Goal: Task Accomplishment & Management: Use online tool/utility

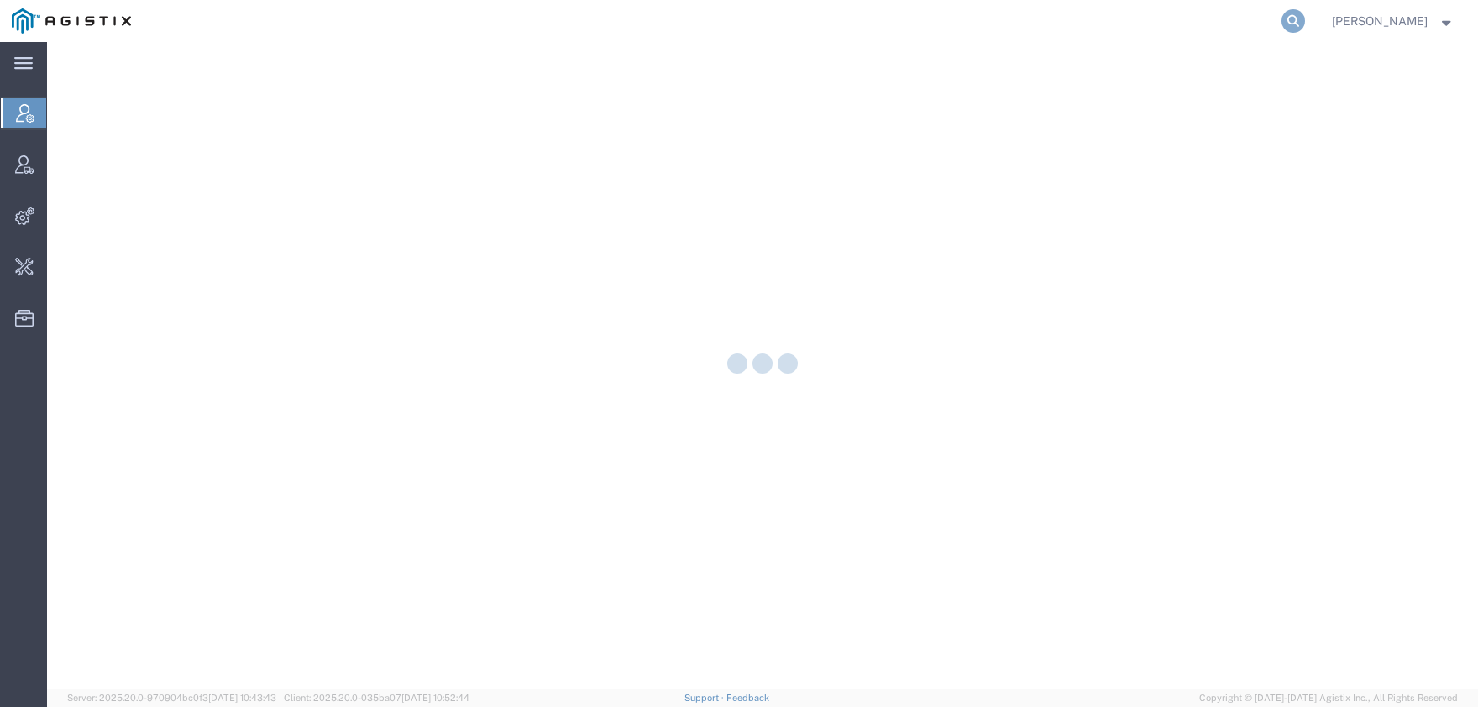
click at [1305, 24] on icon at bounding box center [1293, 21] width 24 height 24
paste input "56907428"
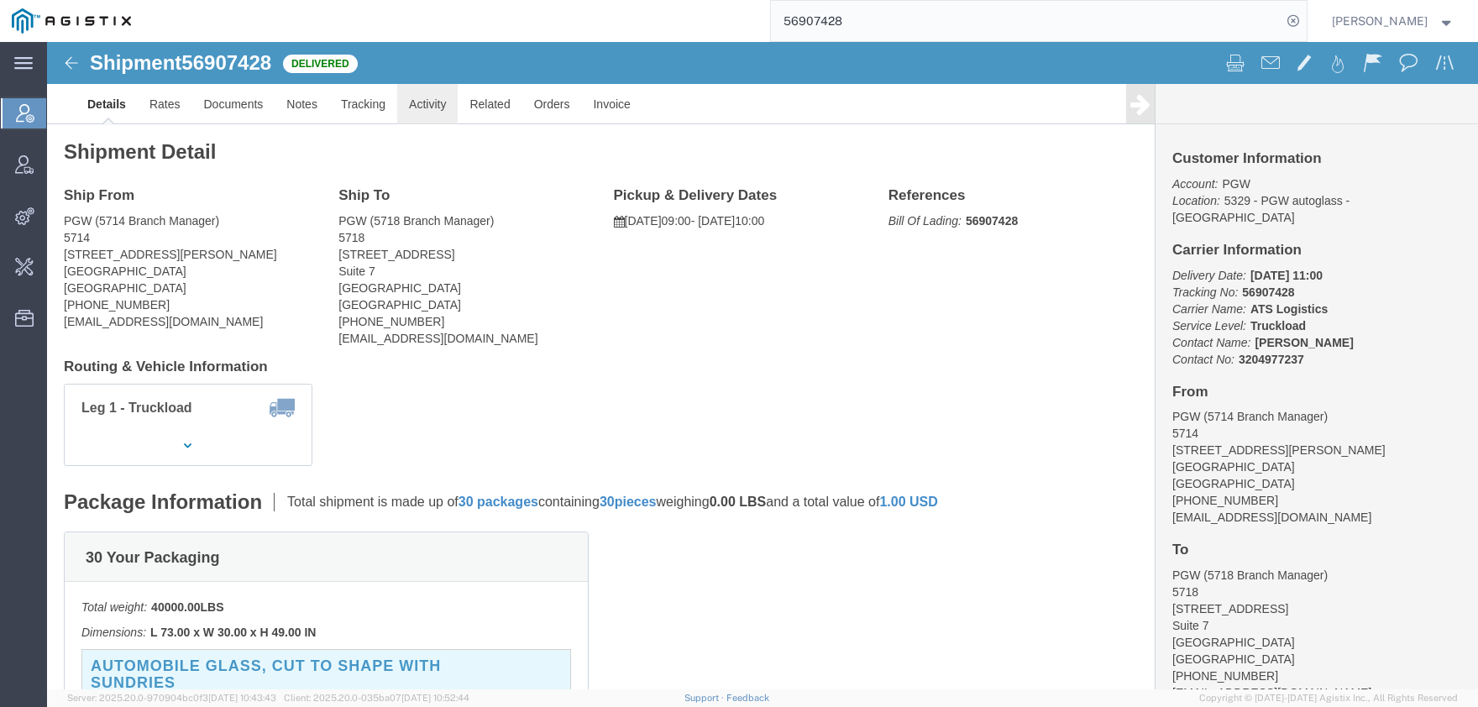
click link "Activity"
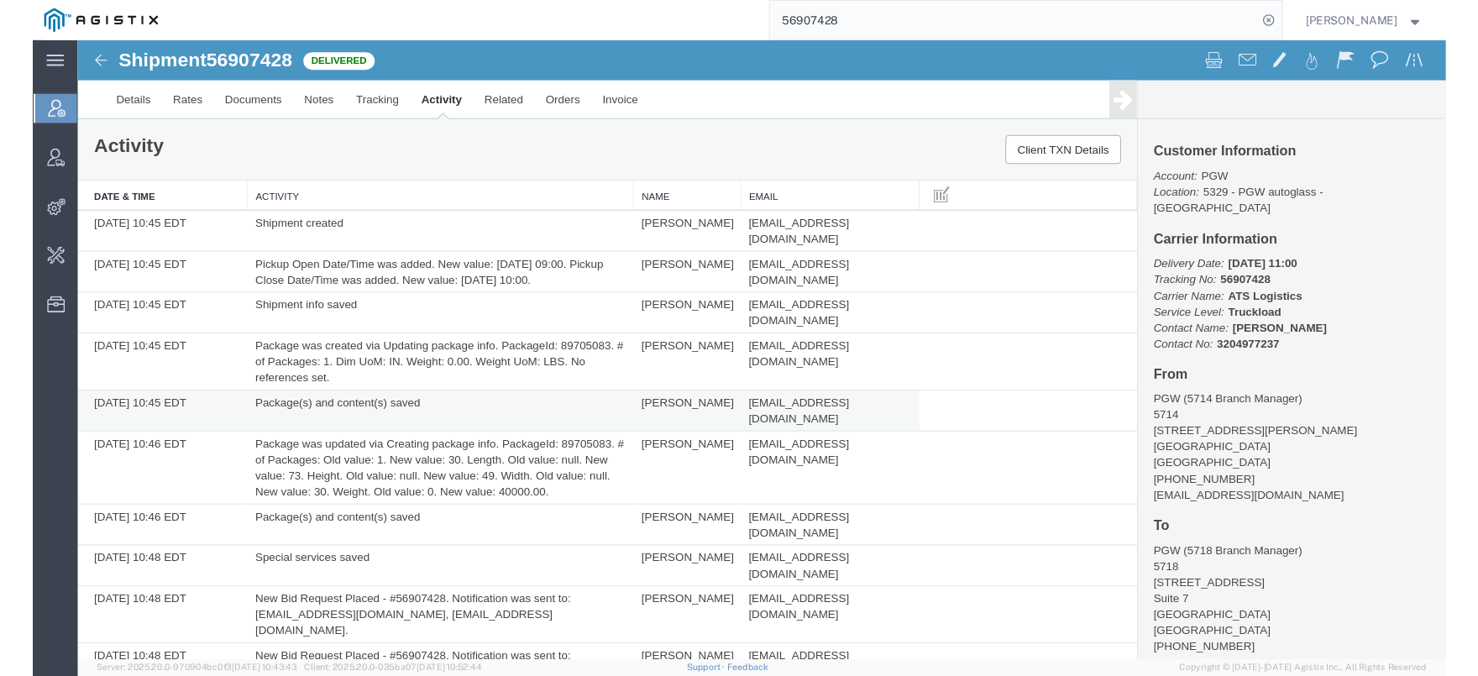
scroll to position [185, 0]
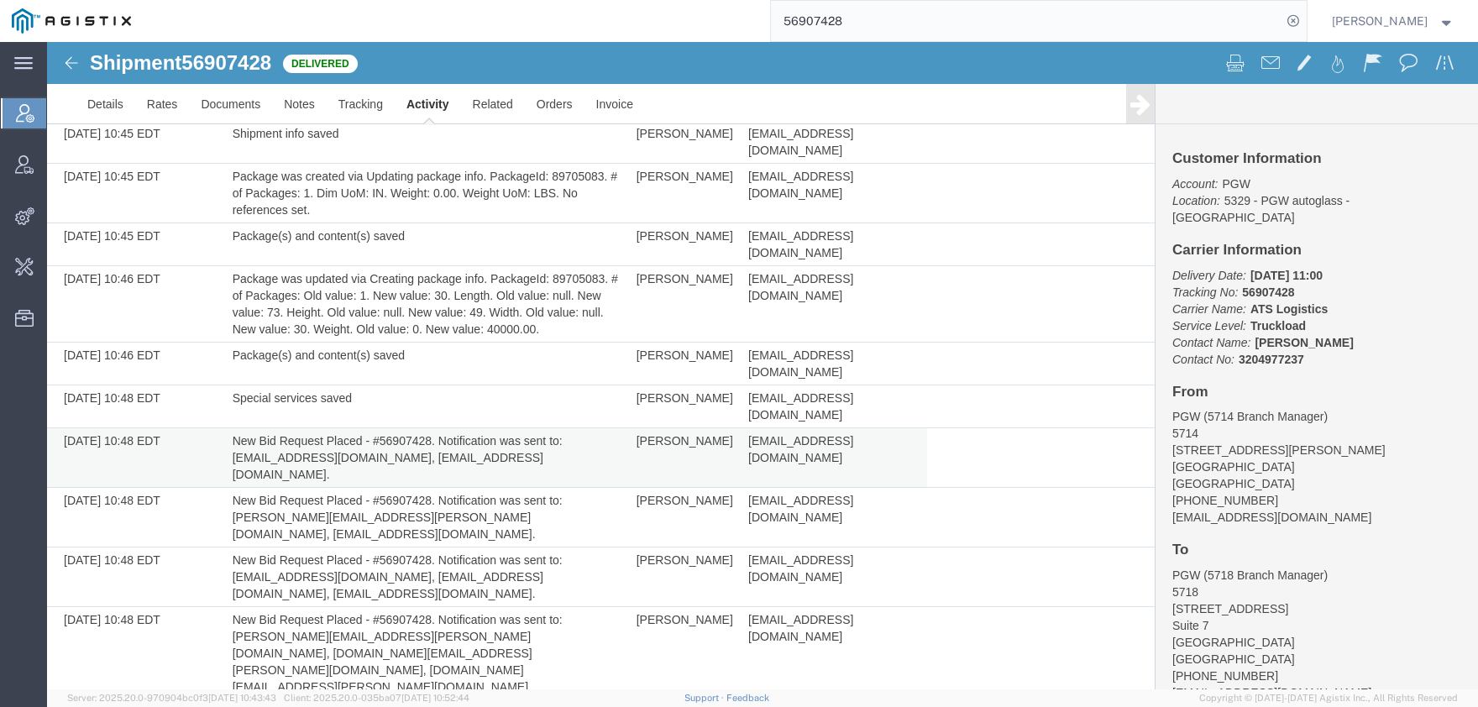
click at [526, 428] on td "New Bid Request Placed - #56907428. Notification was sent to: maxbostwick@jbexp…" at bounding box center [426, 458] width 404 height 60
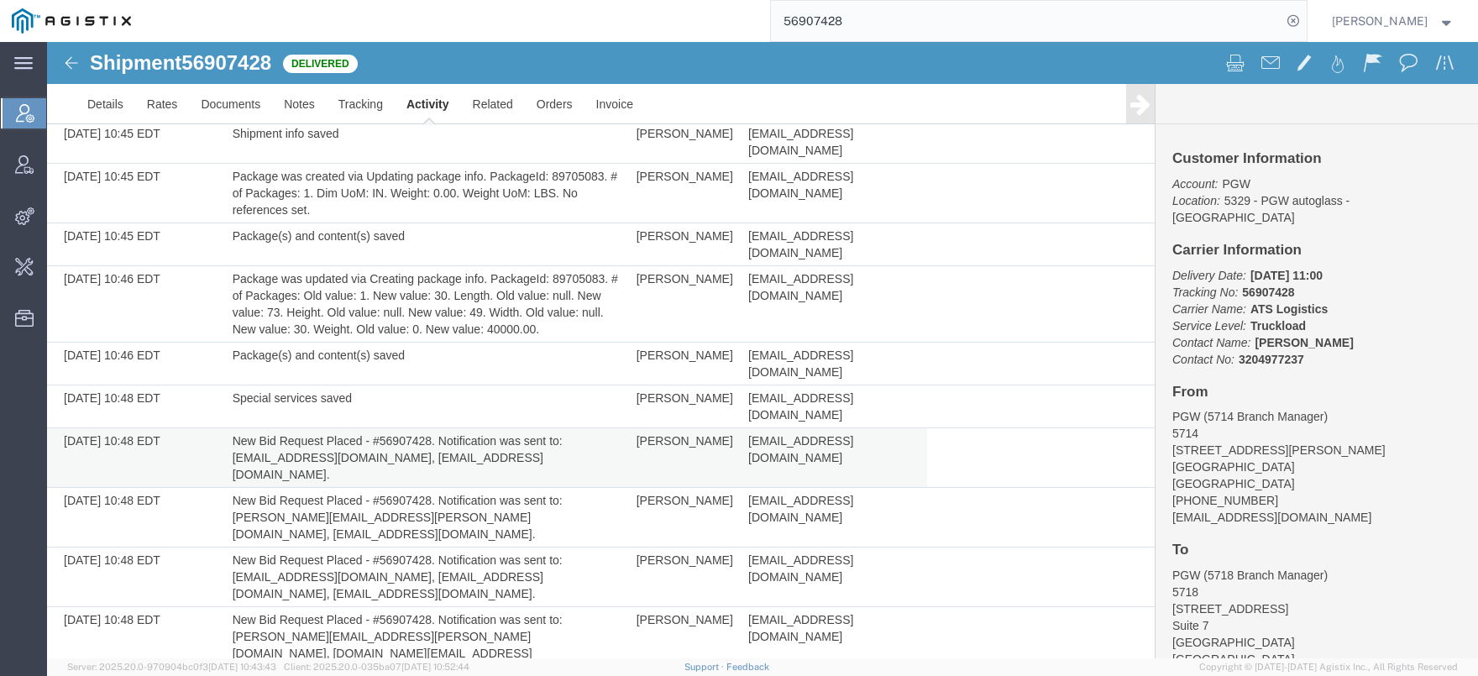
scroll to position [540, 0]
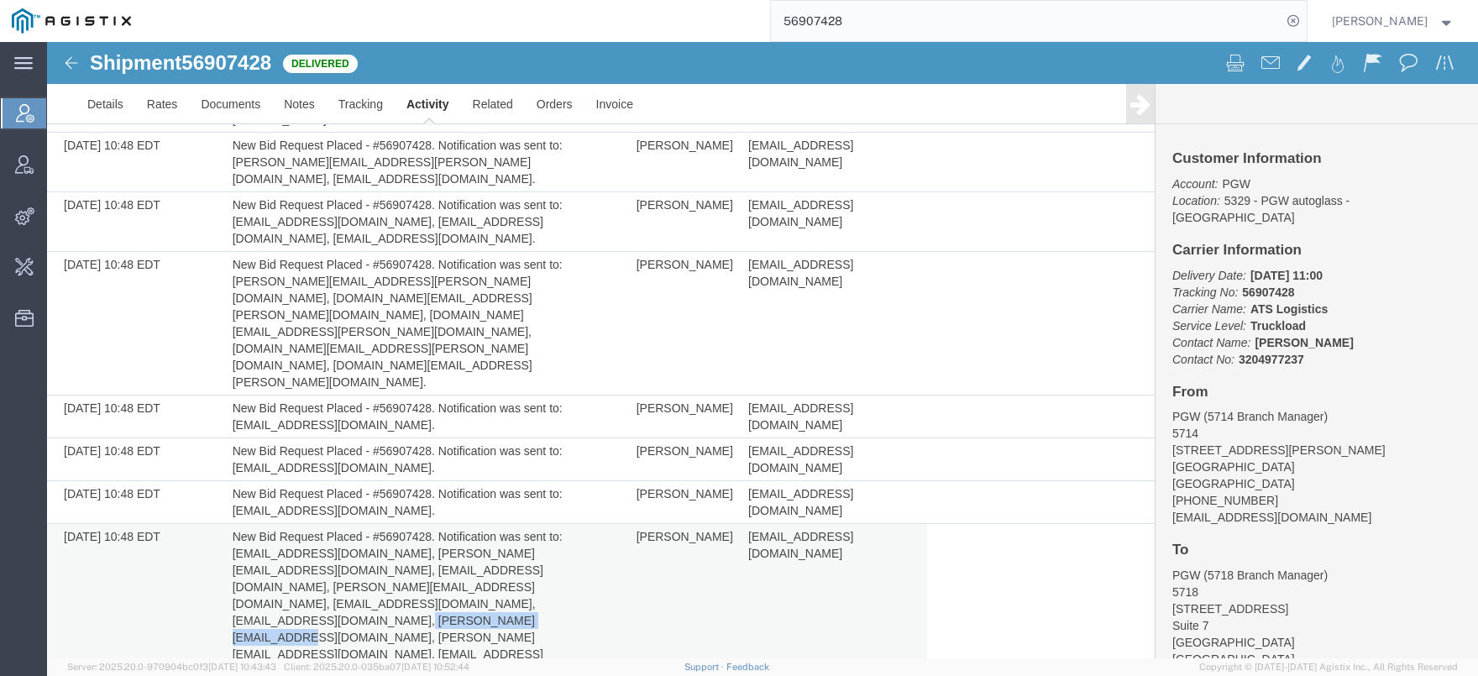
drag, startPoint x: 556, startPoint y: 403, endPoint x: 408, endPoint y: 407, distance: 147.8
click at [408, 524] on td "New Bid Request Placed - #56907428. Notification was sent to: lesley_martinez@s…" at bounding box center [426, 604] width 404 height 160
copy td "martha_leal@swifttrans.com"
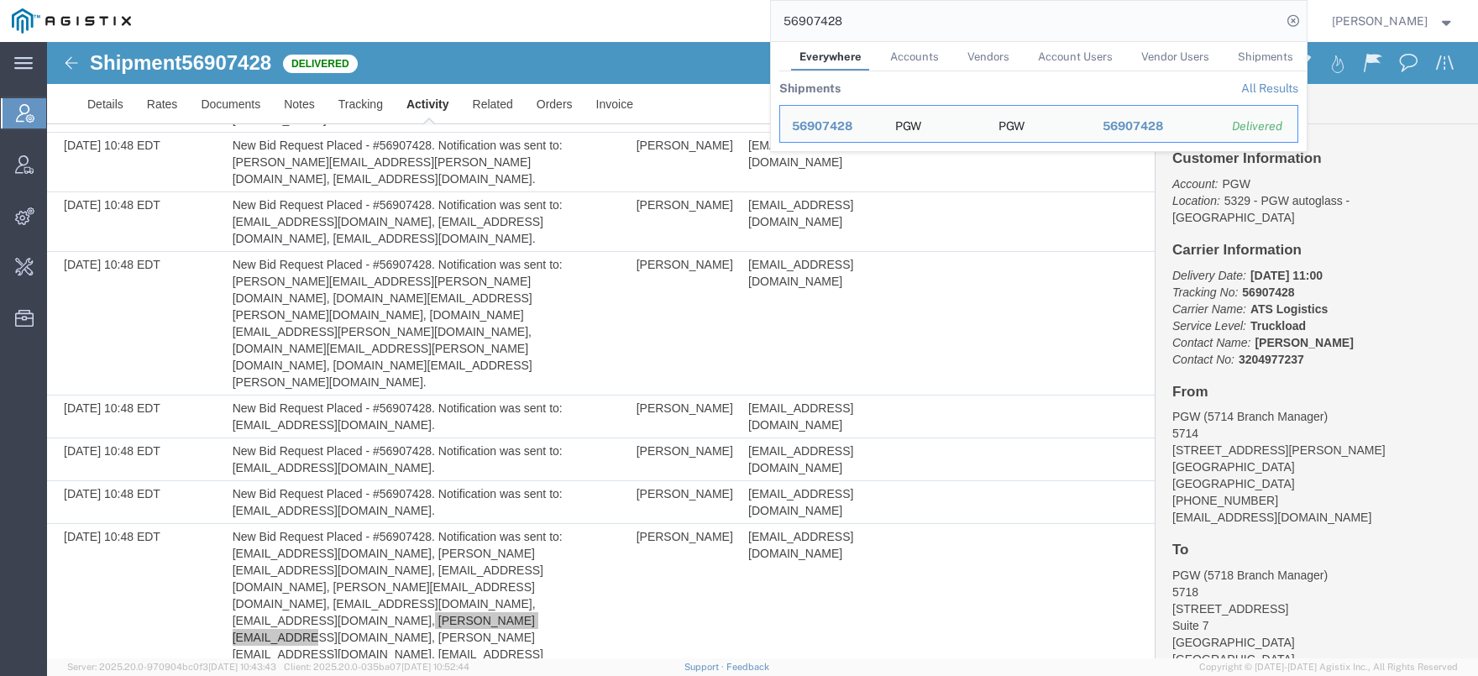
drag, startPoint x: 932, startPoint y: 27, endPoint x: 614, endPoint y: 19, distance: 318.3
click at [771, 19] on input "56907428" at bounding box center [1026, 21] width 510 height 40
paste input "martha_leal@swifttrans.com"
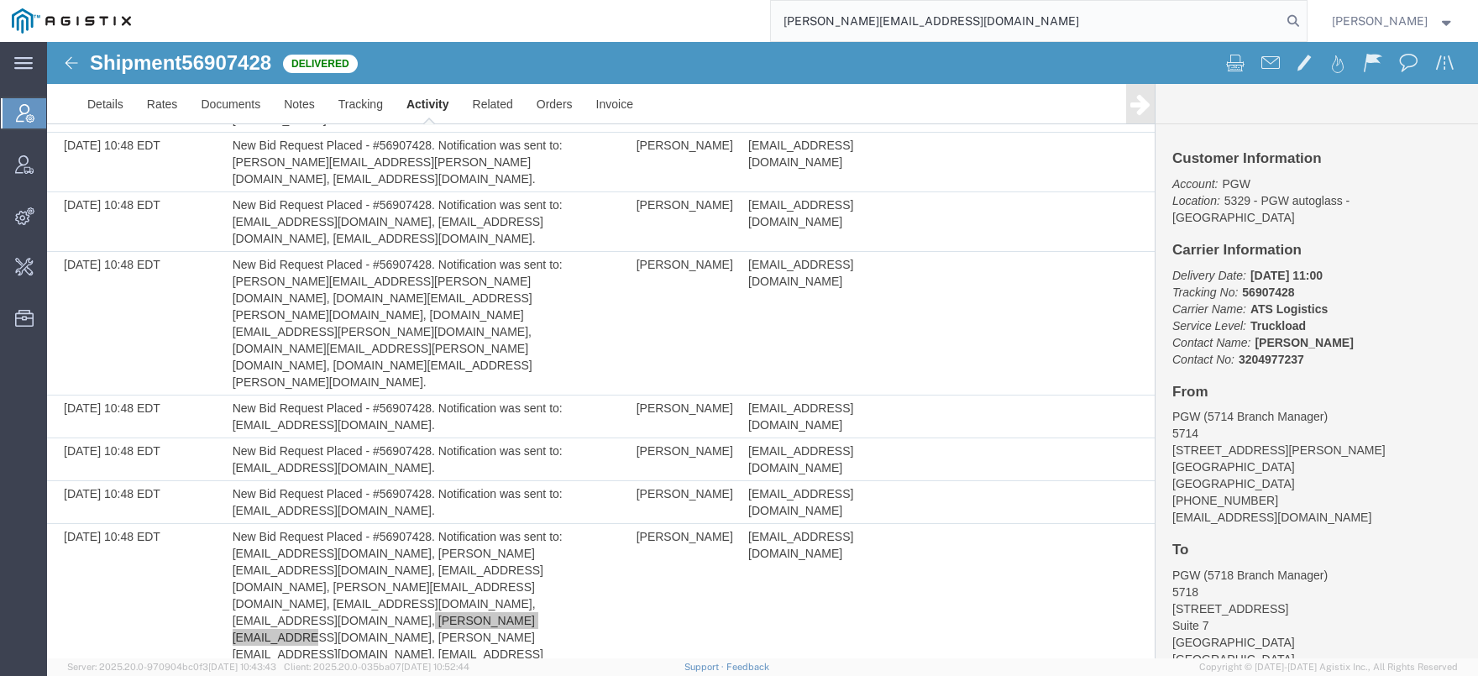
type input "martha_leal@swifttrans.com"
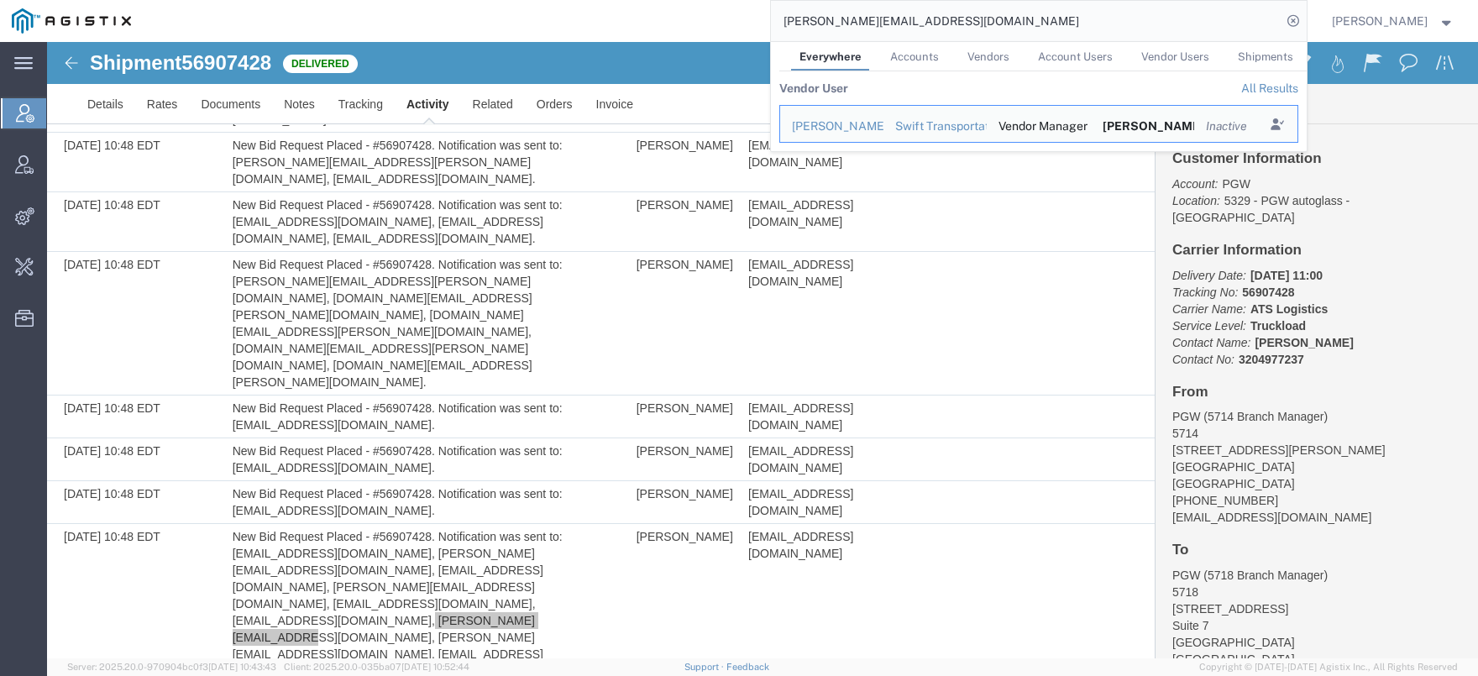
click at [1290, 92] on link "All Results" at bounding box center [1269, 87] width 57 height 13
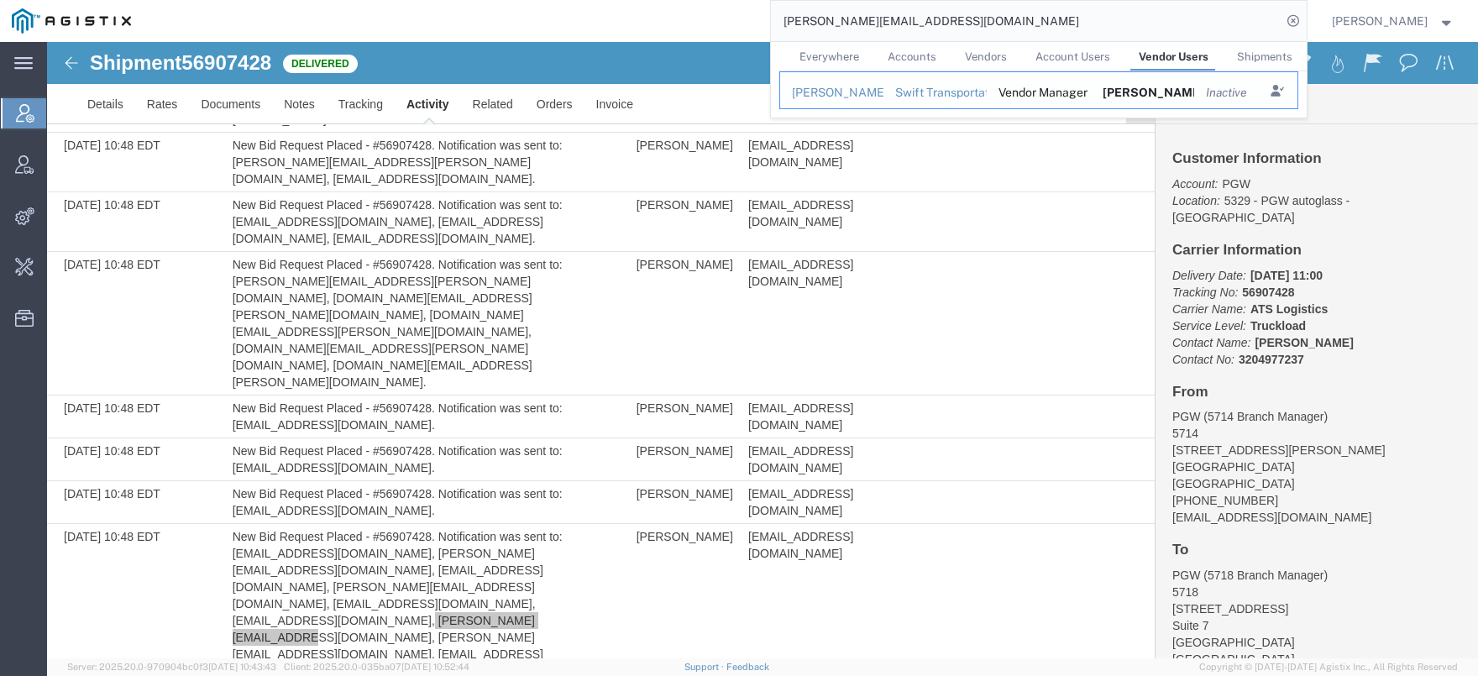
click at [938, 94] on div "Swift Transportation" at bounding box center [934, 93] width 81 height 18
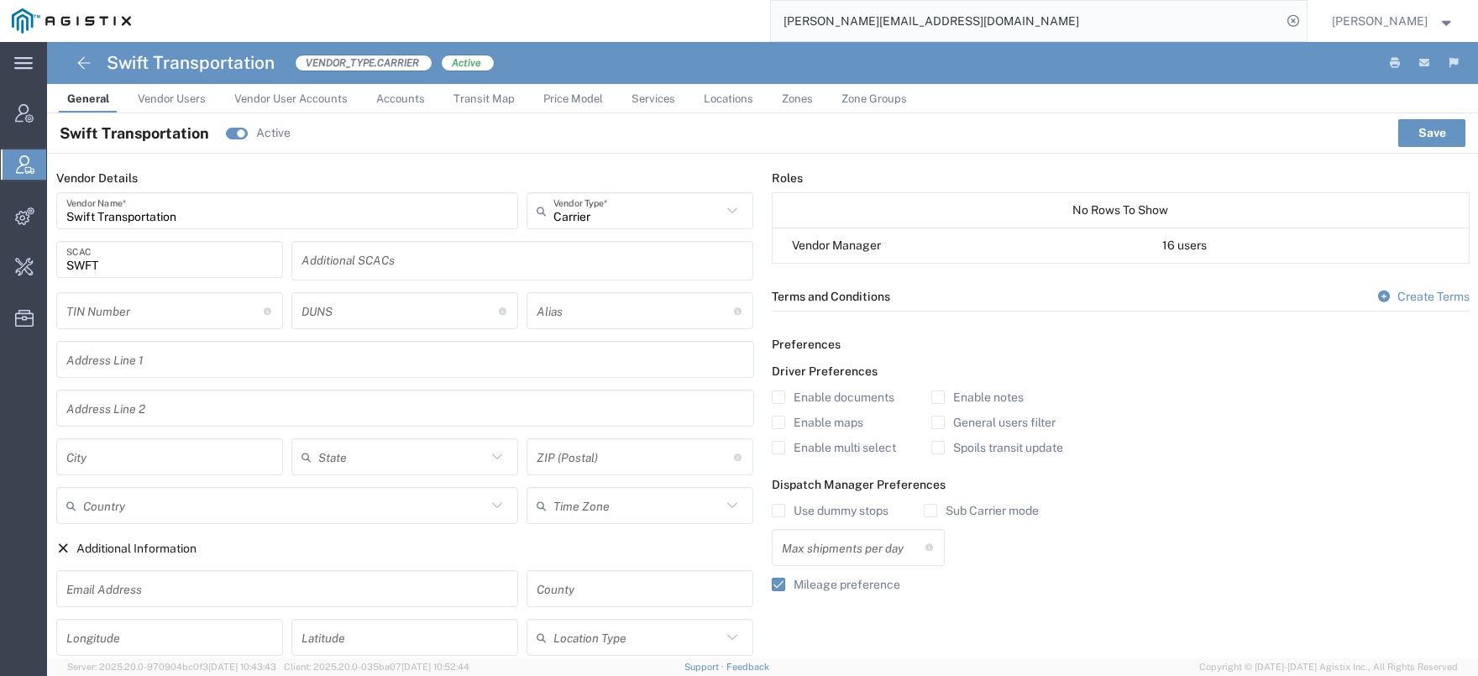
click at [180, 99] on span "Vendor Users" at bounding box center [172, 98] width 68 height 13
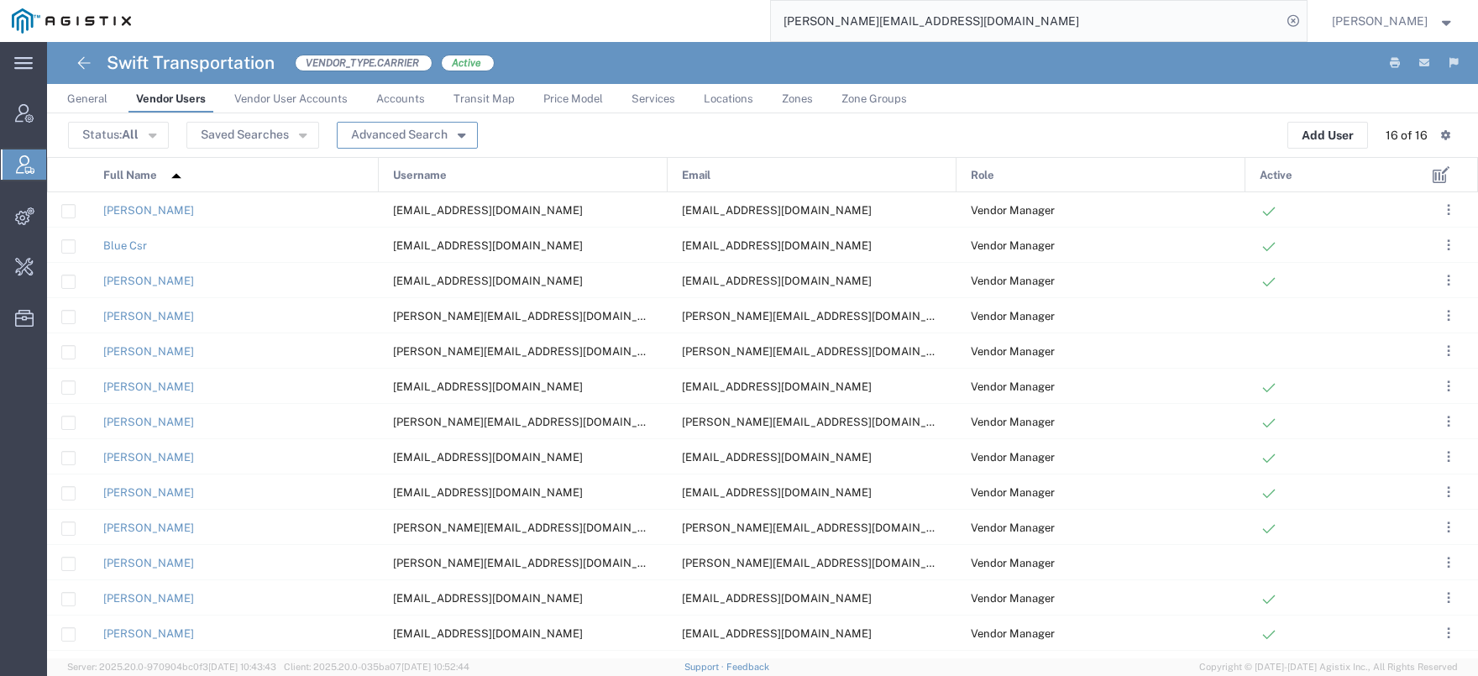
click at [384, 142] on button "Advanced Search" at bounding box center [407, 135] width 141 height 27
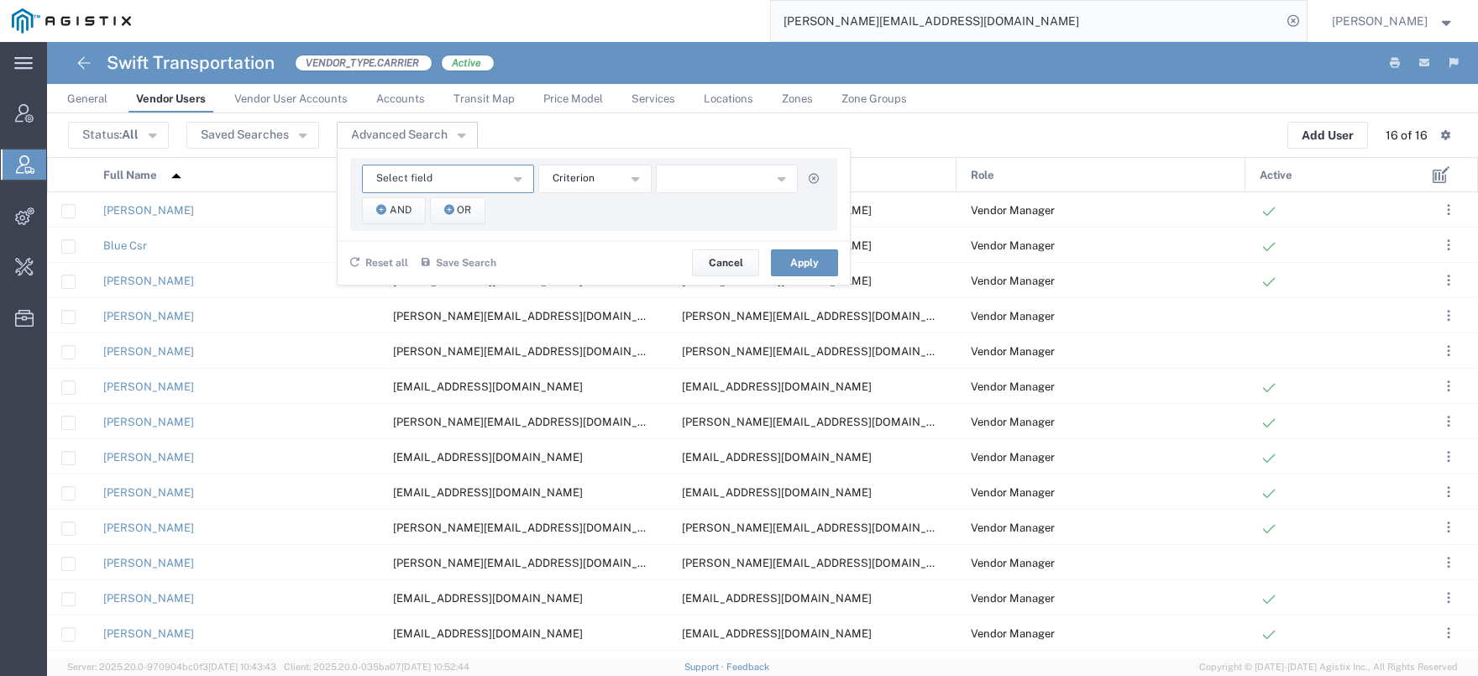
click at [411, 178] on span "Select field" at bounding box center [404, 178] width 56 height 16
click at [421, 209] on span "Email" at bounding box center [446, 208] width 169 height 22
click at [770, 171] on input "text" at bounding box center [727, 179] width 143 height 29
paste input "martha_leal@swifttrans.com"
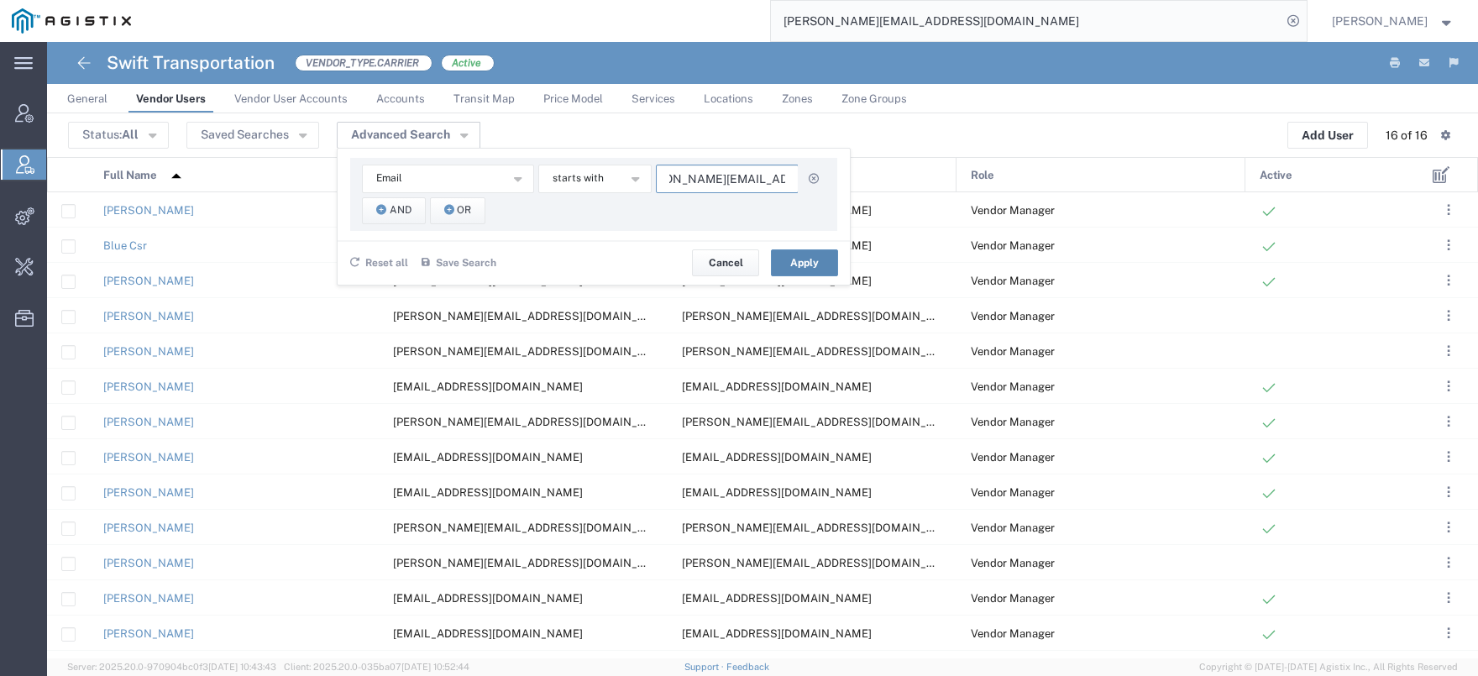
type input "martha_leal@swifttrans.com"
click at [797, 254] on button "Apply" at bounding box center [804, 262] width 67 height 27
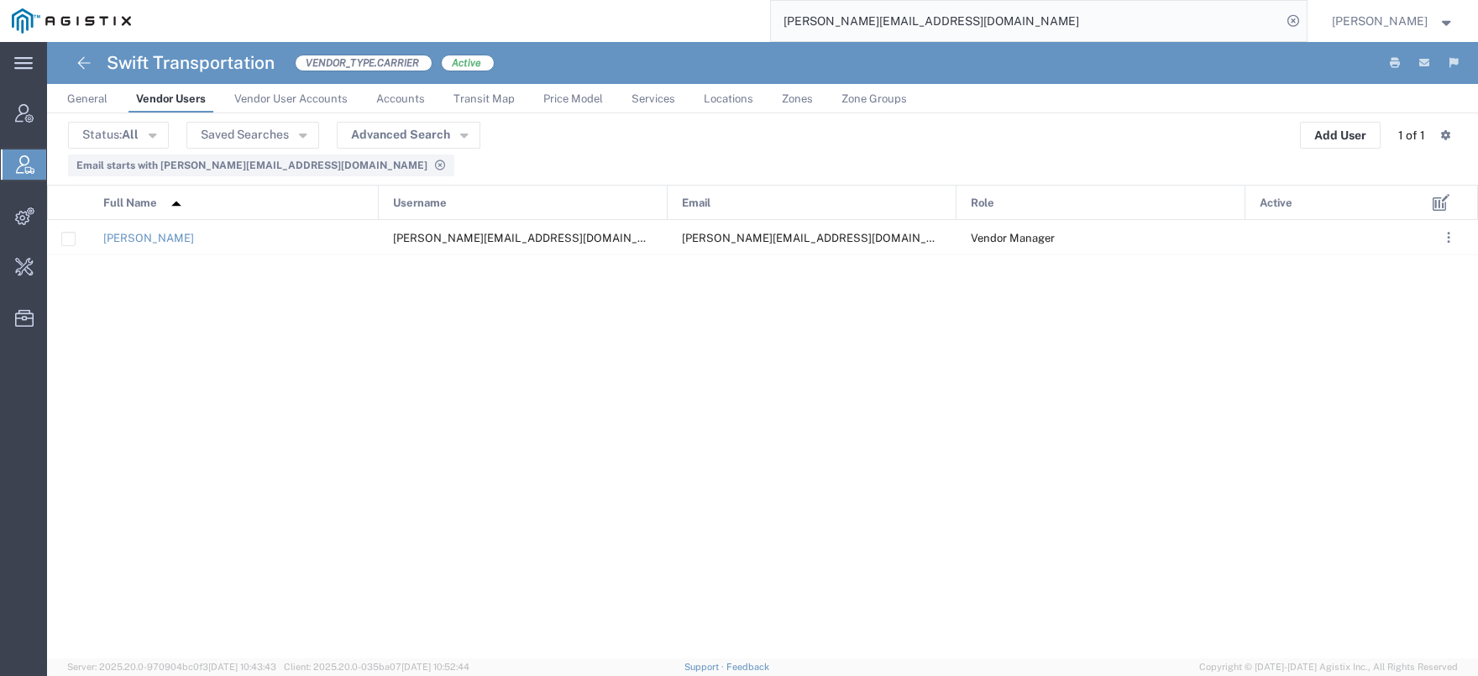
click at [433, 168] on icon at bounding box center [439, 165] width 13 height 10
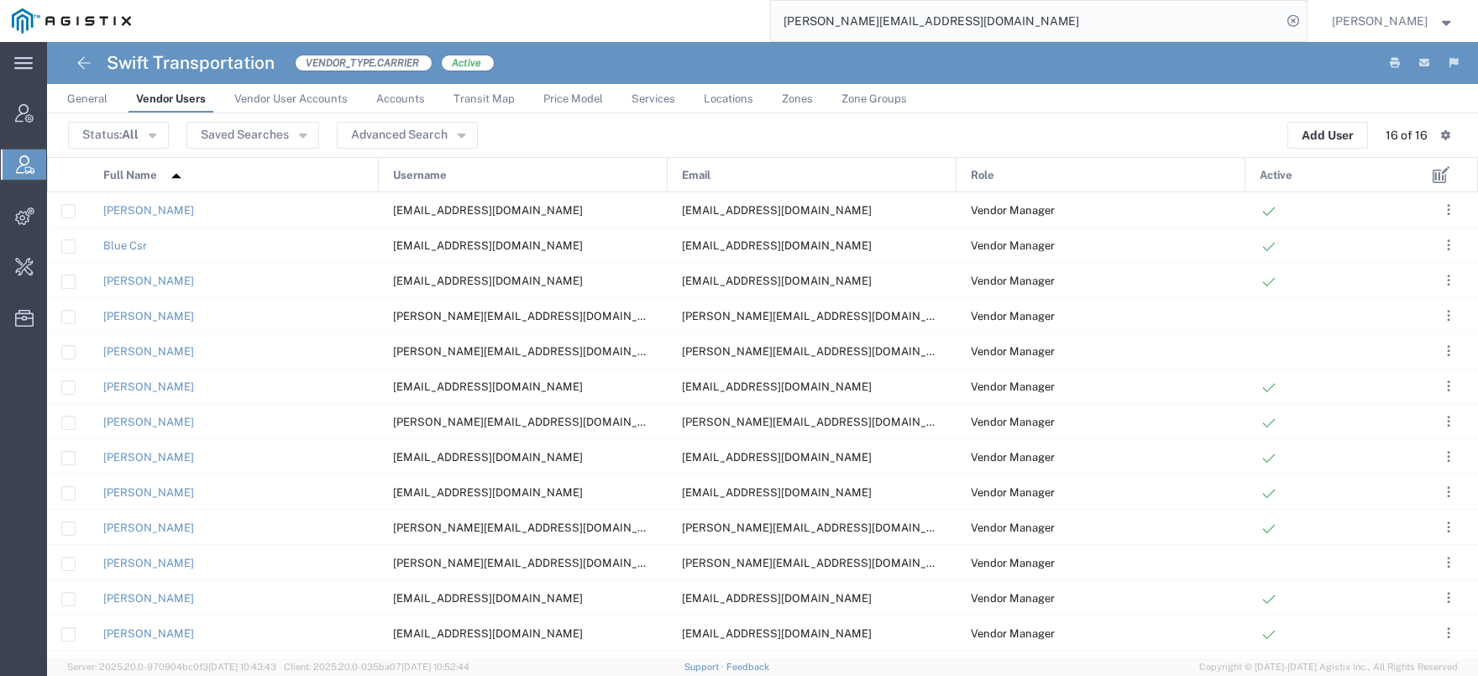
click at [771, 41] on input "martha_leal@swifttrans.com" at bounding box center [1026, 21] width 510 height 40
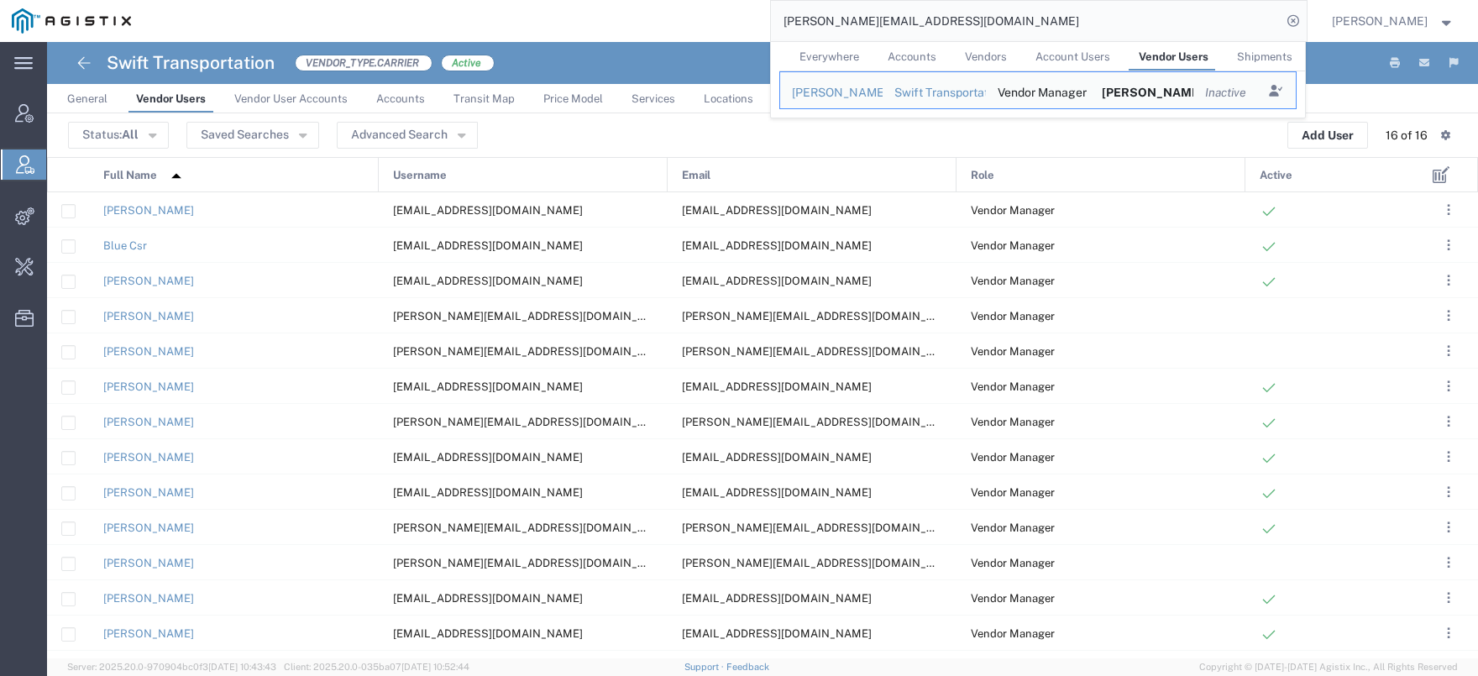
paste input "56819066"
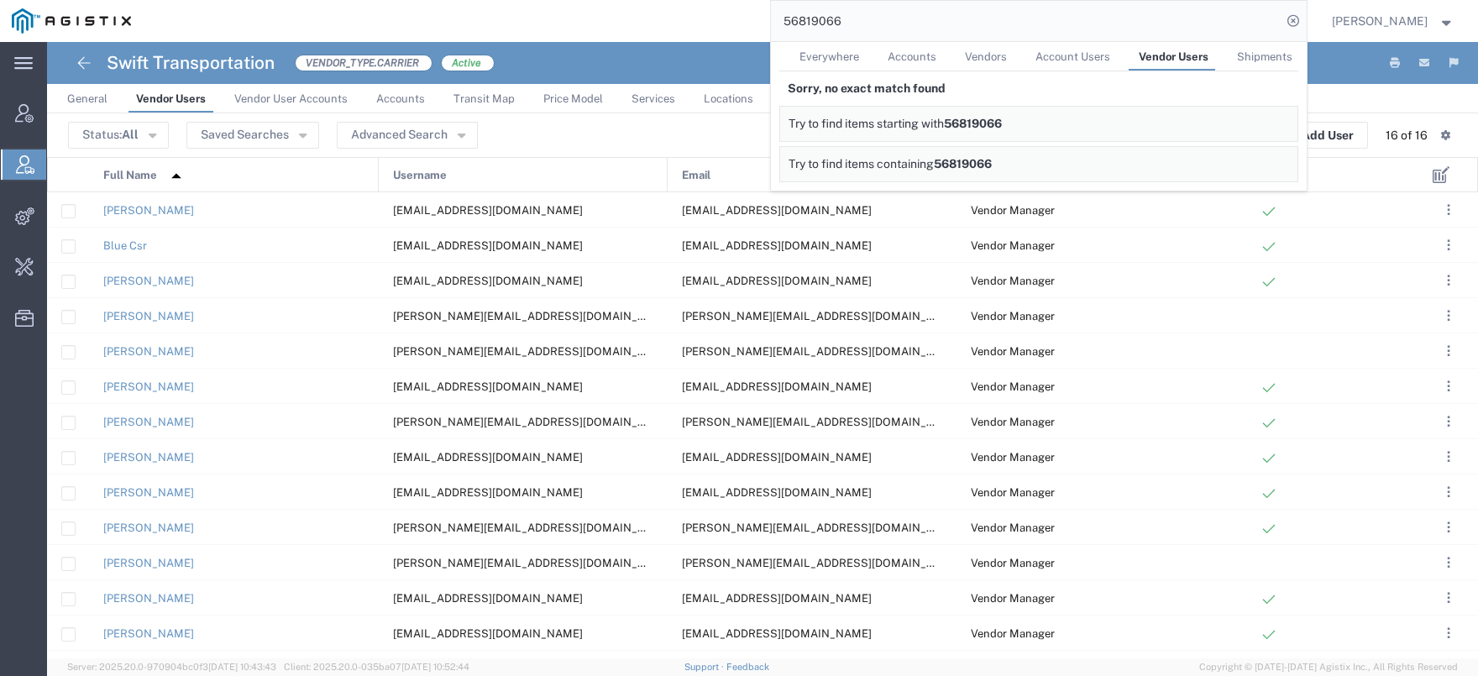
click at [829, 53] on span "Everywhere" at bounding box center [829, 56] width 60 height 13
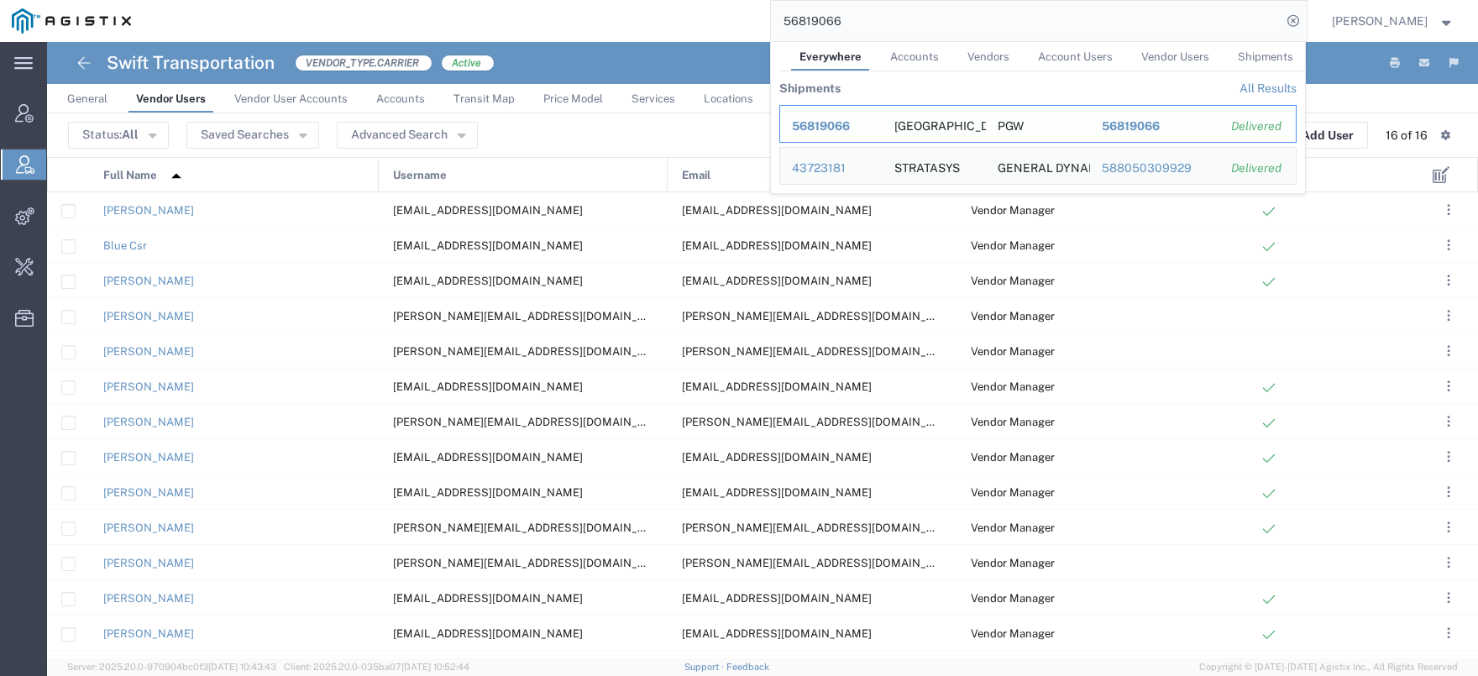
click at [850, 128] on span "56819066" at bounding box center [821, 125] width 58 height 13
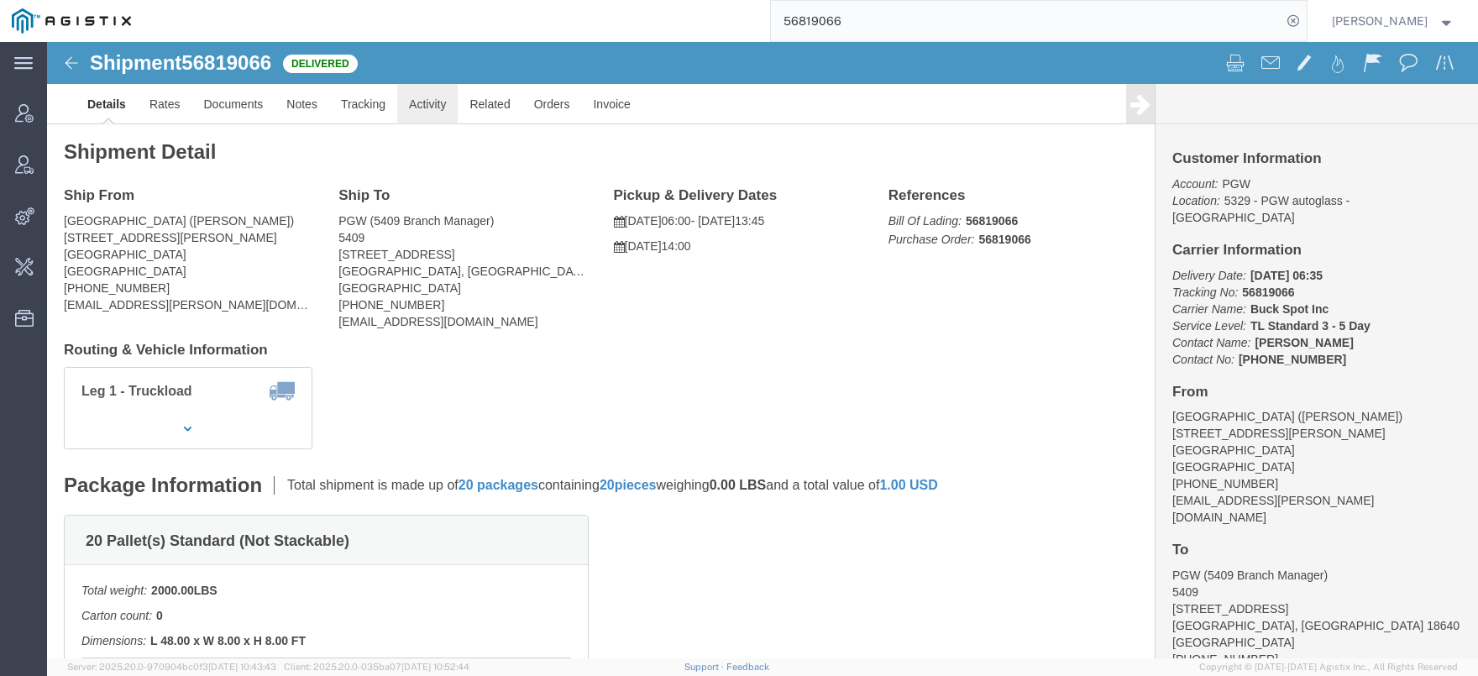
click link "Activity"
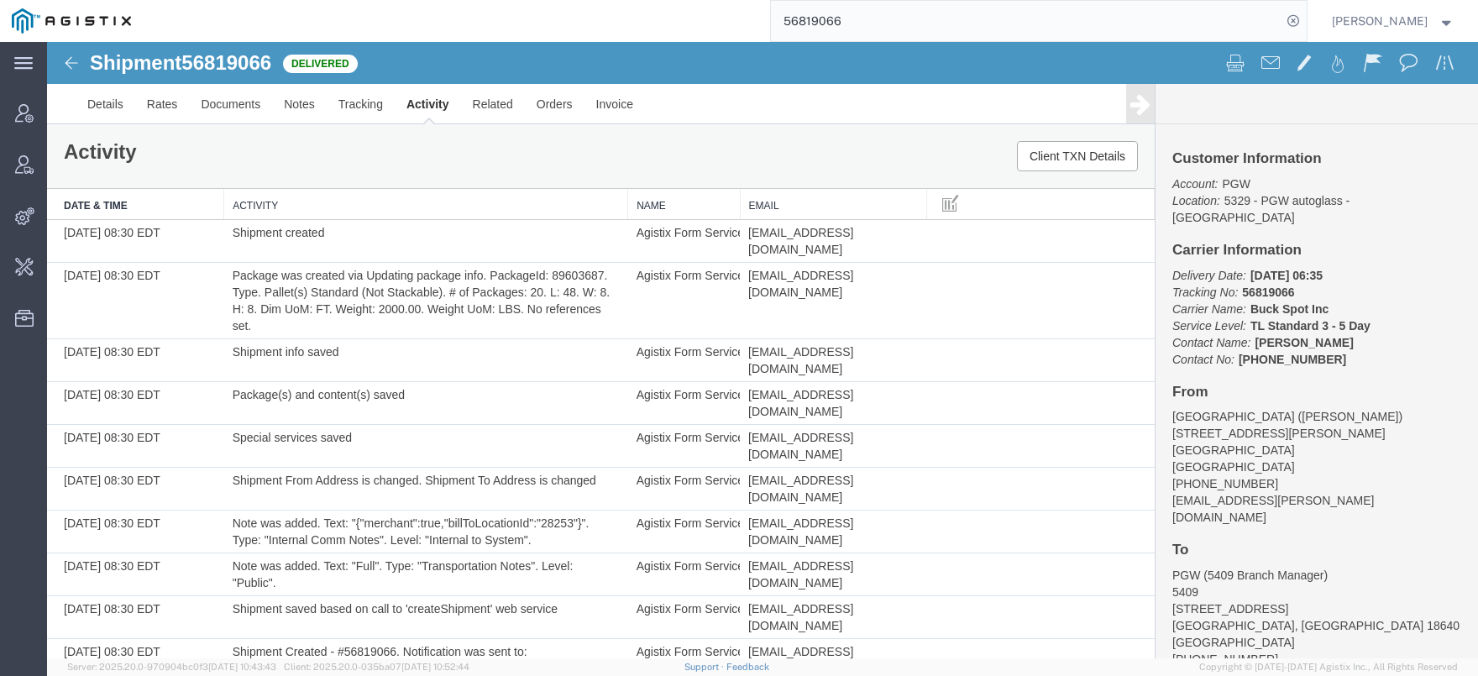
click at [544, 263] on td "Package was created via Updating package info. PackageId: 89603687. Type. Palle…" at bounding box center [426, 301] width 404 height 76
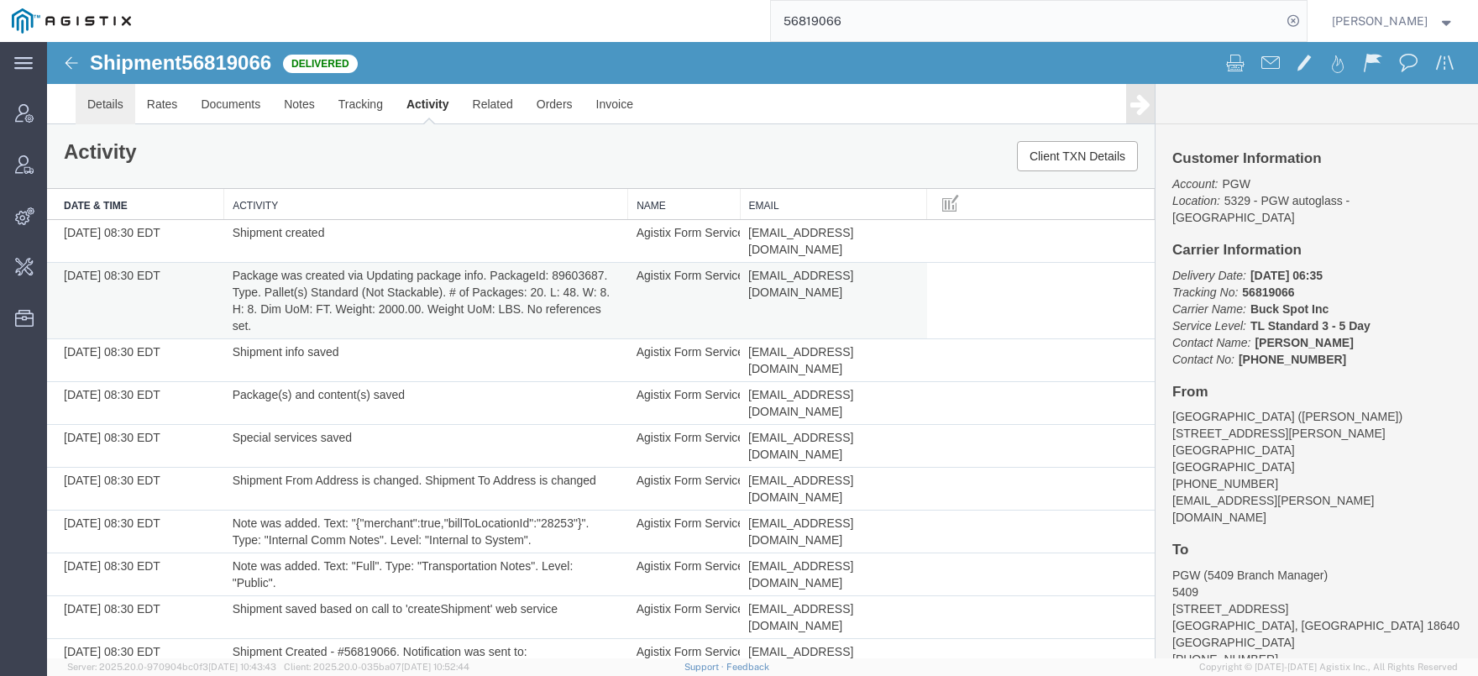
click at [100, 94] on link "Details" at bounding box center [106, 104] width 60 height 40
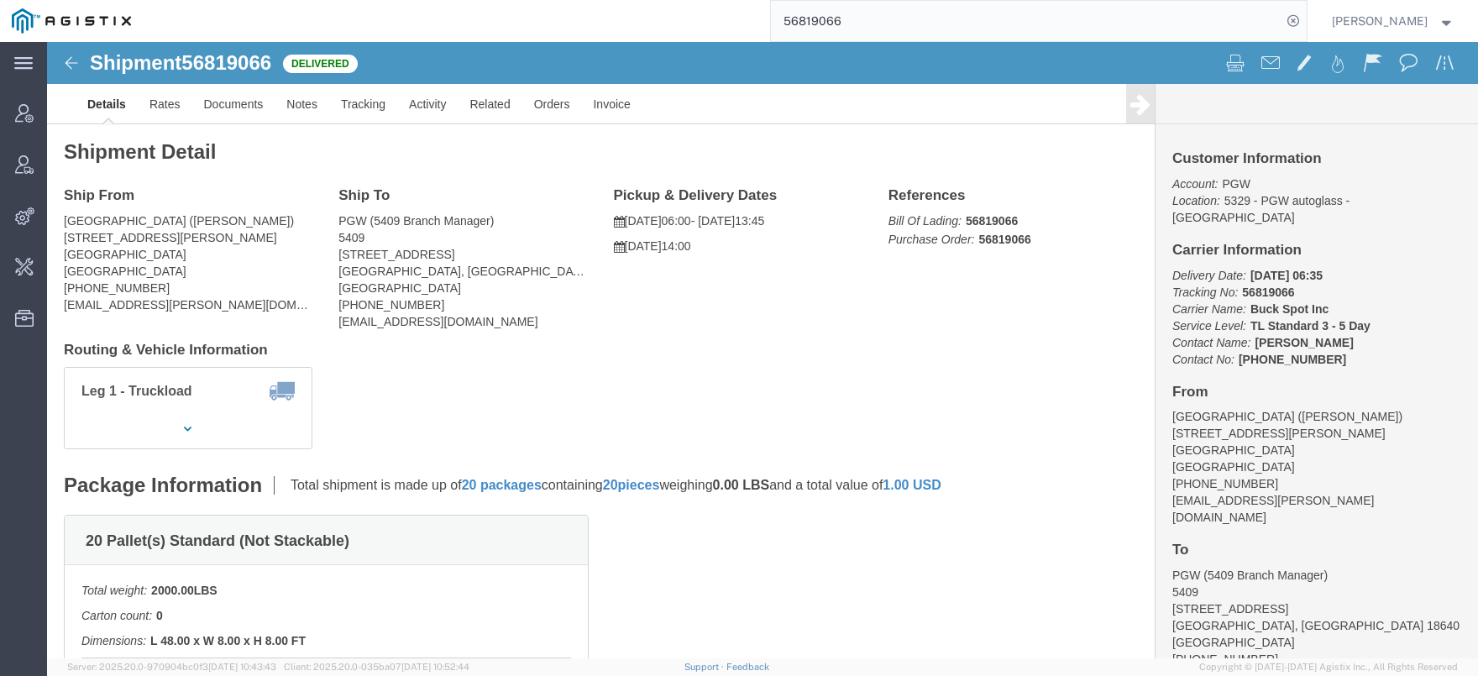
drag, startPoint x: 874, startPoint y: 20, endPoint x: 723, endPoint y: 18, distance: 151.1
click at [771, 22] on input "56819066" at bounding box center [1026, 21] width 510 height 40
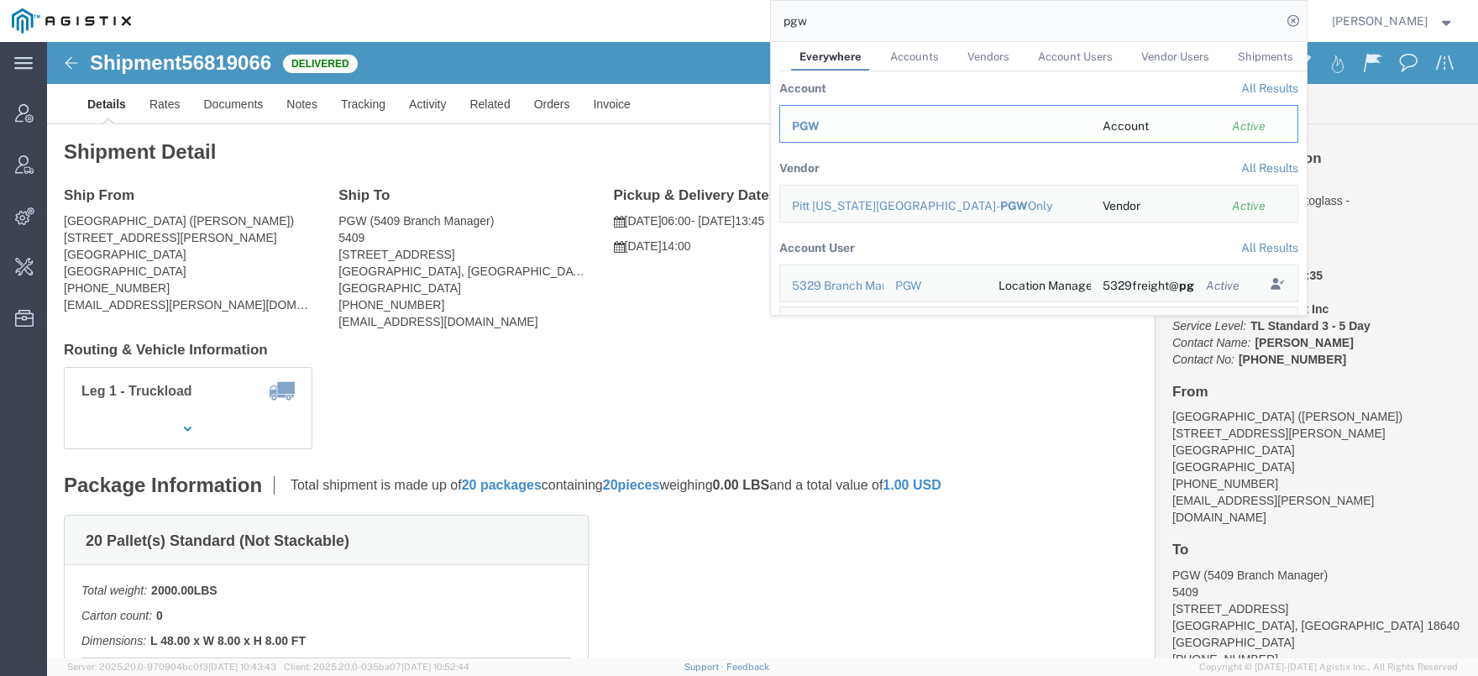
click at [819, 133] on span "PGW" at bounding box center [806, 125] width 28 height 13
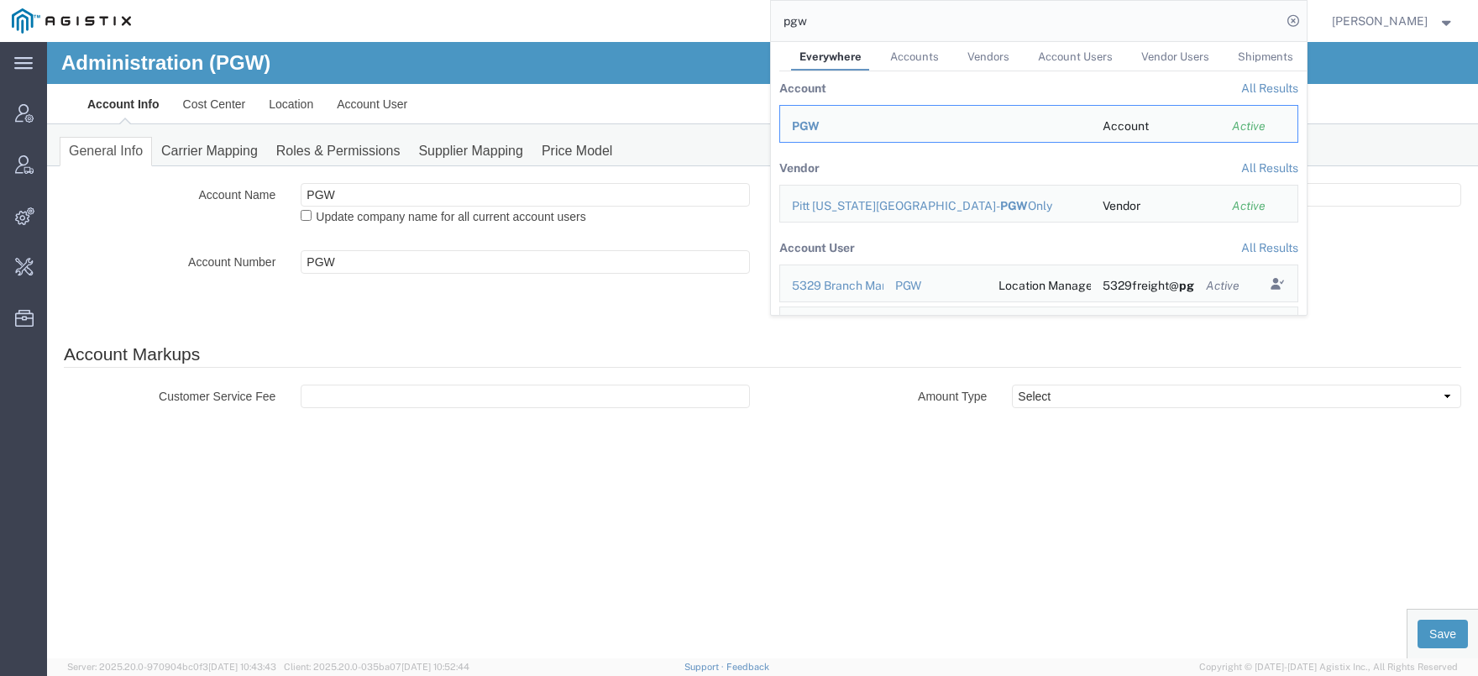
drag, startPoint x: 862, startPoint y: 33, endPoint x: 683, endPoint y: 69, distance: 183.2
click at [771, 41] on input "pgw" at bounding box center [1026, 21] width 510 height 40
paste input "56819066"
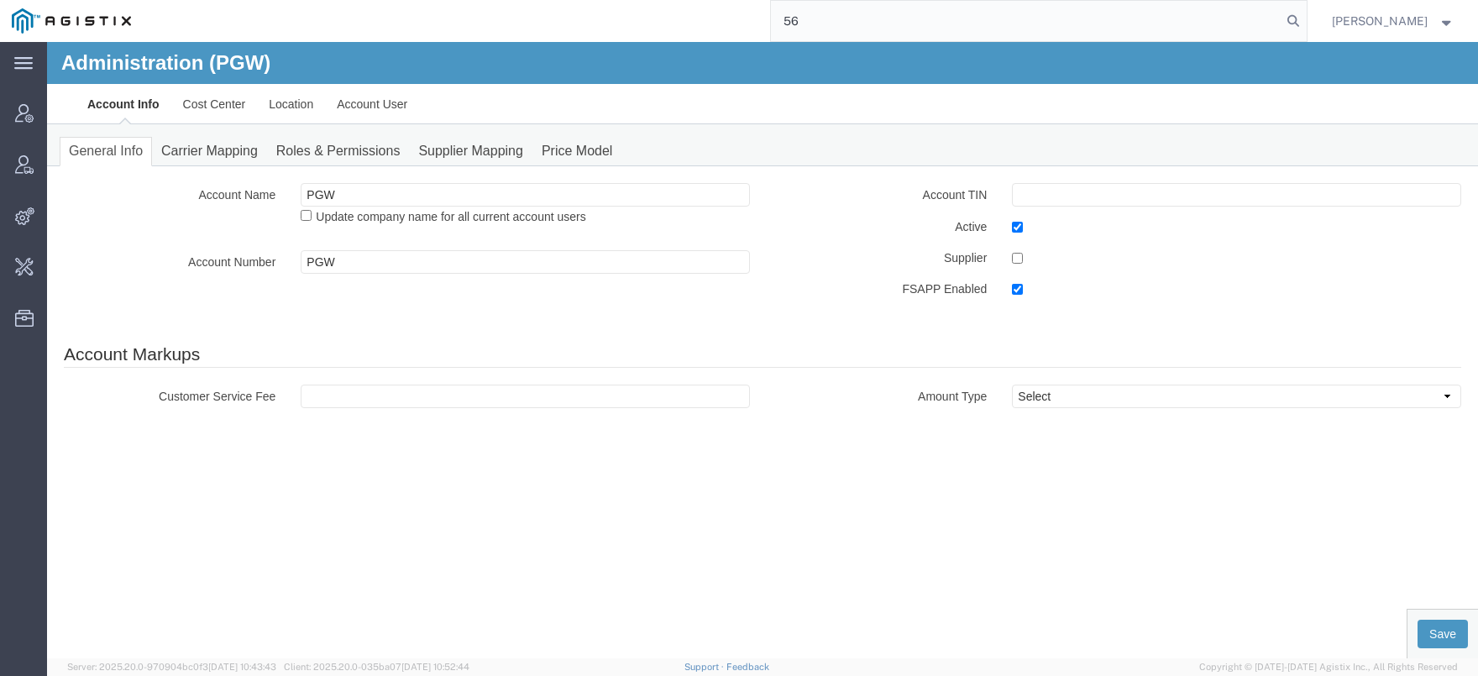
type input "5"
type input "k"
type input "skearney"
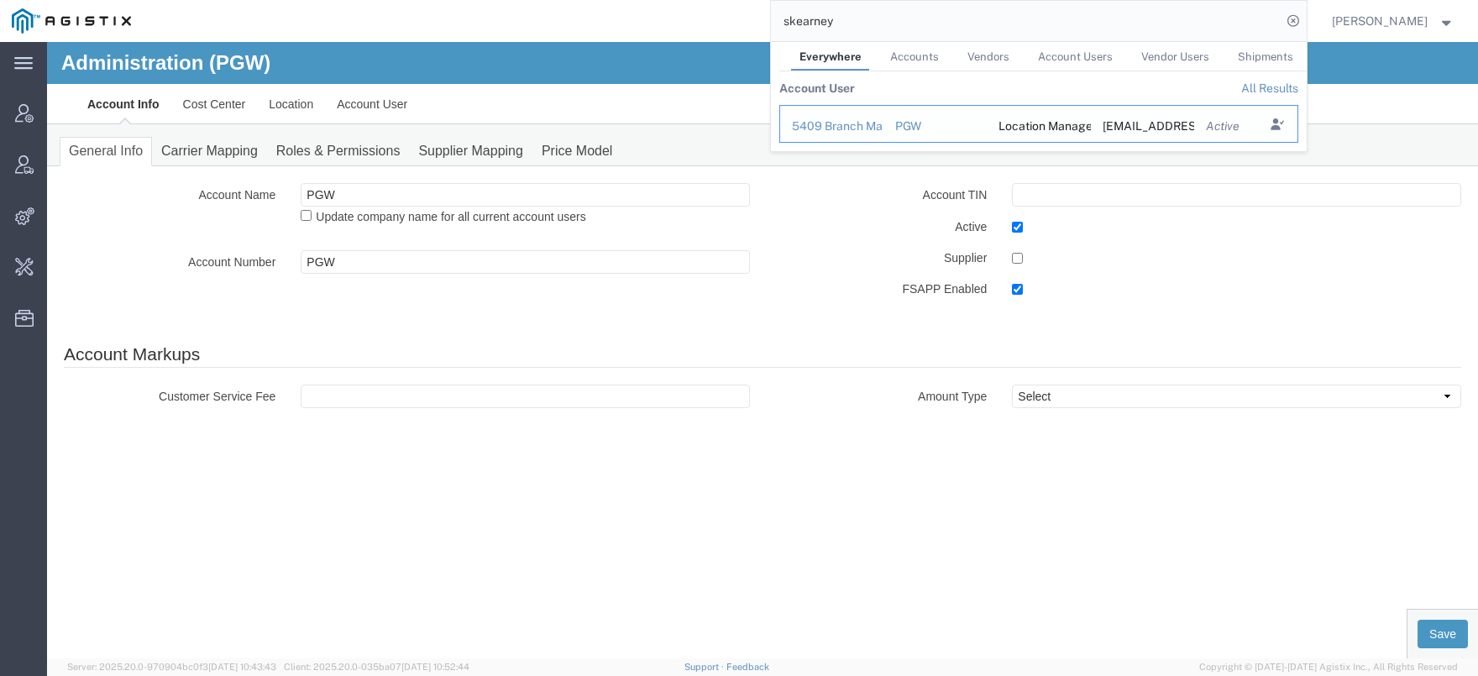
click at [860, 127] on div "5409 Branch Manager" at bounding box center [832, 127] width 80 height 18
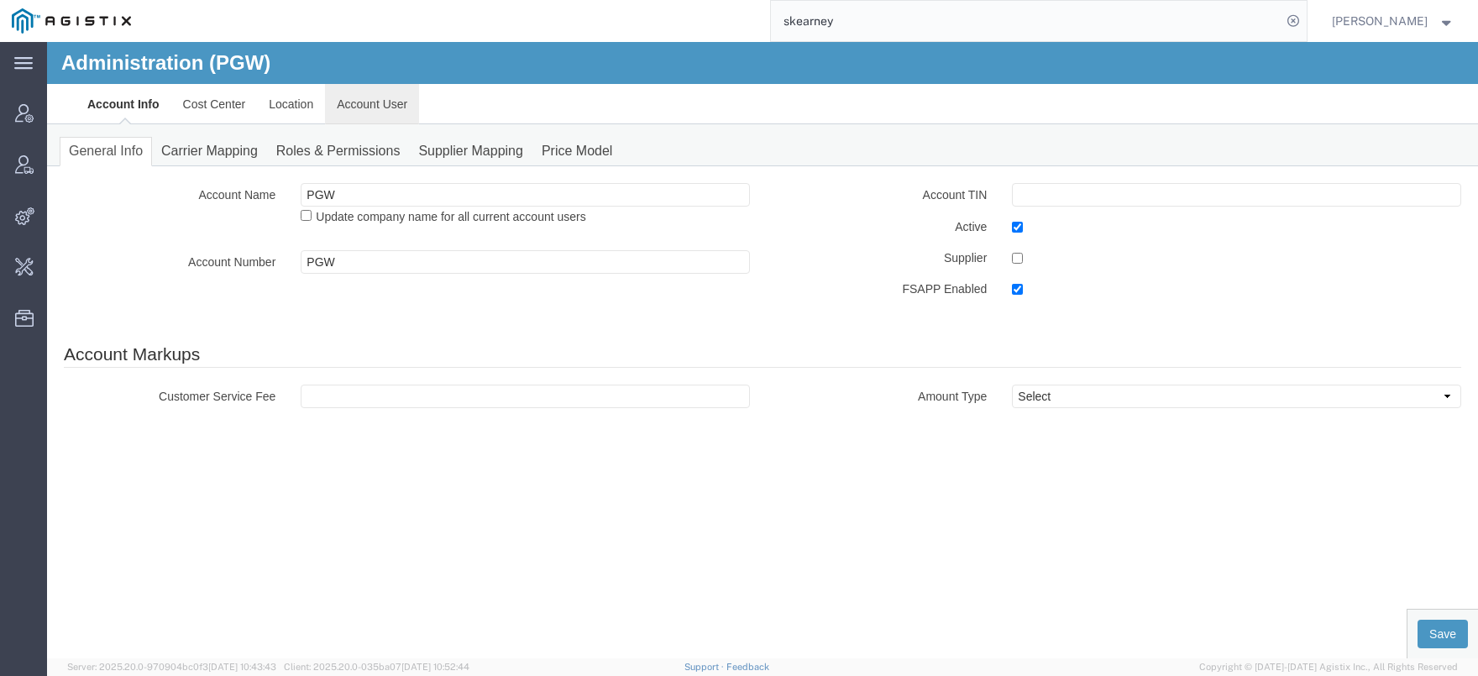
click at [390, 109] on link "Account User" at bounding box center [372, 104] width 94 height 40
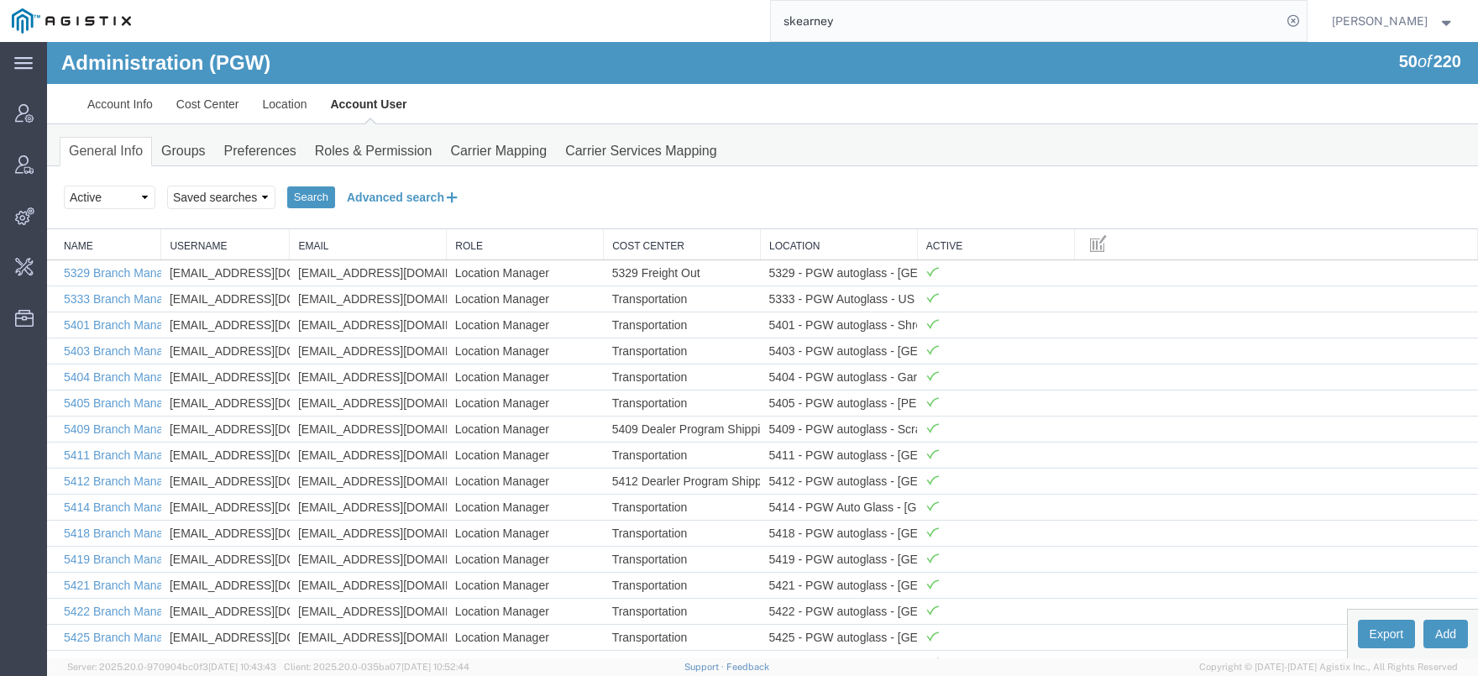
click at [384, 197] on button "Advanced search" at bounding box center [403, 197] width 137 height 29
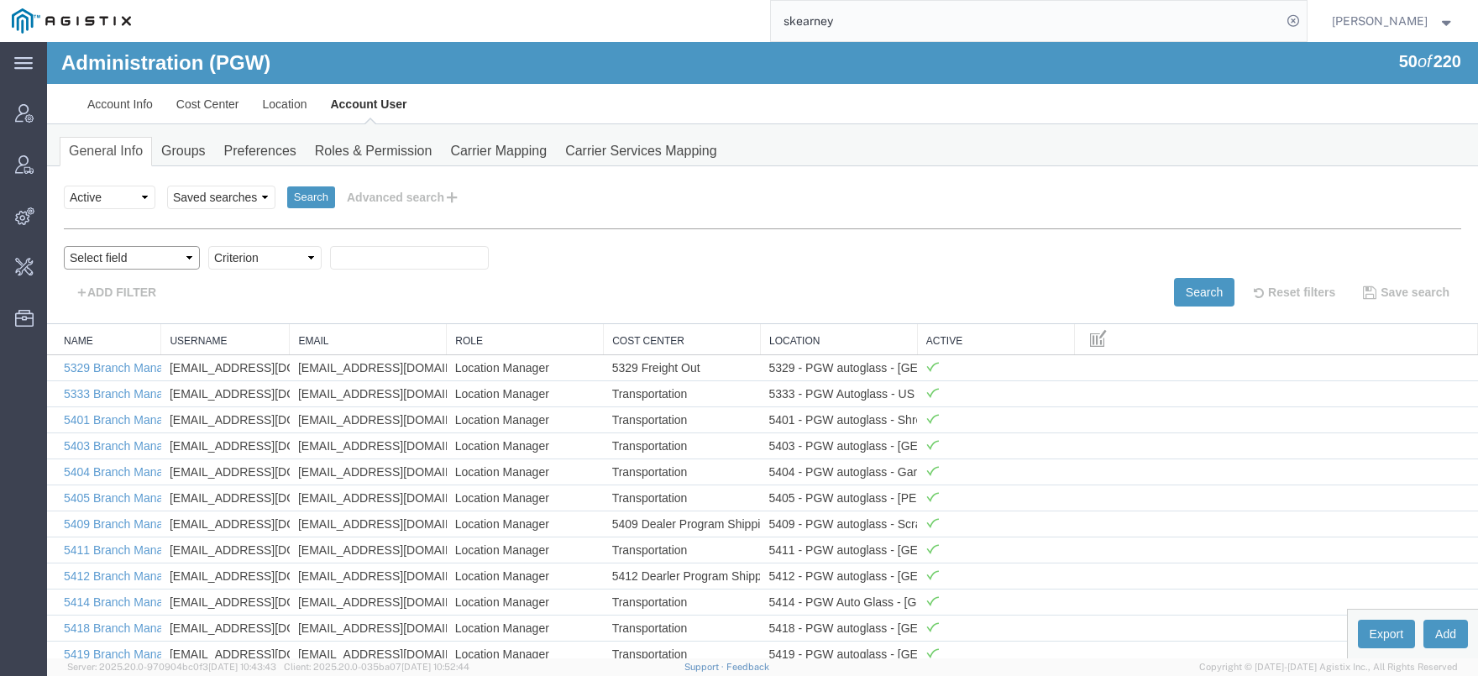
select select "email"
click option "Email" at bounding box center [47, 42] width 0 height 0
select select "contains"
click option "contains" at bounding box center [47, 42] width 0 height 0
click at [352, 259] on input "text" at bounding box center [409, 258] width 159 height 24
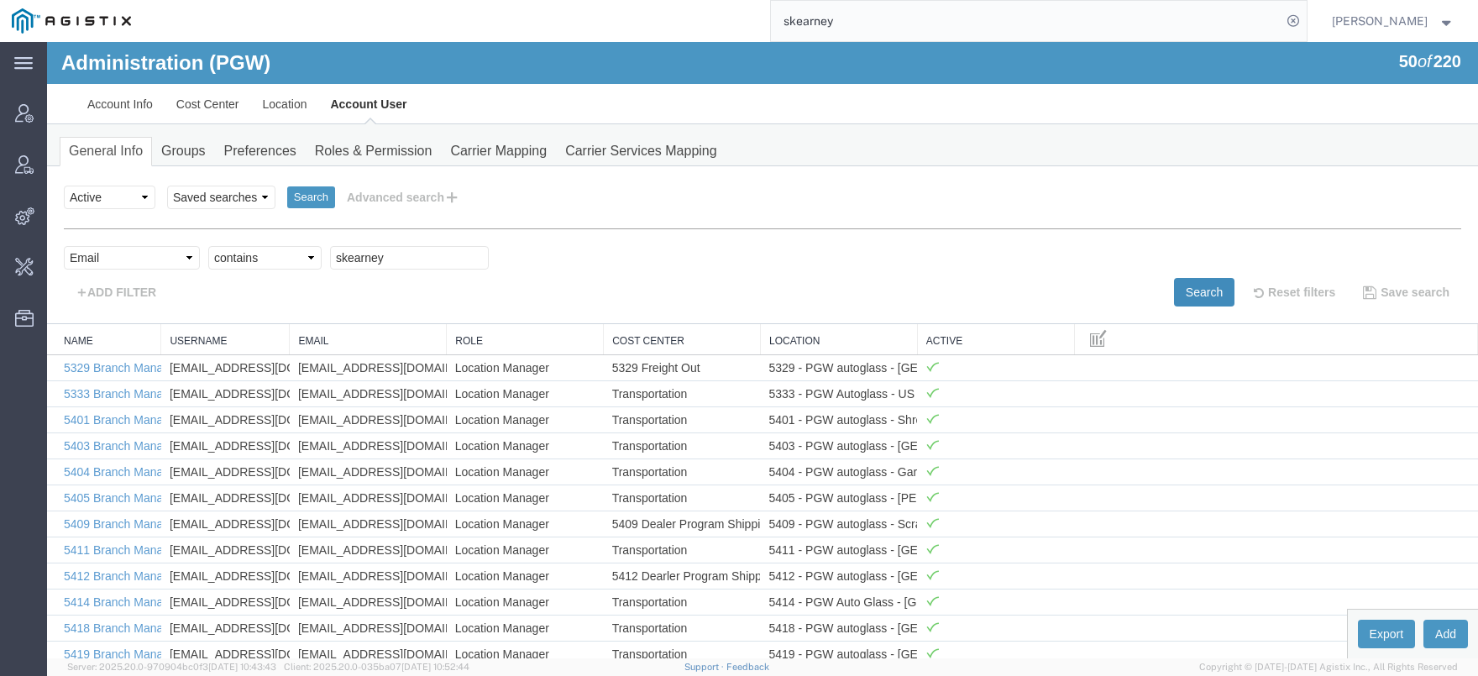
click at [1181, 290] on button "Search" at bounding box center [1204, 292] width 60 height 29
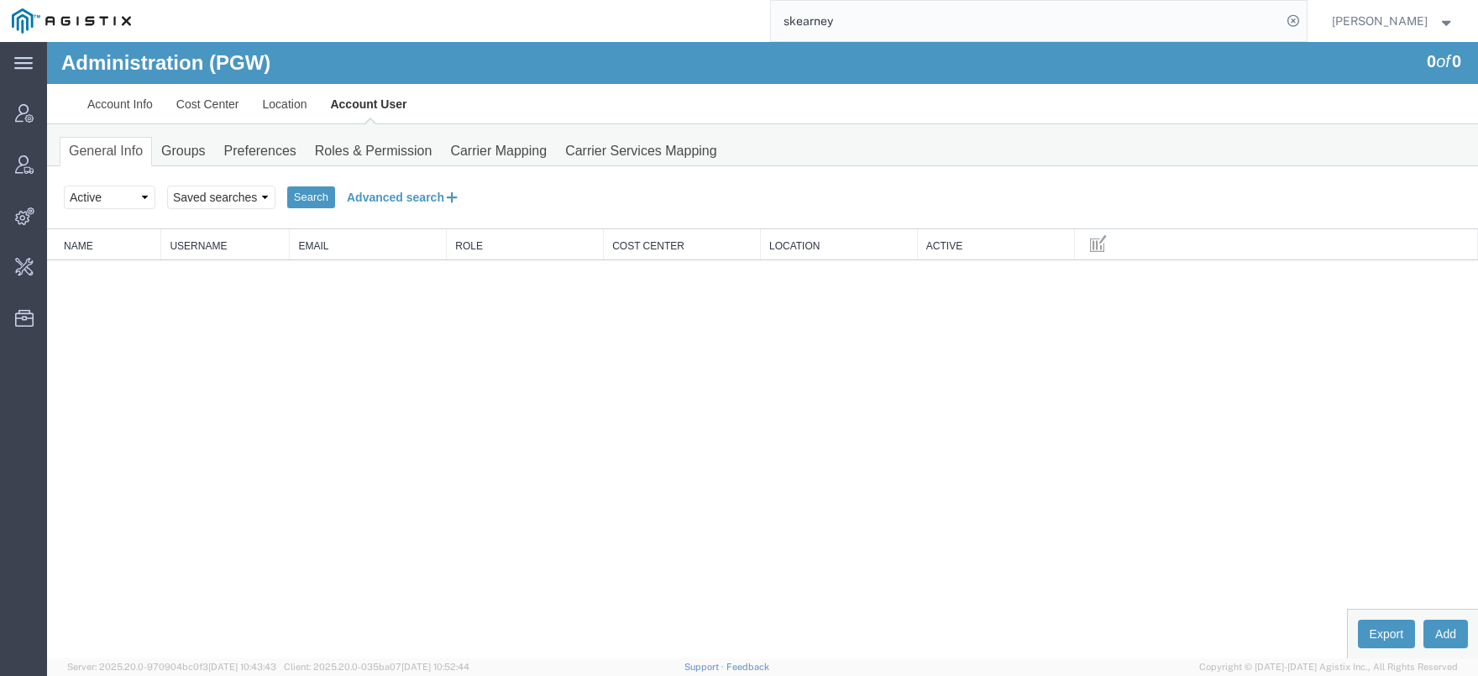
click at [399, 192] on button "Advanced search" at bounding box center [403, 197] width 137 height 29
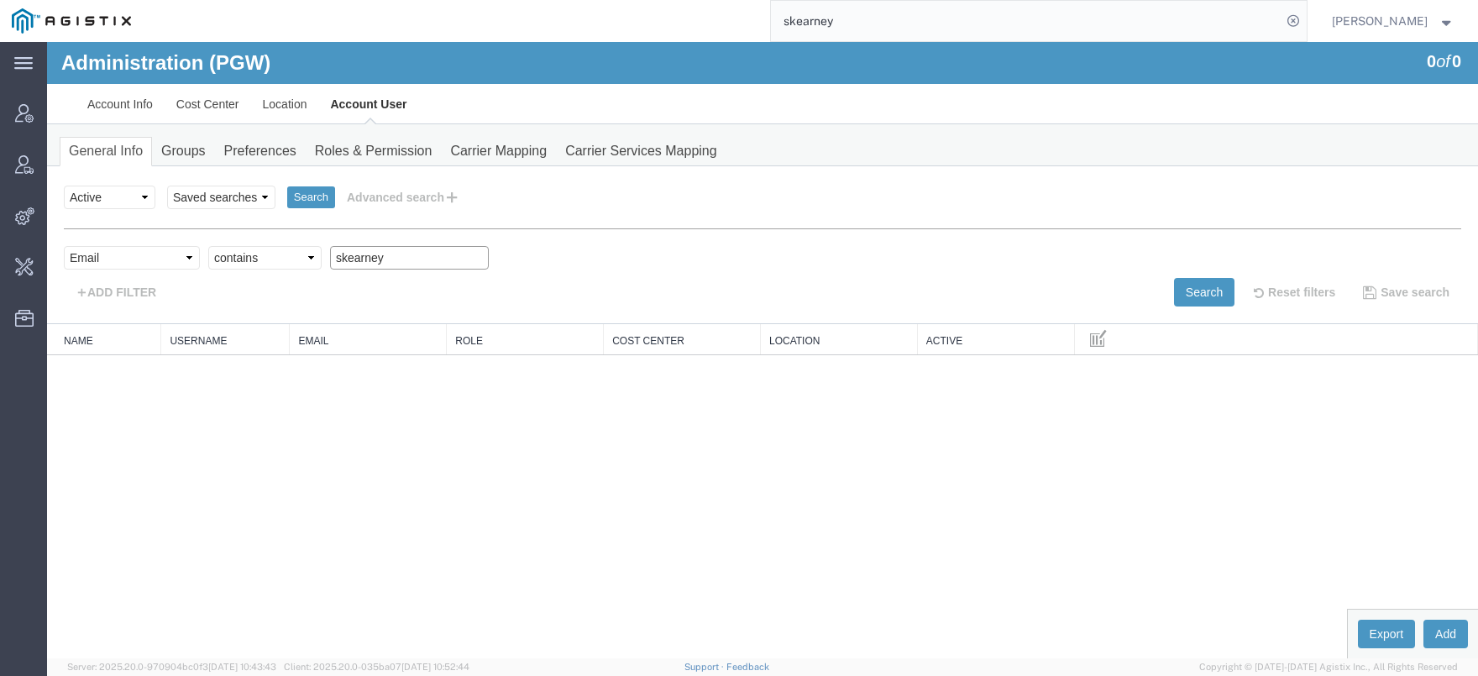
click at [405, 259] on input "skearney" at bounding box center [409, 258] width 159 height 24
type input "skearn"
click at [64, 186] on select "Select status Active All Inactive" at bounding box center [110, 198] width 92 height 24
select select "INACTIVE"
click option "Inactive" at bounding box center [47, 42] width 0 height 0
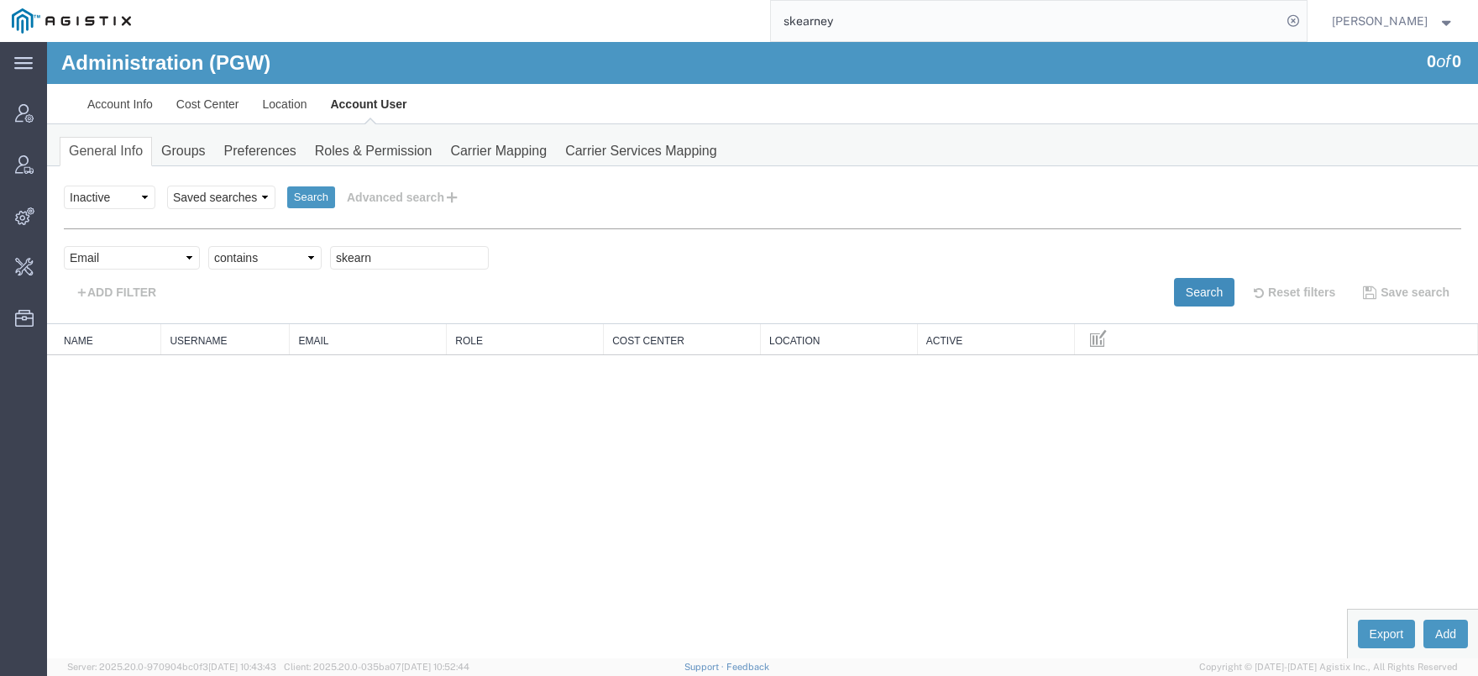
click at [1205, 300] on button "Search" at bounding box center [1204, 292] width 60 height 29
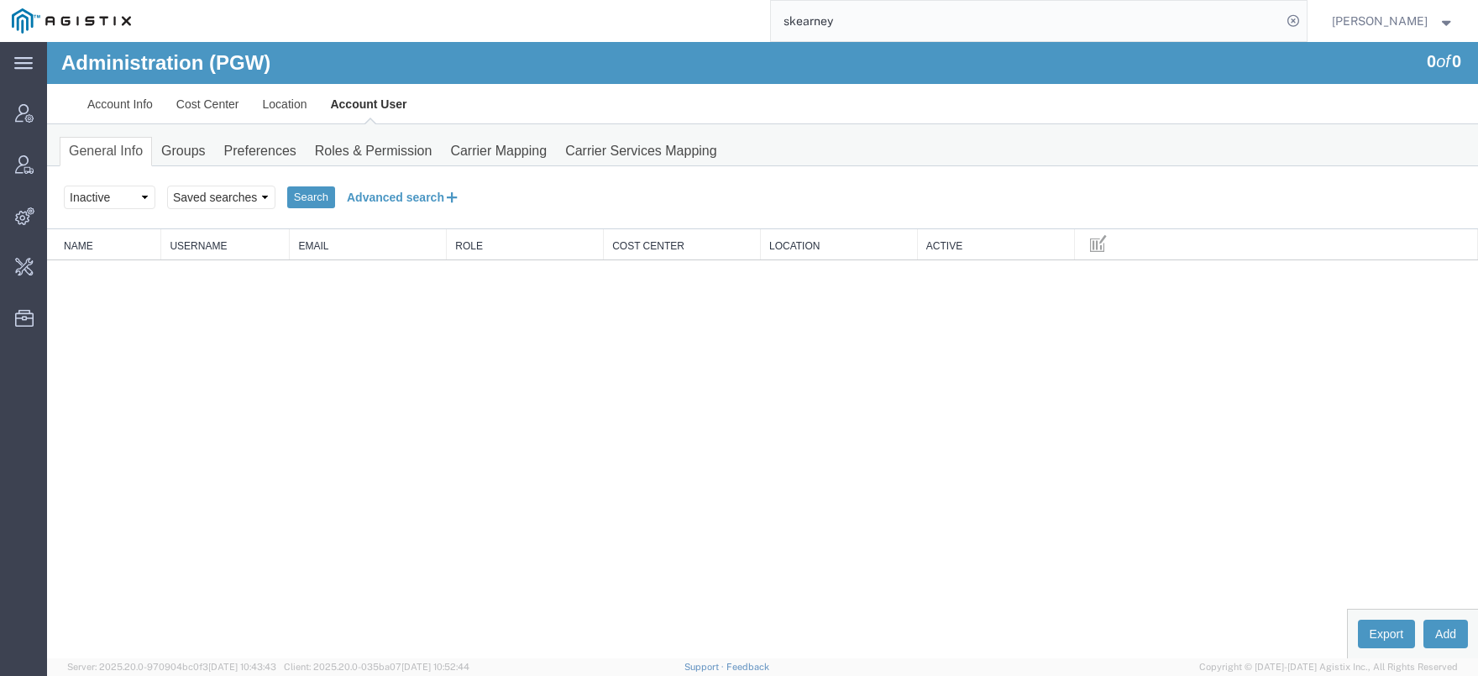
click at [381, 191] on button "Advanced search" at bounding box center [403, 197] width 137 height 29
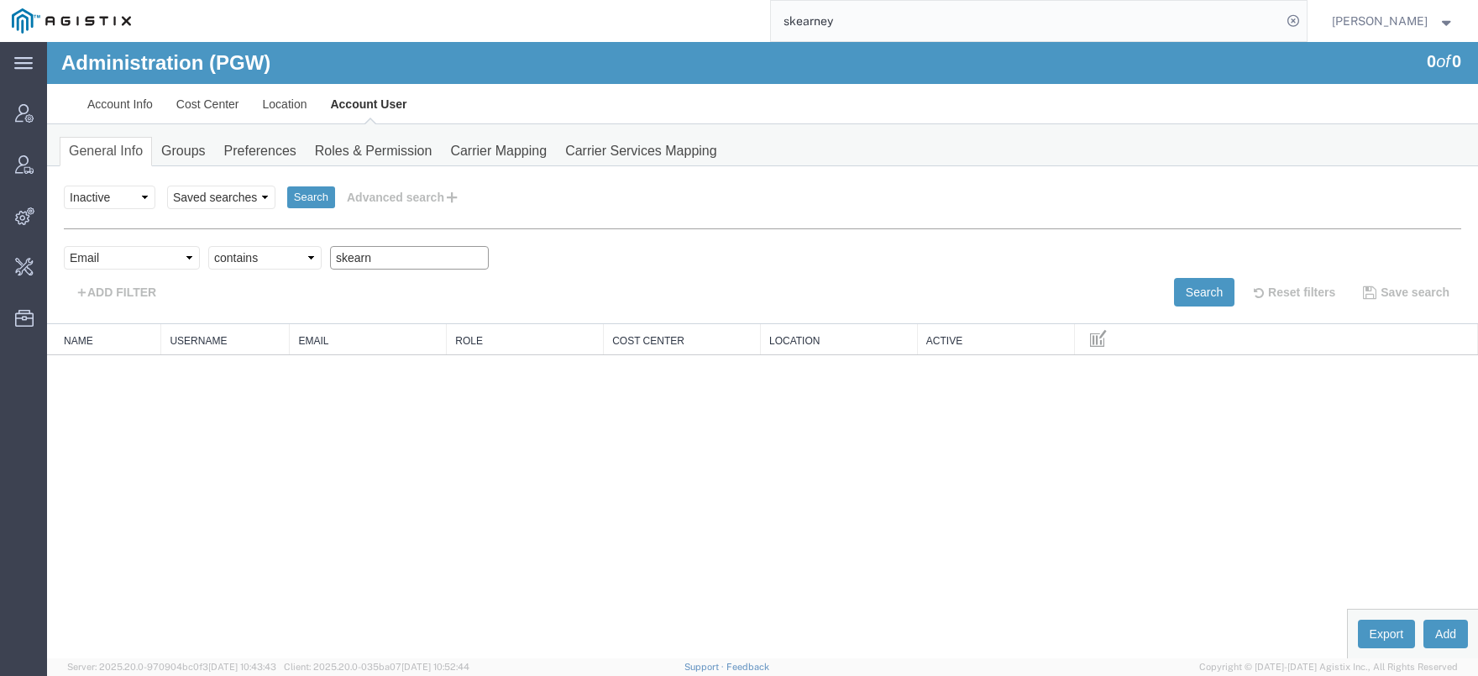
drag, startPoint x: 400, startPoint y: 254, endPoint x: 85, endPoint y: 258, distance: 314.8
click at [330, 254] on input "skearn" at bounding box center [409, 258] width 159 height 24
click at [64, 246] on select "Select field Cost Center Email Location Name Role Username" at bounding box center [132, 258] width 136 height 24
select select "userName"
click option "Username" at bounding box center [47, 42] width 0 height 0
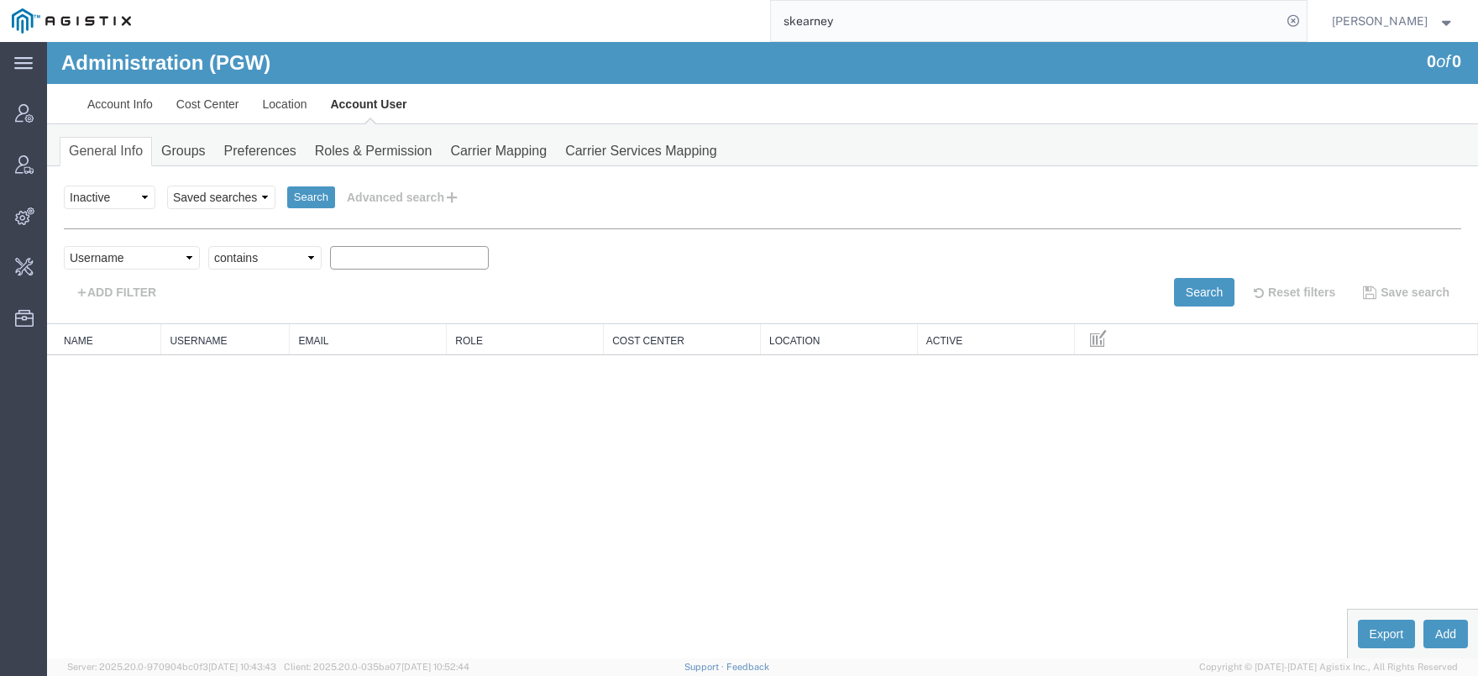
drag, startPoint x: 383, startPoint y: 260, endPoint x: 364, endPoint y: 261, distance: 19.3
click at [373, 260] on input "text" at bounding box center [409, 258] width 159 height 24
type input "skearn"
click at [1175, 287] on button "Search" at bounding box center [1204, 292] width 60 height 29
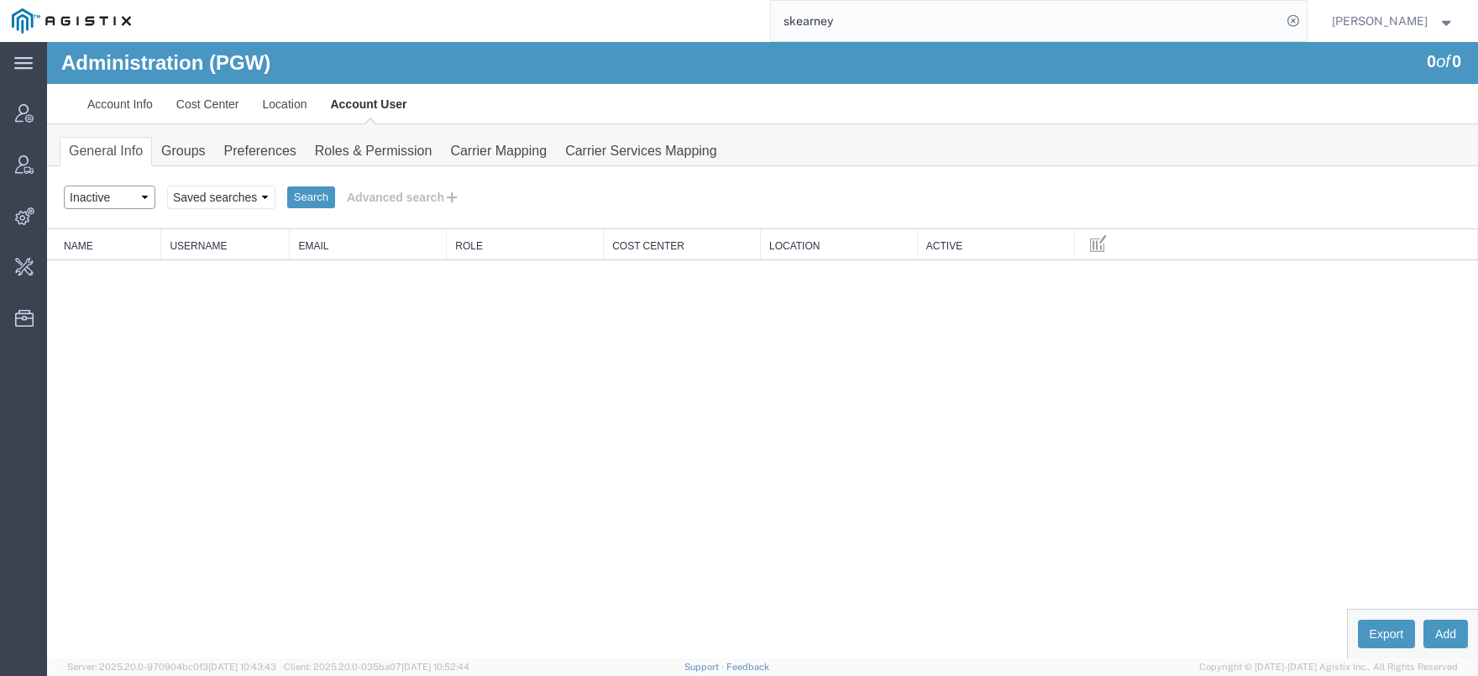
click at [64, 186] on select "Select status Active All Inactive" at bounding box center [110, 198] width 92 height 24
select select "ALL"
click option "All" at bounding box center [47, 42] width 0 height 0
click at [404, 194] on button "Advanced search" at bounding box center [403, 197] width 137 height 29
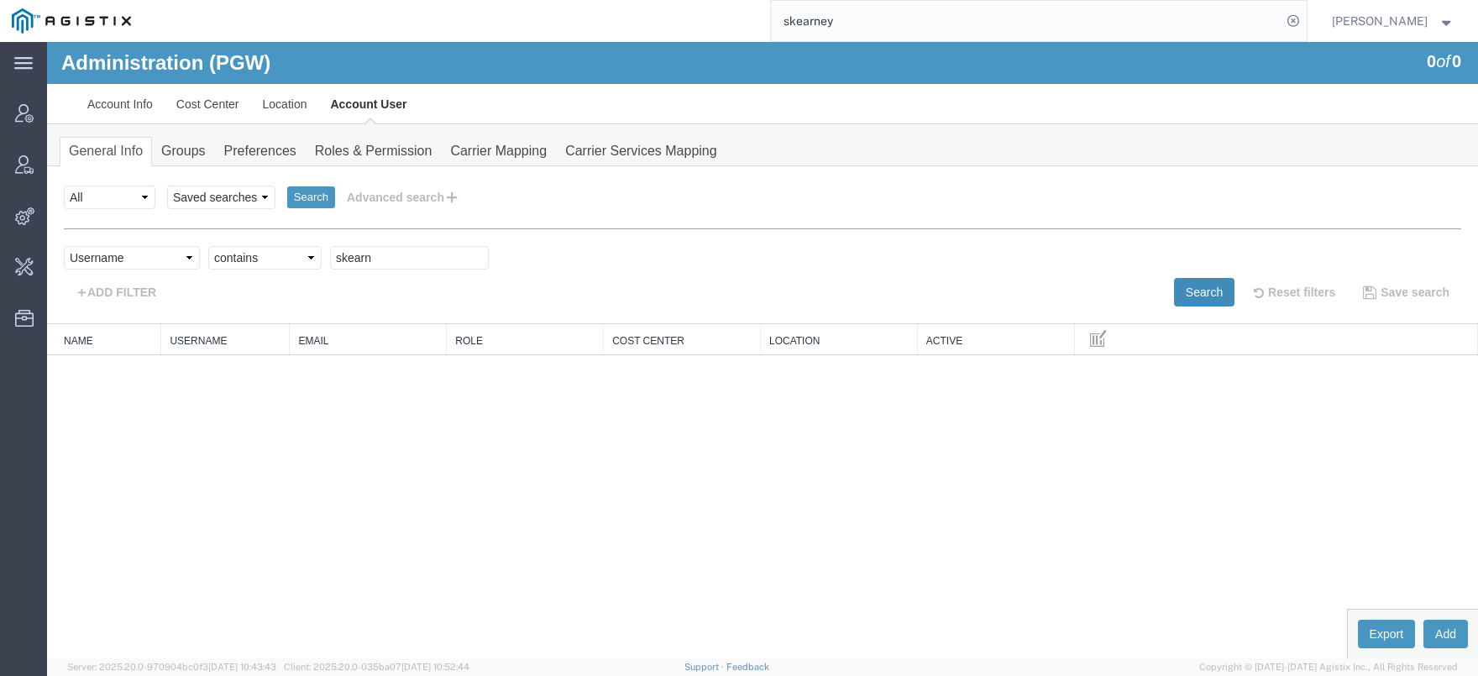
click at [1205, 291] on button "Search" at bounding box center [1204, 292] width 60 height 29
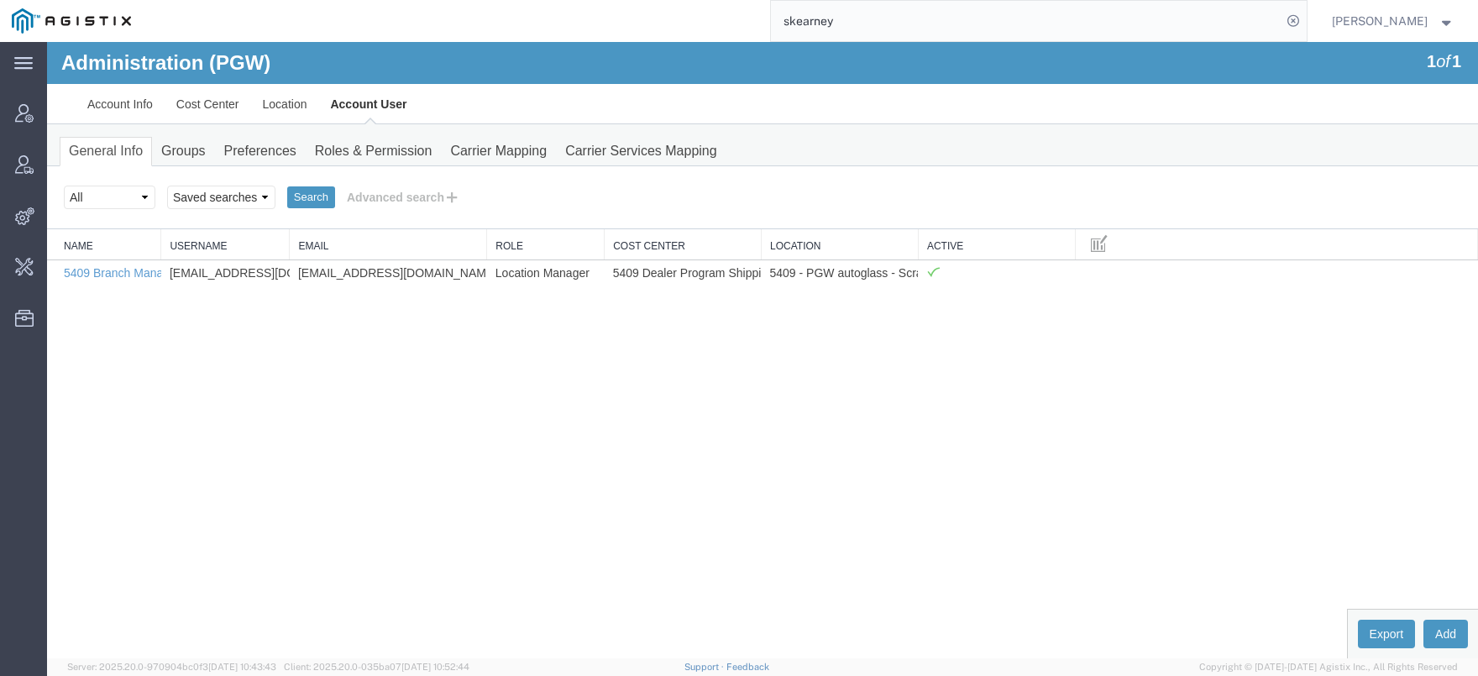
drag, startPoint x: 449, startPoint y: 240, endPoint x: 489, endPoint y: 250, distance: 40.7
click at [489, 250] on div "Name Username Email Role Cost Center Location Active 5409 Branch Manager skearn…" at bounding box center [762, 257] width 1431 height 56
click at [293, 248] on th "Email" at bounding box center [388, 244] width 197 height 31
drag, startPoint x: 290, startPoint y: 247, endPoint x: 327, endPoint y: 247, distance: 36.9
click at [327, 247] on div "Name Username Email Role Cost Center Location Active 5409 Branch Manager skearn…" at bounding box center [762, 257] width 1431 height 56
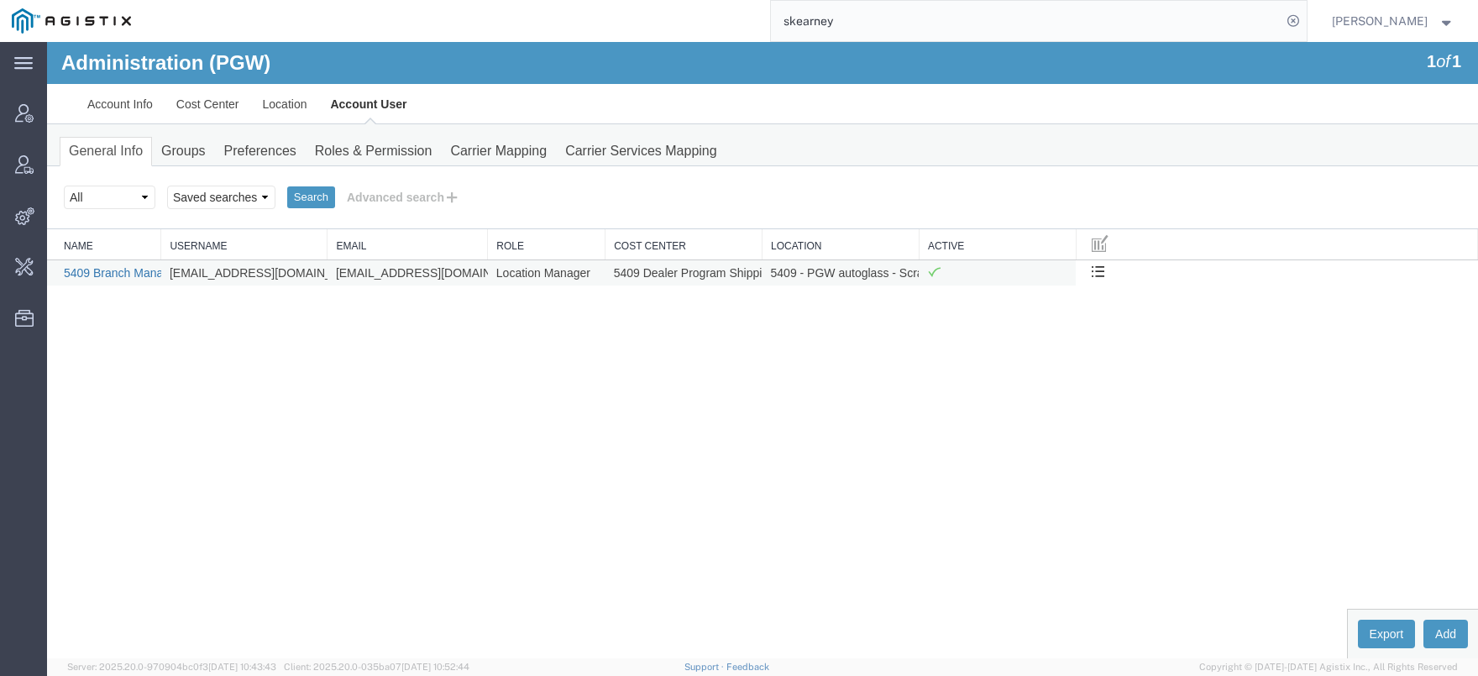
click at [118, 275] on link "5409 Branch Manager" at bounding box center [122, 272] width 117 height 13
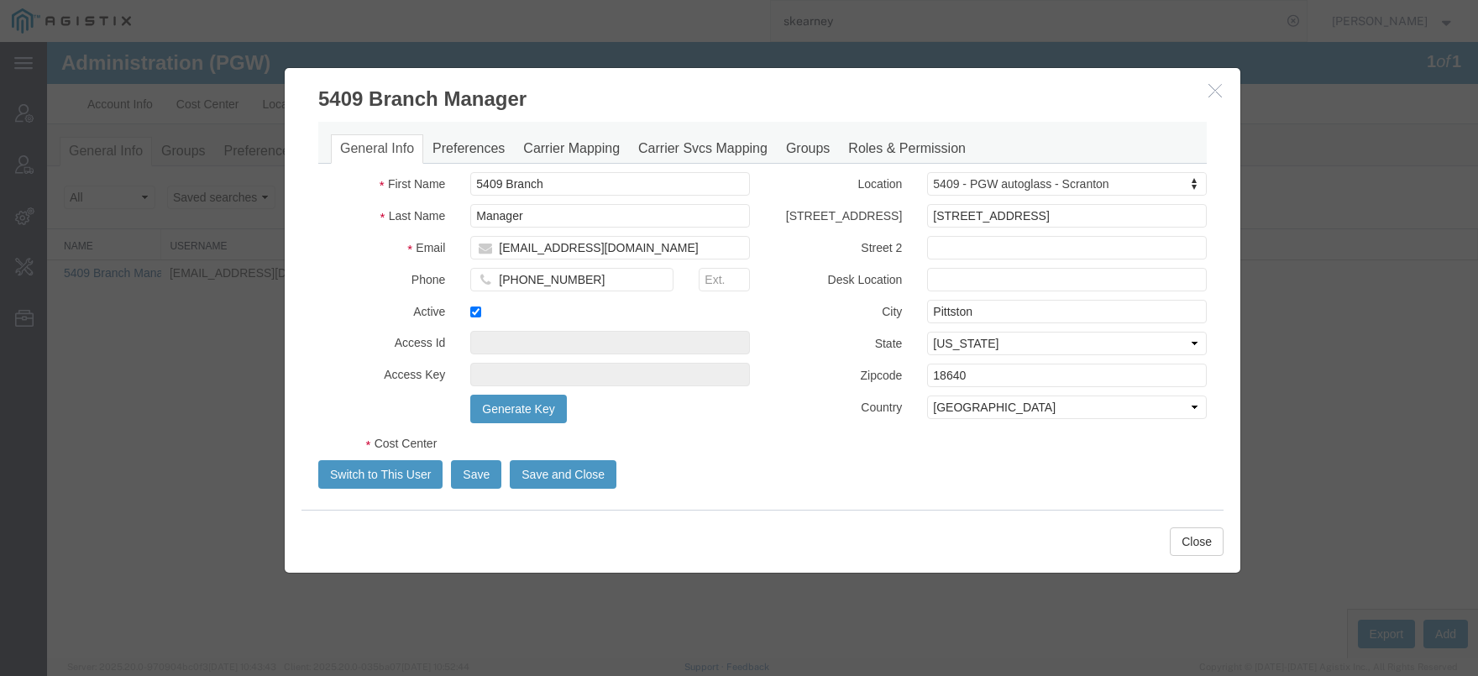
select select "COSTCENTER"
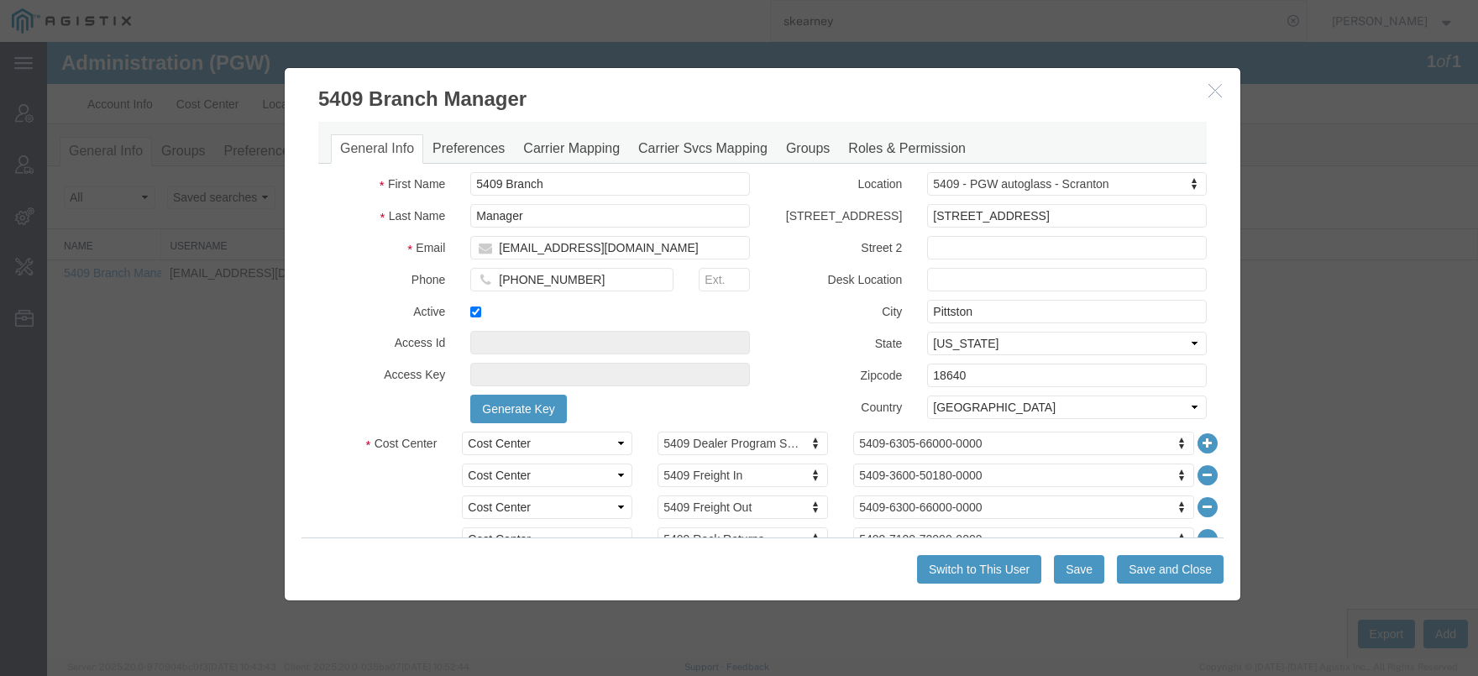
click at [1216, 87] on icon "button" at bounding box center [1214, 90] width 13 height 14
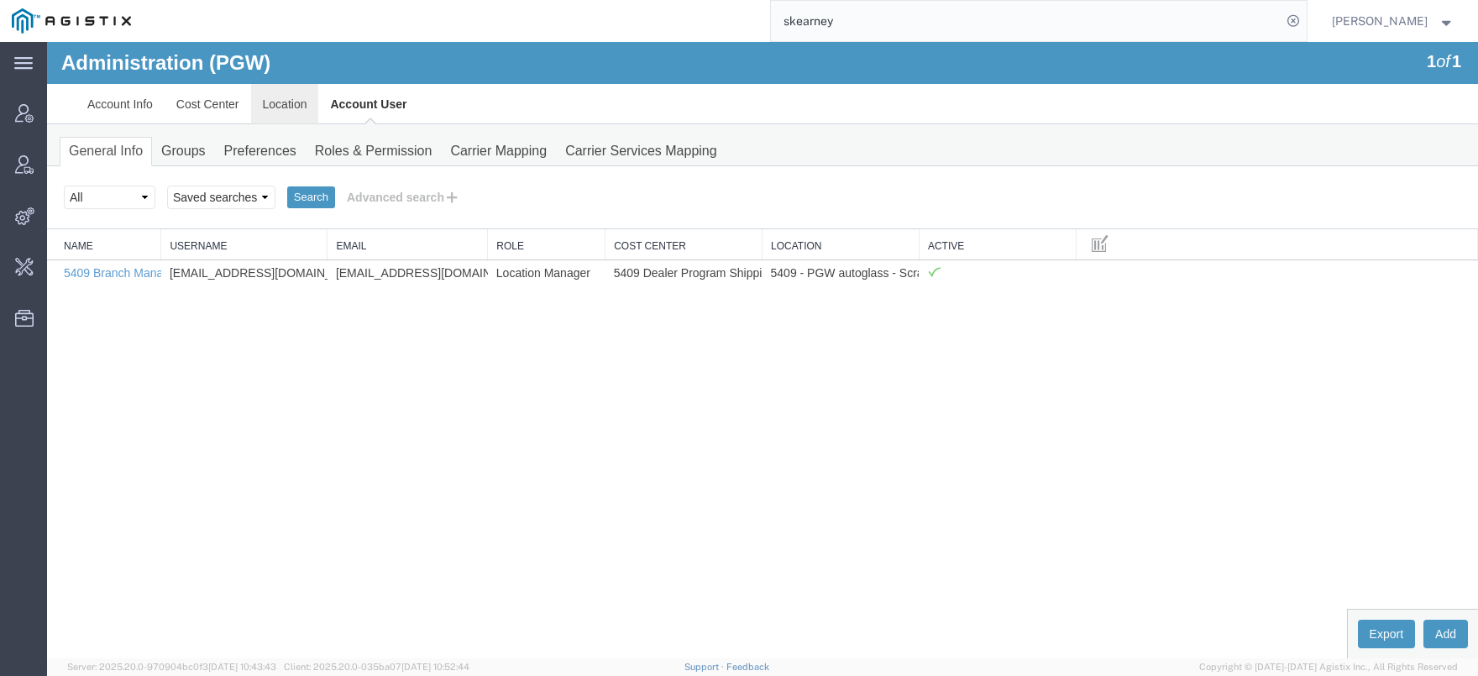
click at [282, 116] on link "Location" at bounding box center [285, 104] width 68 height 40
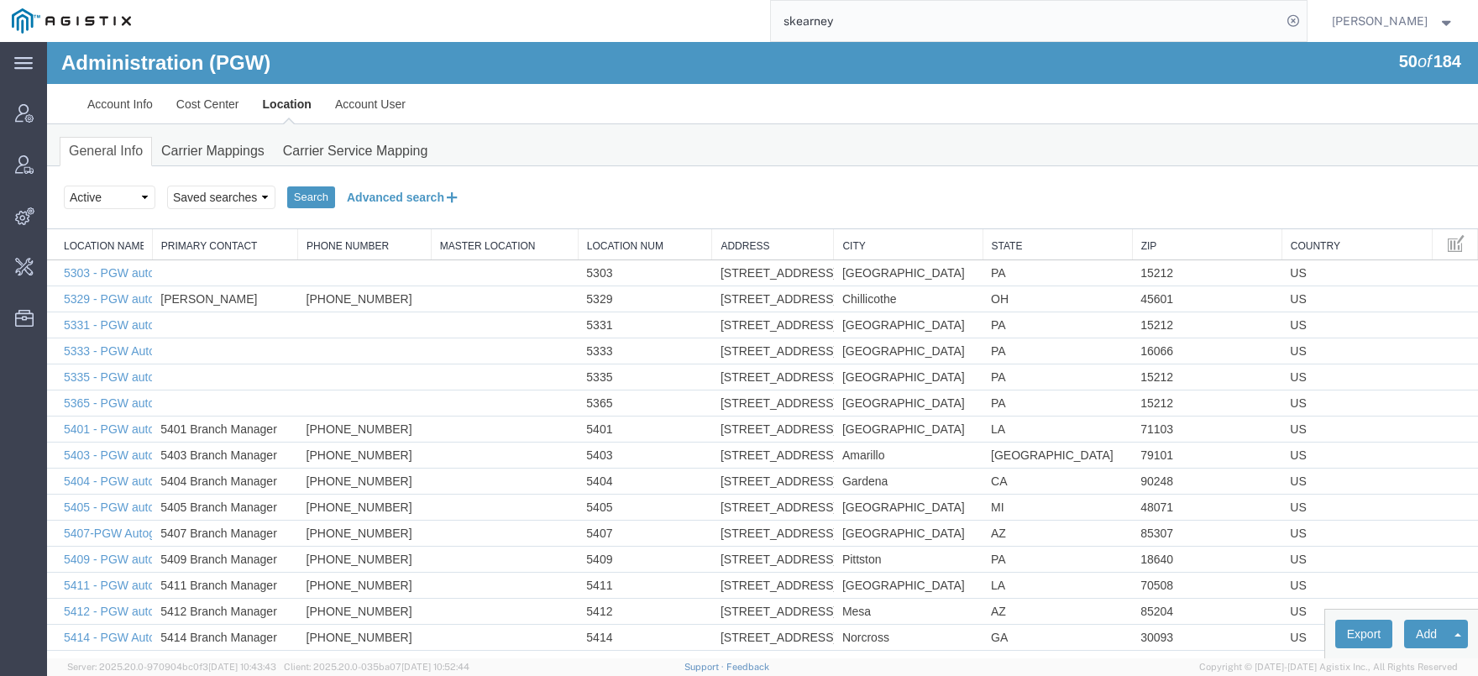
click at [383, 198] on button "Advanced search" at bounding box center [403, 197] width 137 height 29
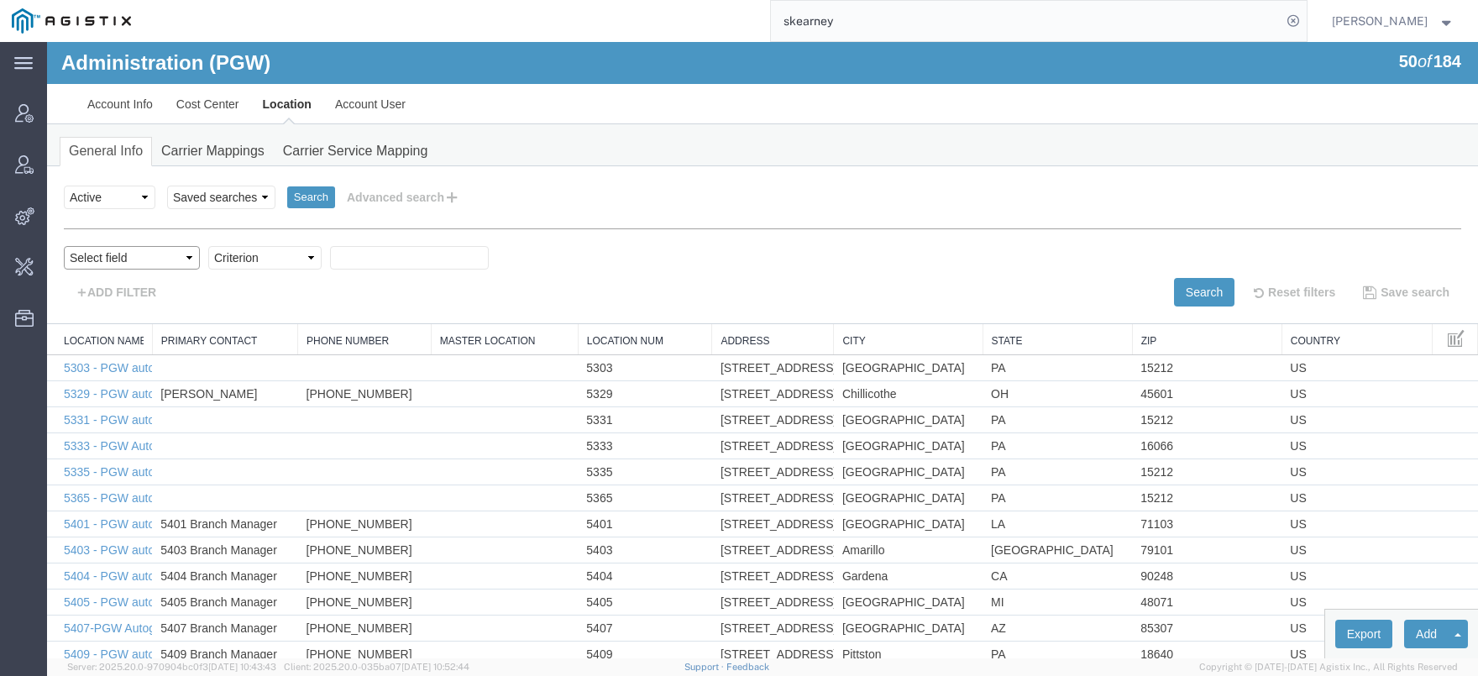
select select "locationName"
click option "Location Name" at bounding box center [47, 42] width 0 height 0
select select "contains"
click option "contains" at bounding box center [47, 42] width 0 height 0
click at [349, 256] on input "text" at bounding box center [409, 258] width 159 height 24
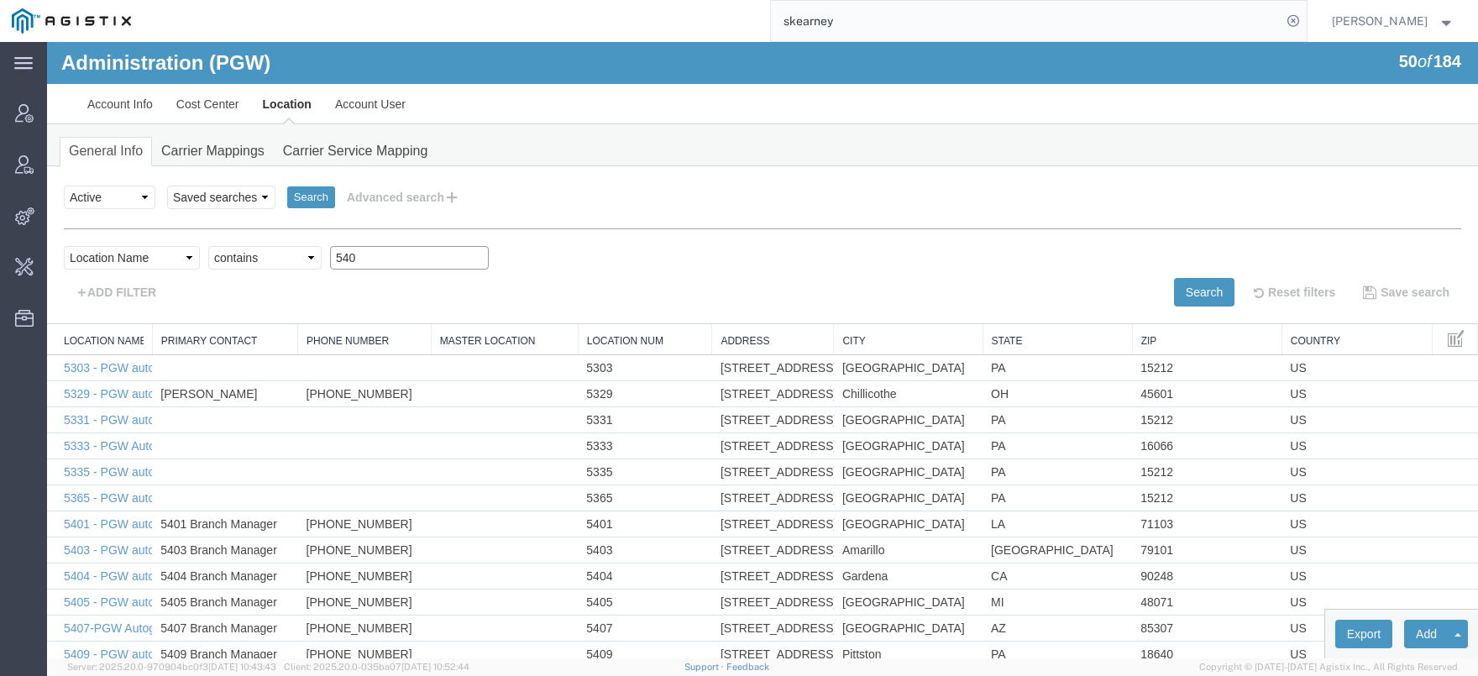
type input "5409"
click at [1178, 296] on button "Search" at bounding box center [1204, 292] width 60 height 29
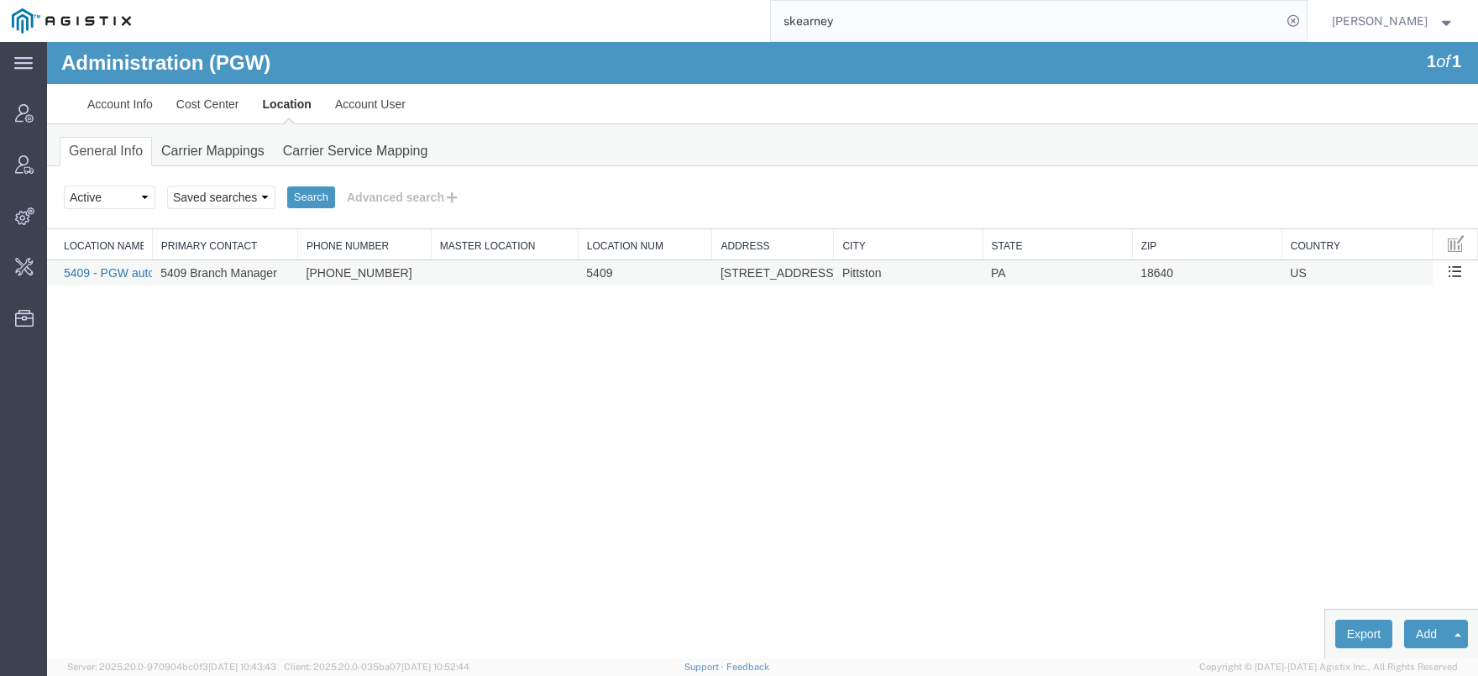
click at [97, 267] on link "5409 - PGW autoglass - Scranton" at bounding box center [151, 272] width 175 height 13
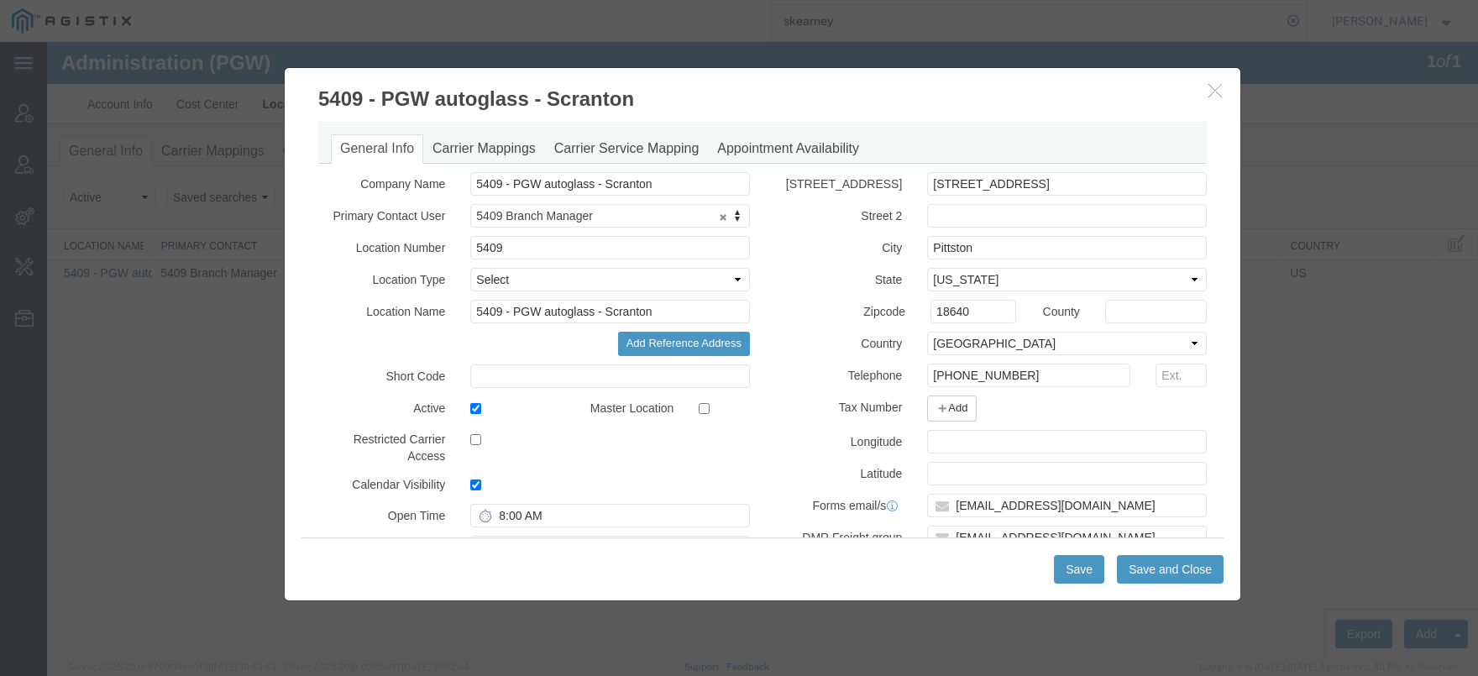
select select "COSTCENTER"
click at [1214, 97] on icon "button" at bounding box center [1214, 90] width 13 height 14
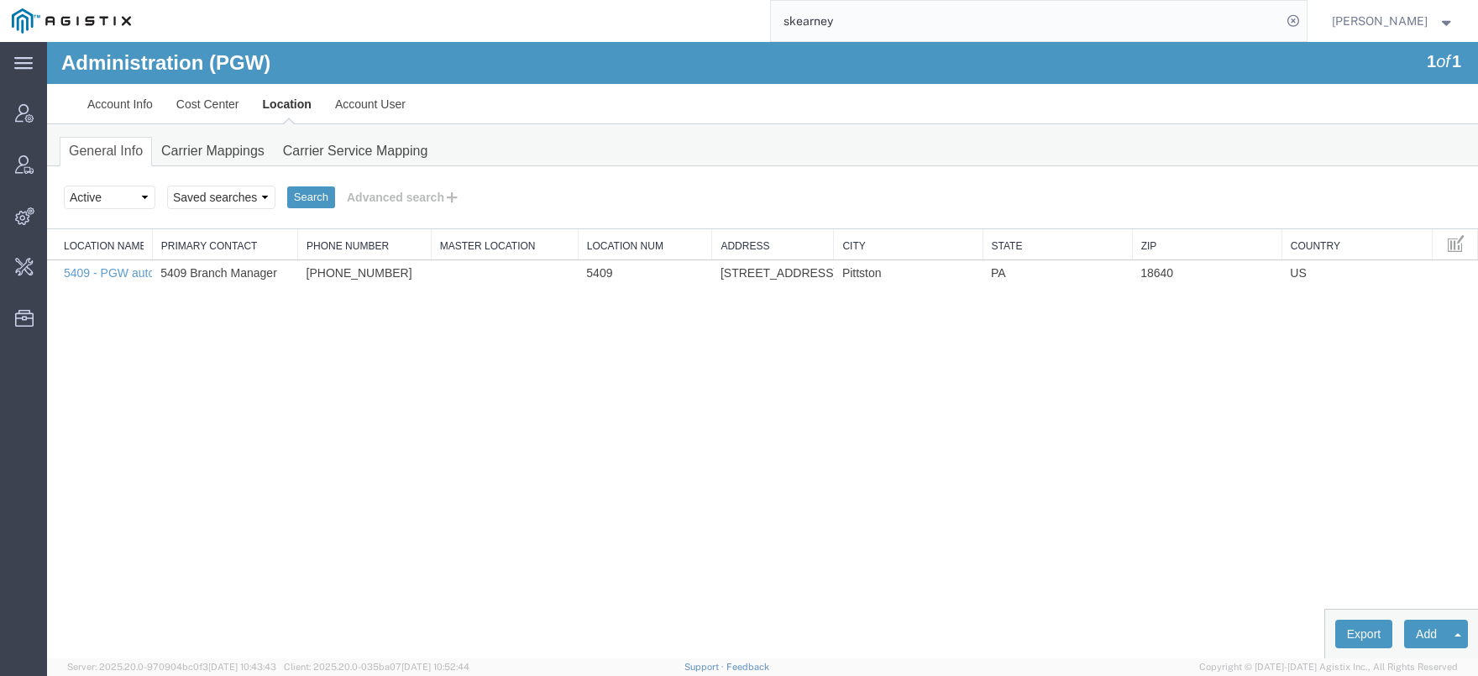
click at [771, 29] on input "skearney" at bounding box center [1026, 21] width 510 height 40
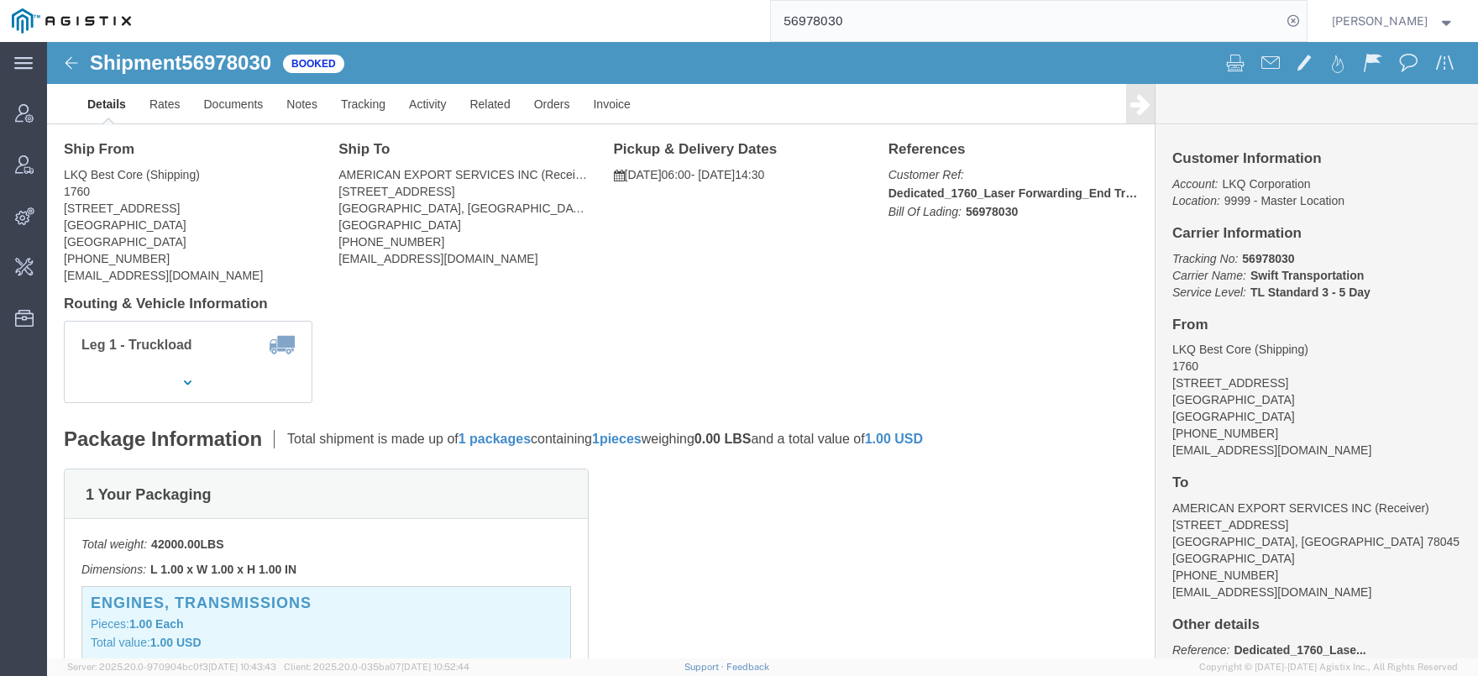
scroll to position [92, 0]
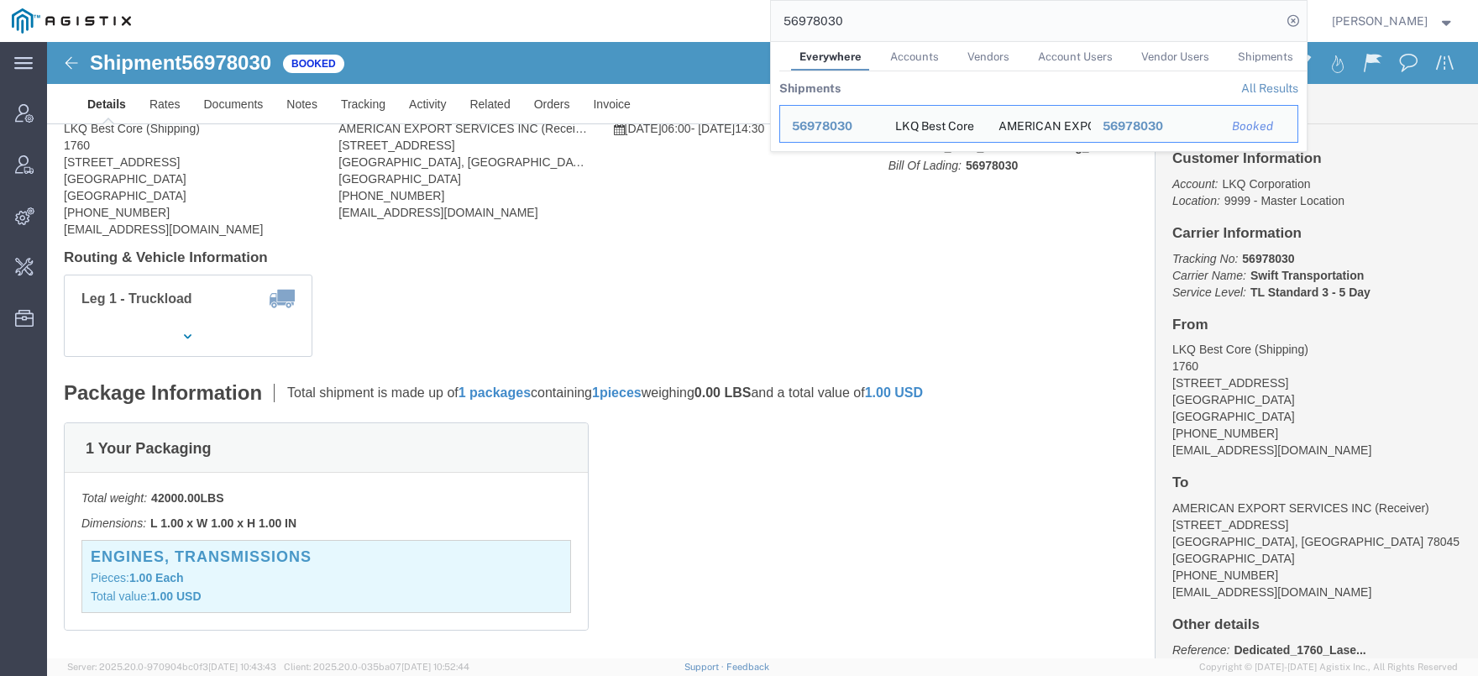
drag, startPoint x: 840, startPoint y: 23, endPoint x: 659, endPoint y: 24, distance: 180.5
click at [771, 23] on input "56978030" at bounding box center [1026, 21] width 510 height 40
paste input "20546"
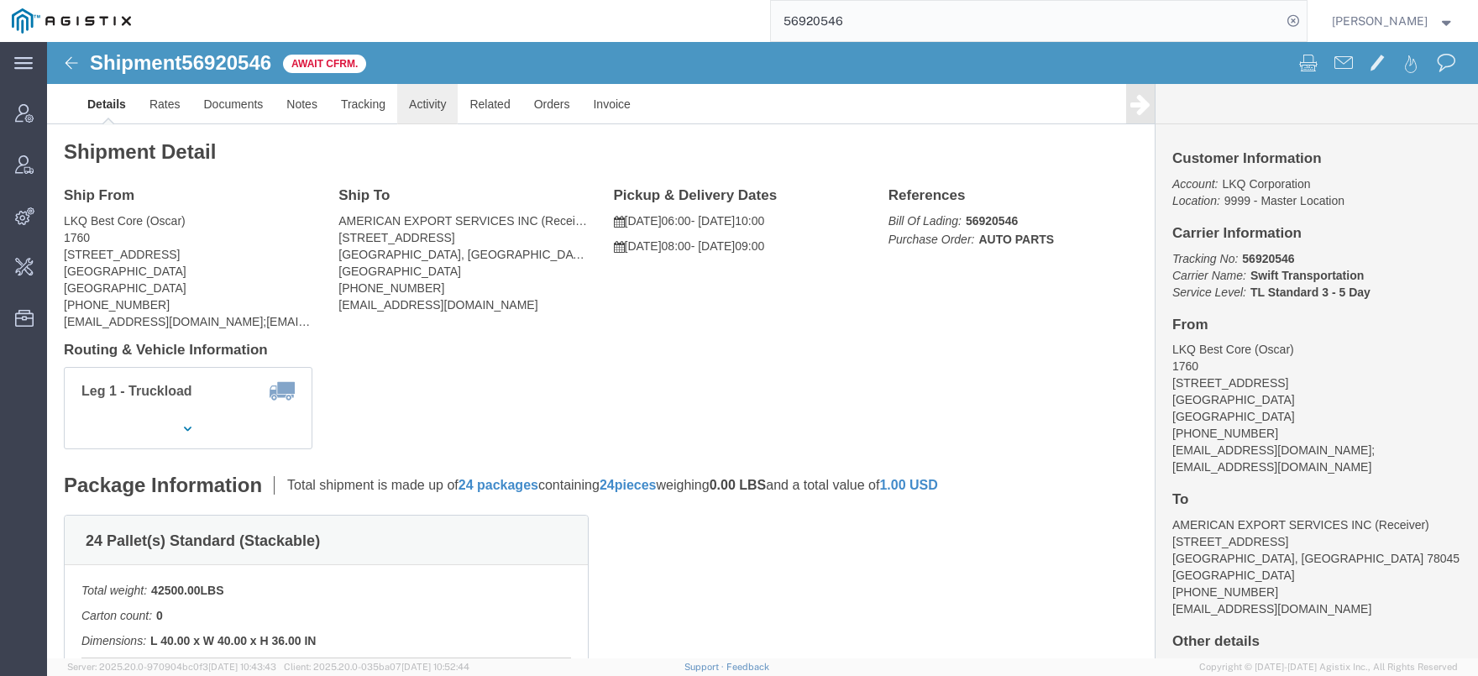
click link "Activity"
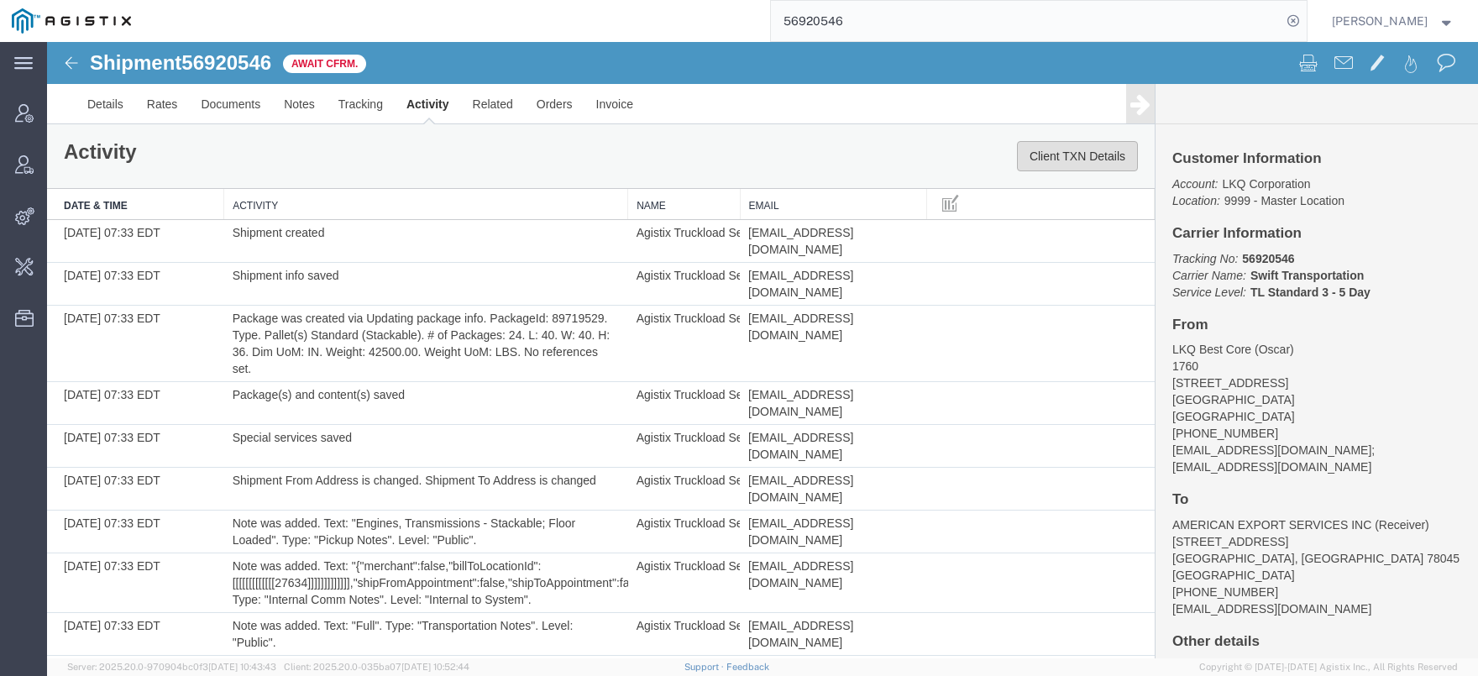
click at [1078, 155] on button "Client TXN Details" at bounding box center [1077, 156] width 121 height 30
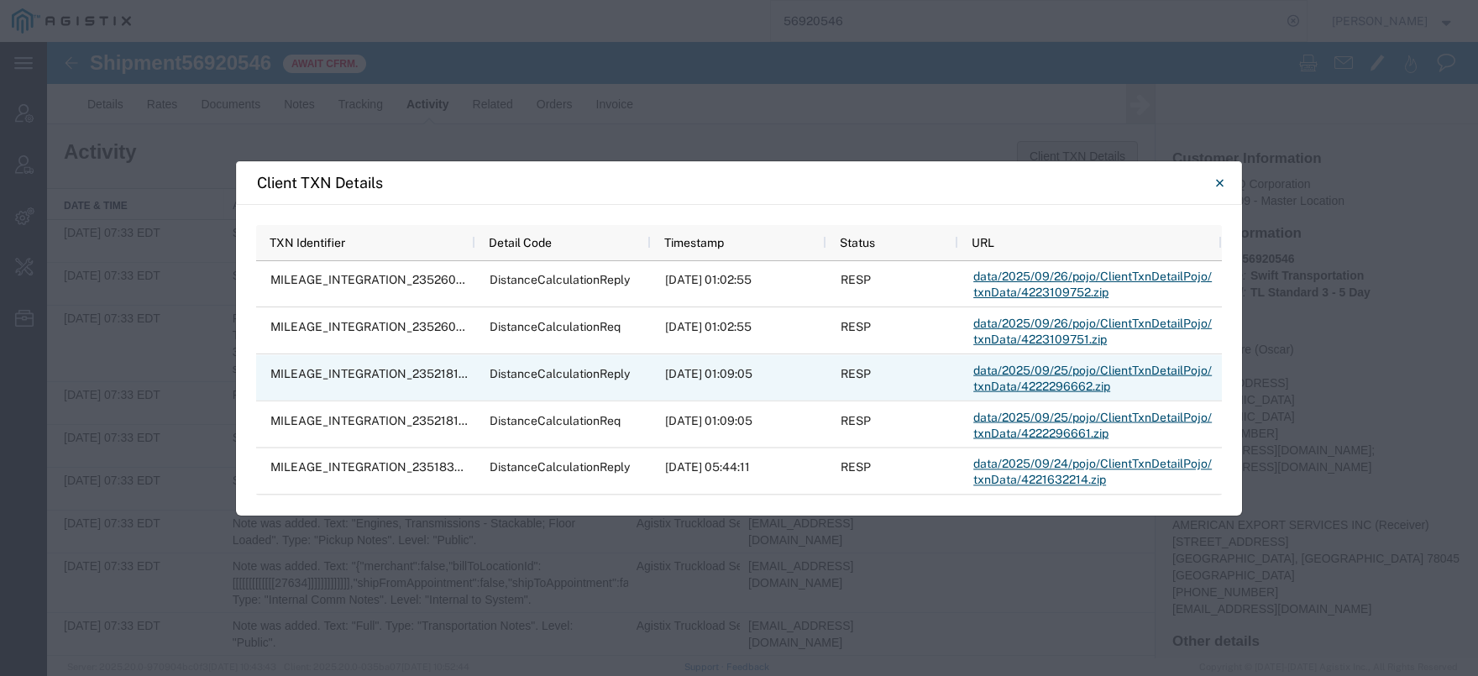
scroll to position [140, 0]
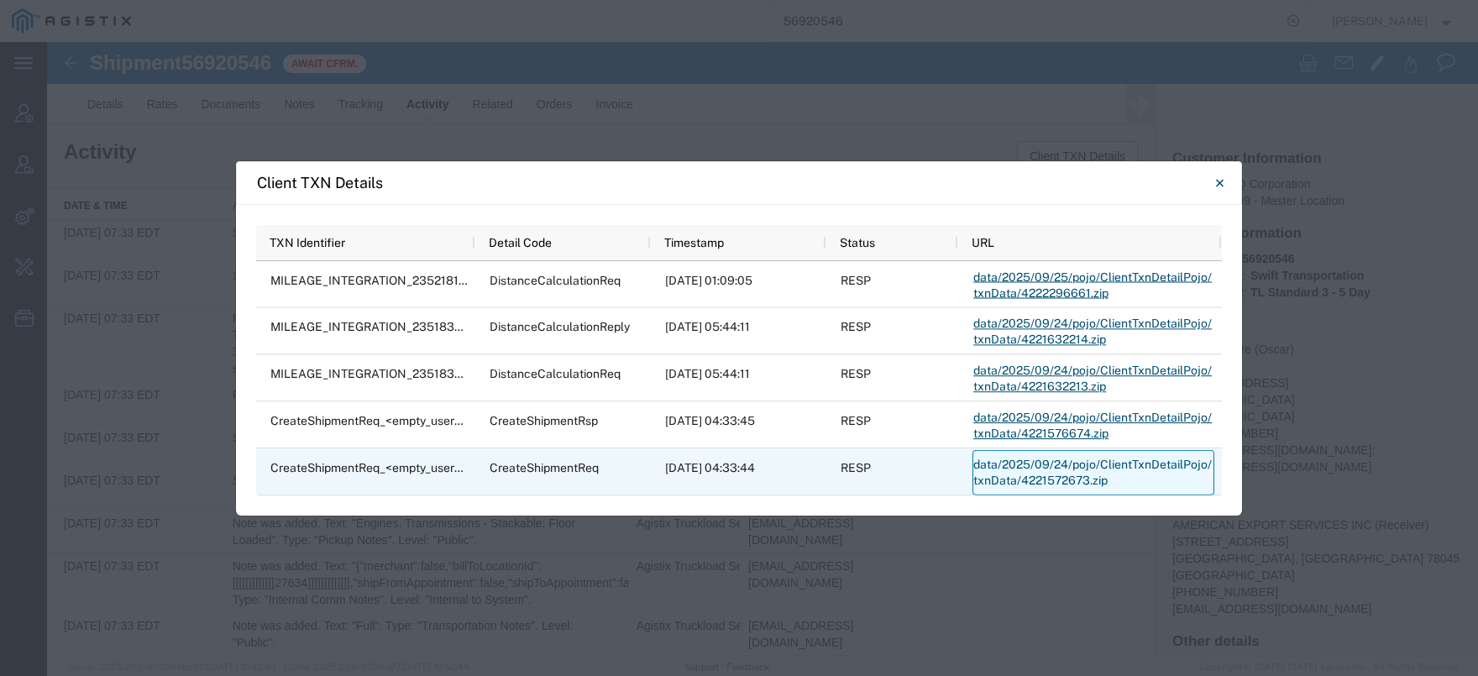
click at [1007, 470] on link "data/2025/09/24/pojo/ClientTxnDetailPojo/txnData/4221572673.zip" at bounding box center [1093, 471] width 242 height 45
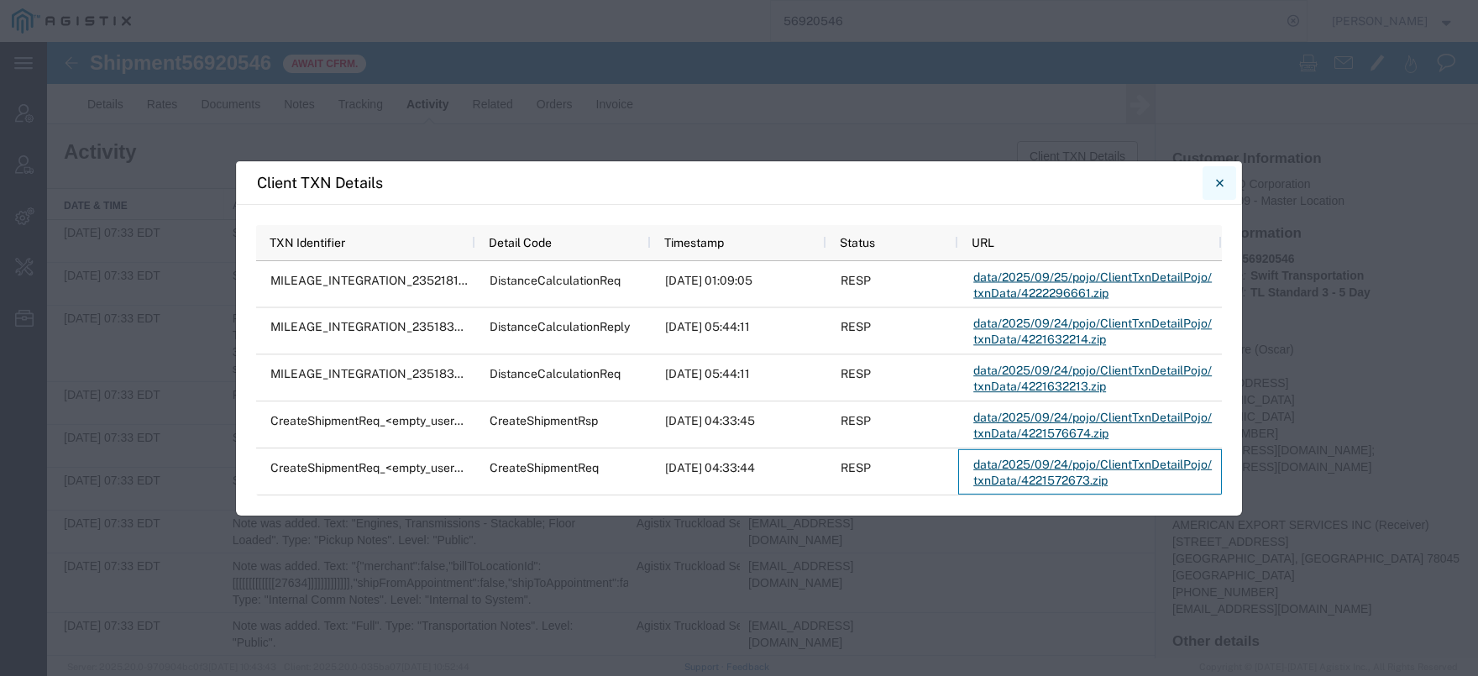
click at [1211, 178] on button "Close" at bounding box center [1219, 183] width 34 height 34
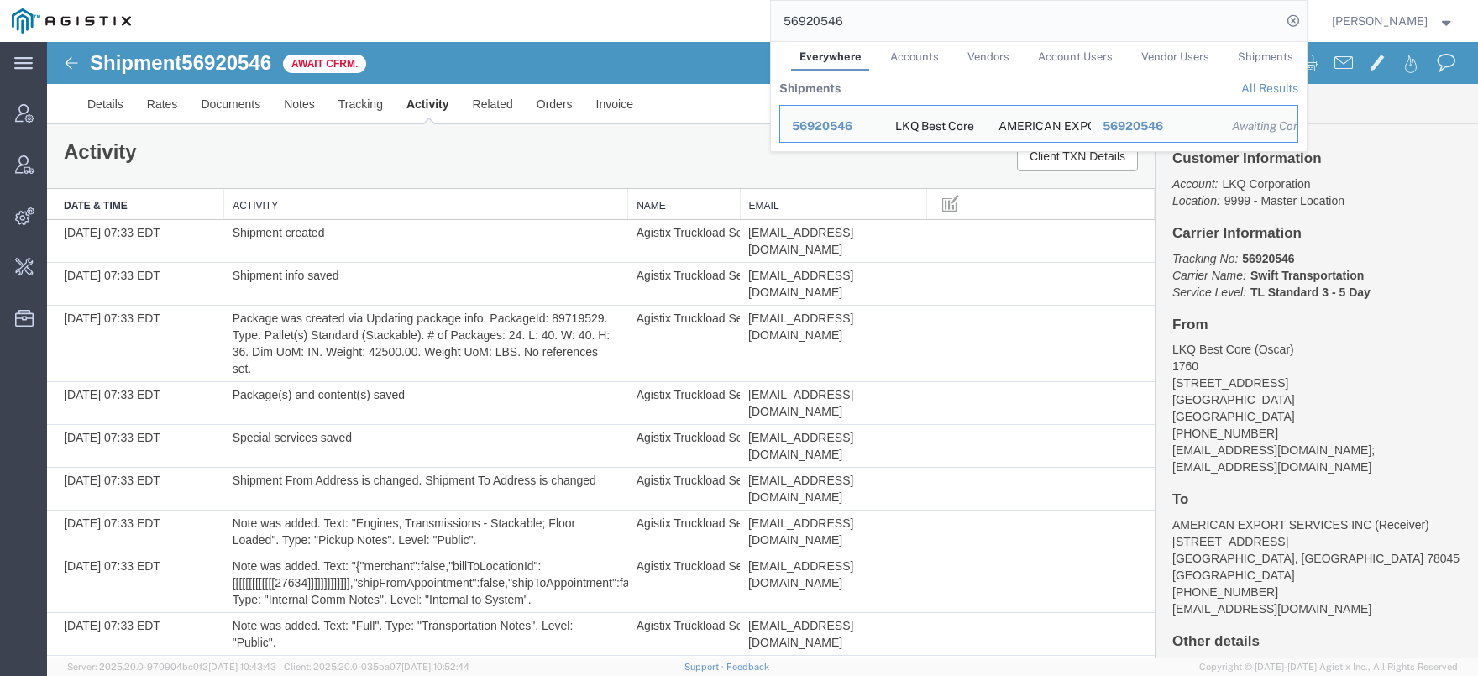
drag, startPoint x: 770, startPoint y: 24, endPoint x: 692, endPoint y: 24, distance: 78.1
click at [771, 24] on input "56920546" at bounding box center [1026, 21] width 510 height 40
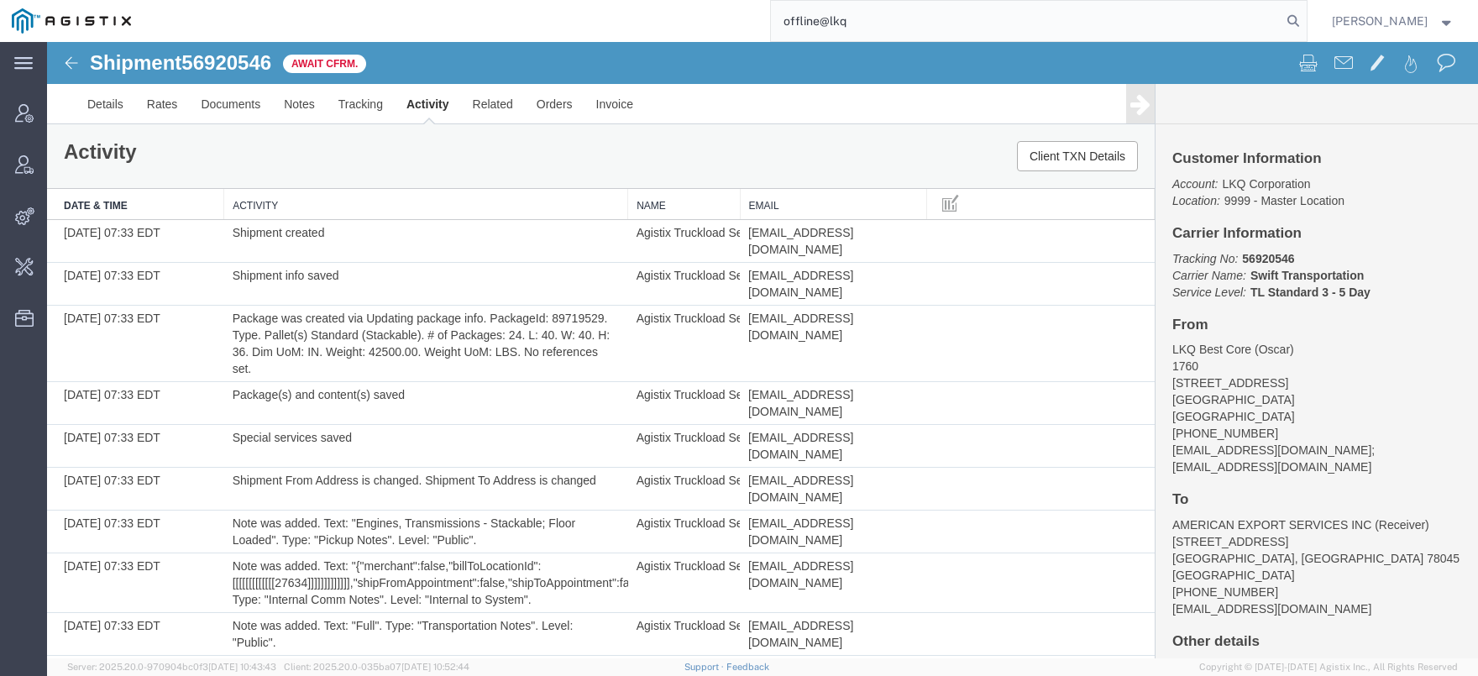
type input "offline@lkq"
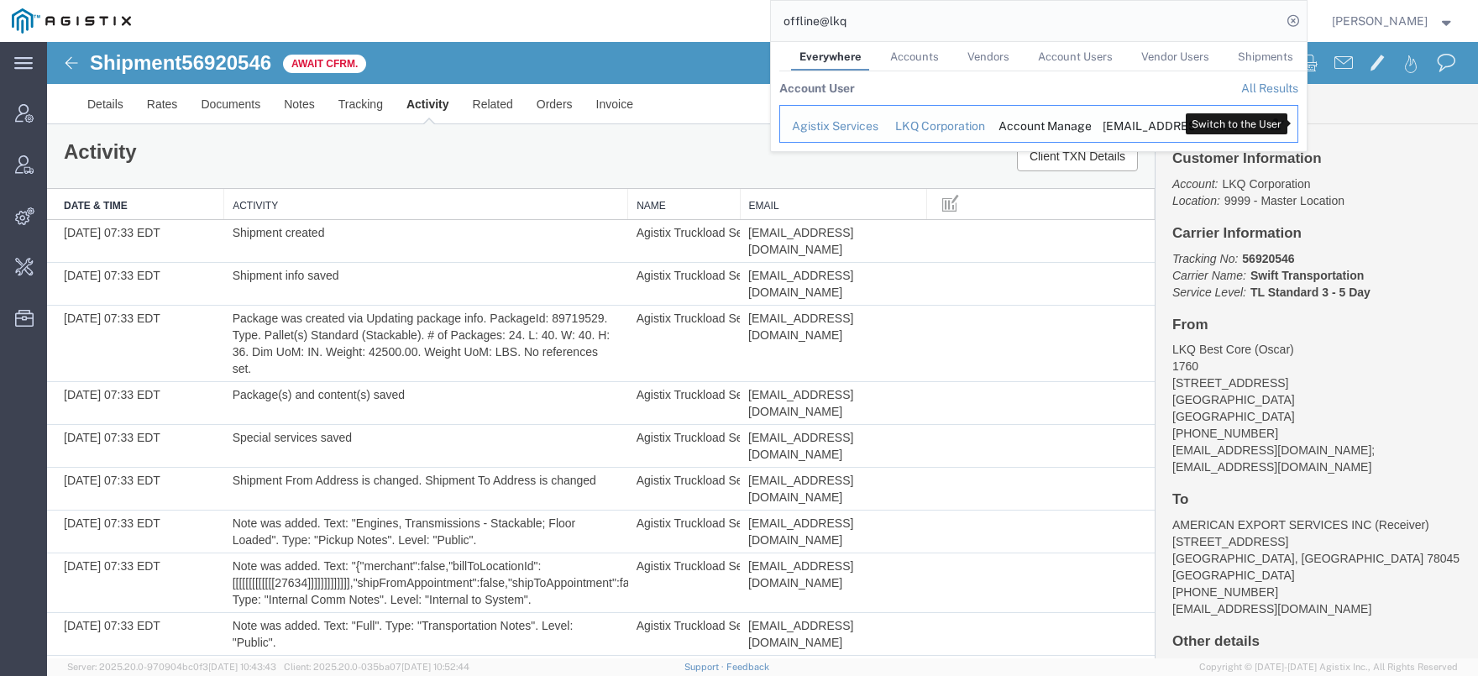
click at [1288, 131] on td "Search Results" at bounding box center [1276, 124] width 41 height 38
click at [1288, 128] on icon "Search Results" at bounding box center [1276, 124] width 24 height 24
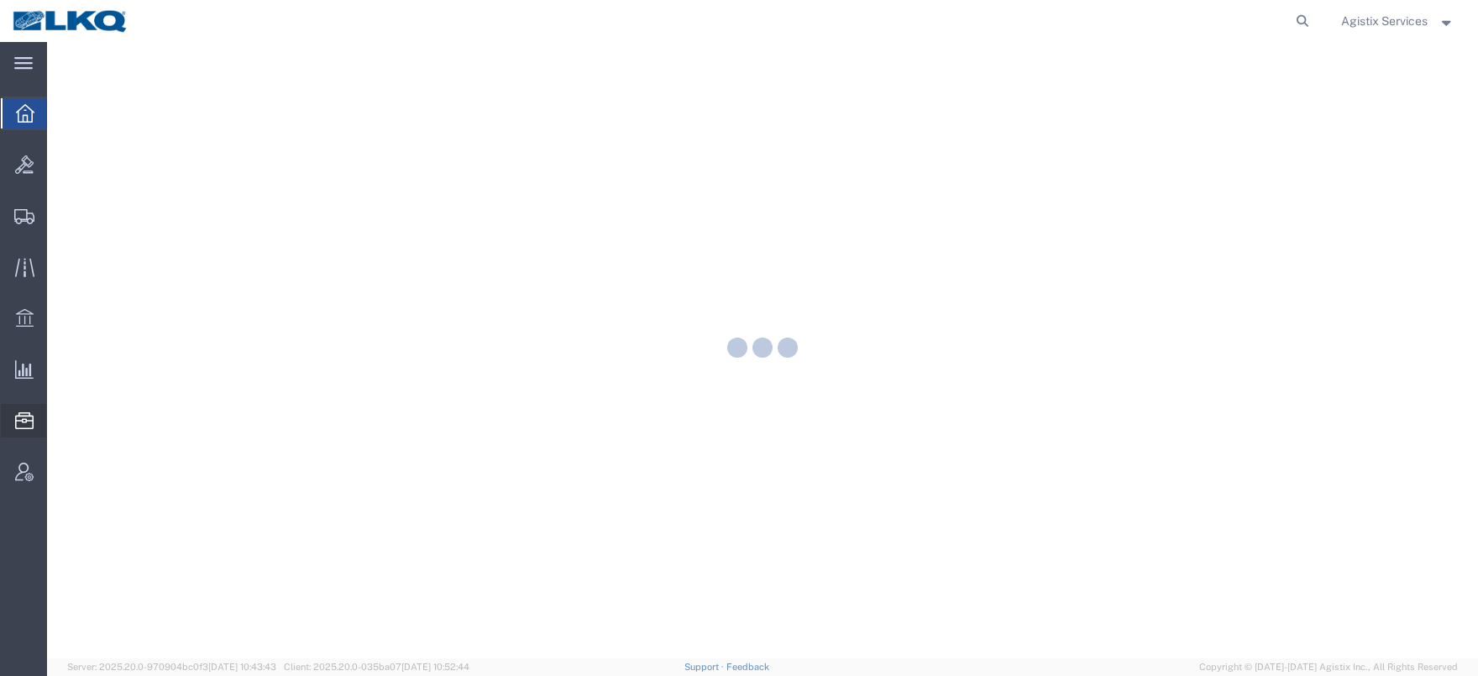
click at [0, 0] on span "Address Book" at bounding box center [0, 0] width 0 height 0
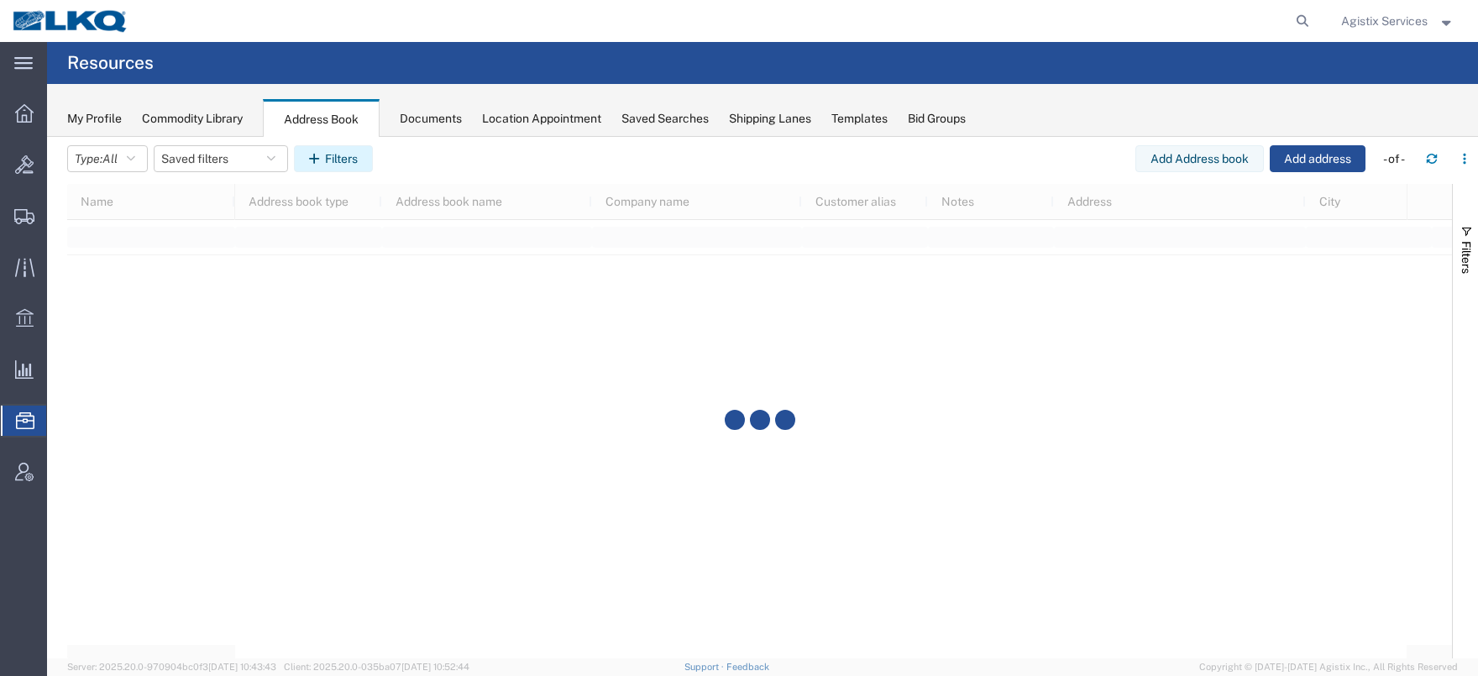
click at [321, 153] on icon "button" at bounding box center [317, 159] width 16 height 12
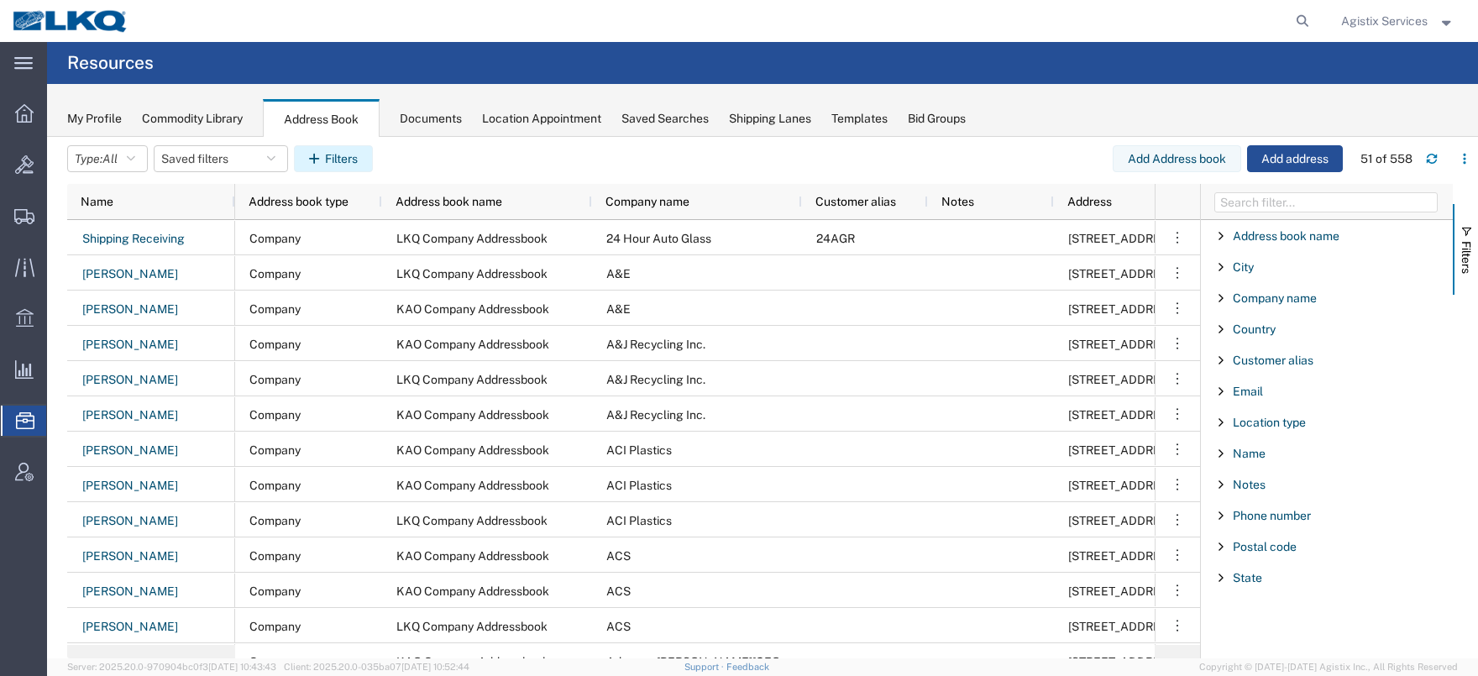
click at [325, 156] on icon "button" at bounding box center [317, 159] width 16 height 12
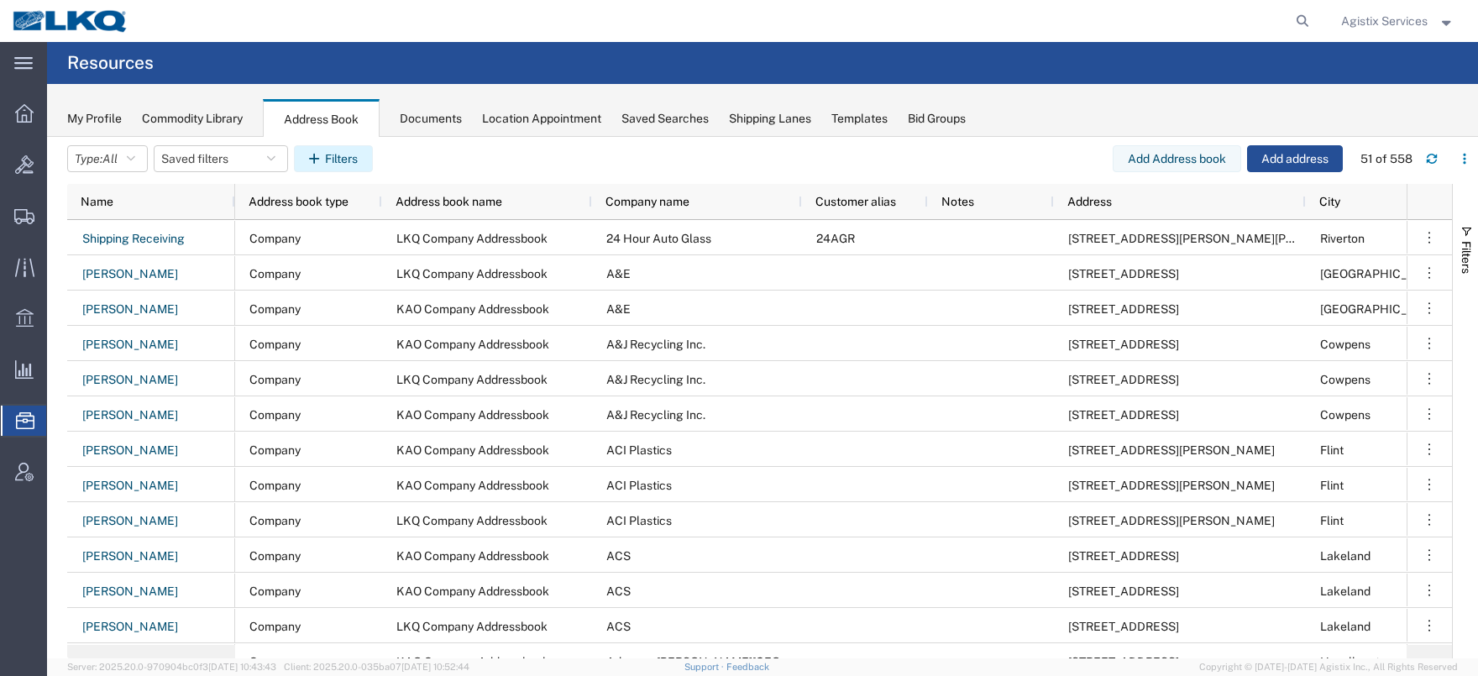
click at [315, 156] on icon "button" at bounding box center [317, 159] width 16 height 12
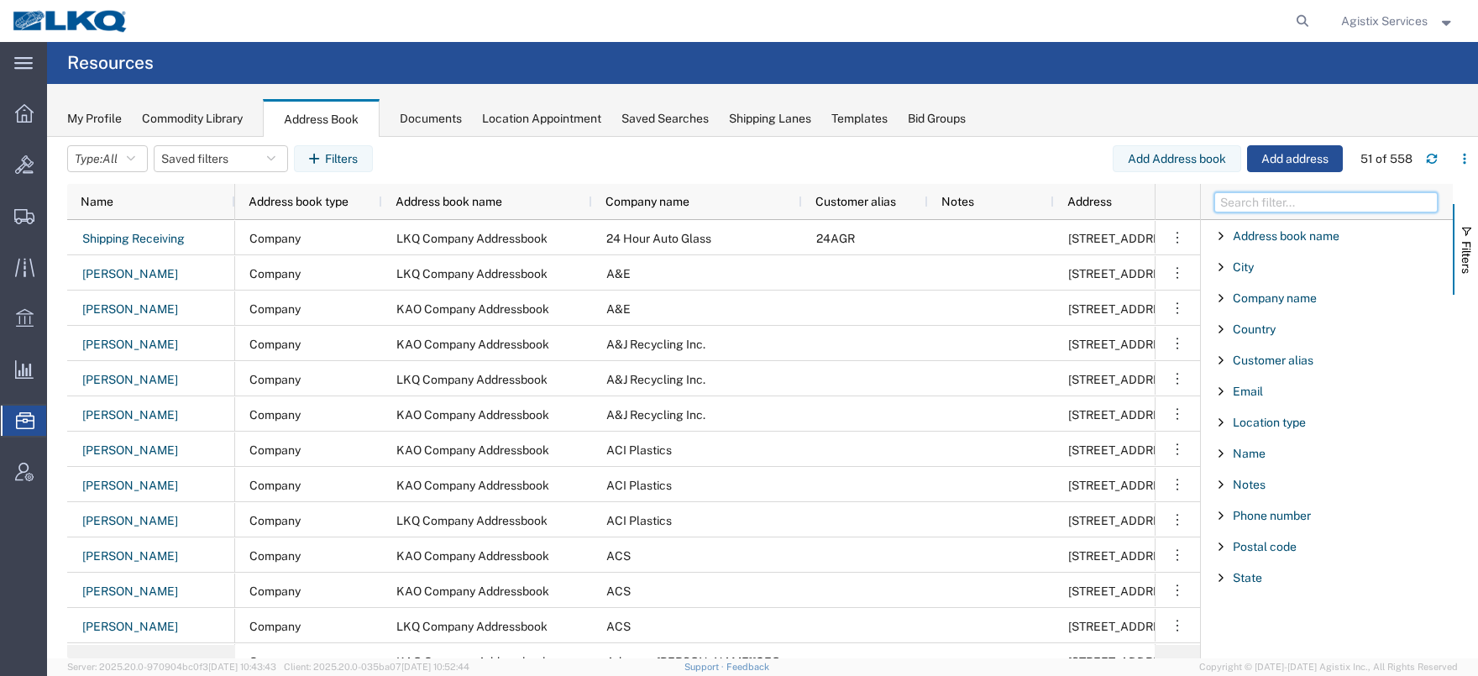
click at [1262, 203] on input "Filter Columns Input" at bounding box center [1325, 202] width 223 height 20
type input "company"
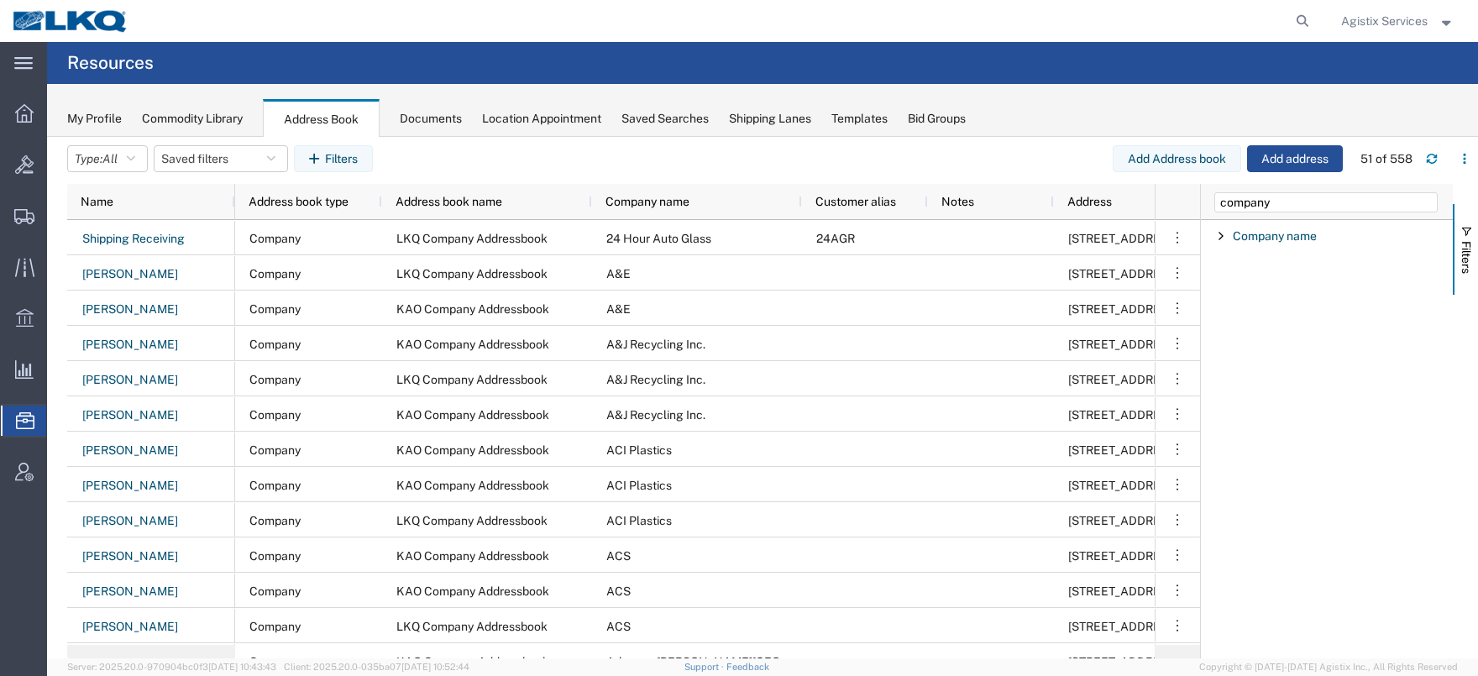
click at [1217, 236] on span "Filter List 1 Filters" at bounding box center [1220, 235] width 13 height 13
click at [1258, 304] on input "Filter Value" at bounding box center [1332, 306] width 220 height 20
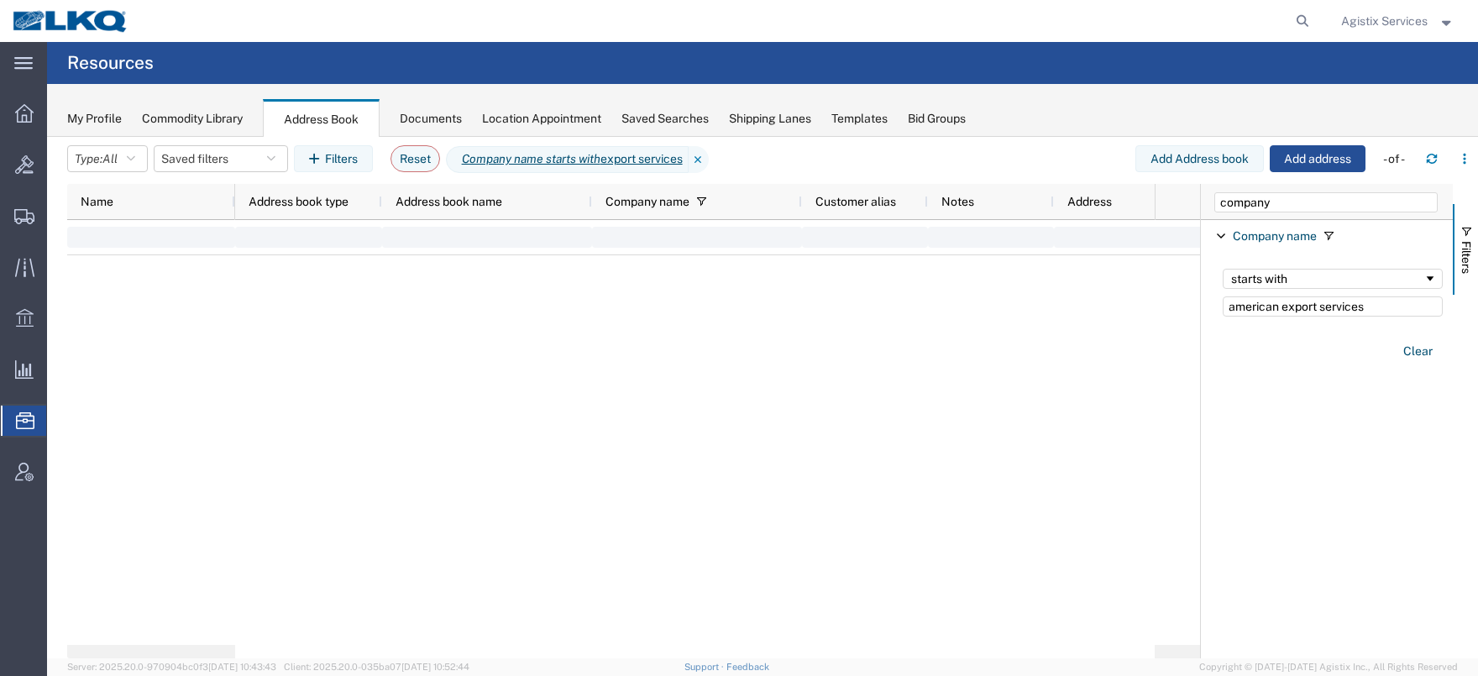
type input "american export services"
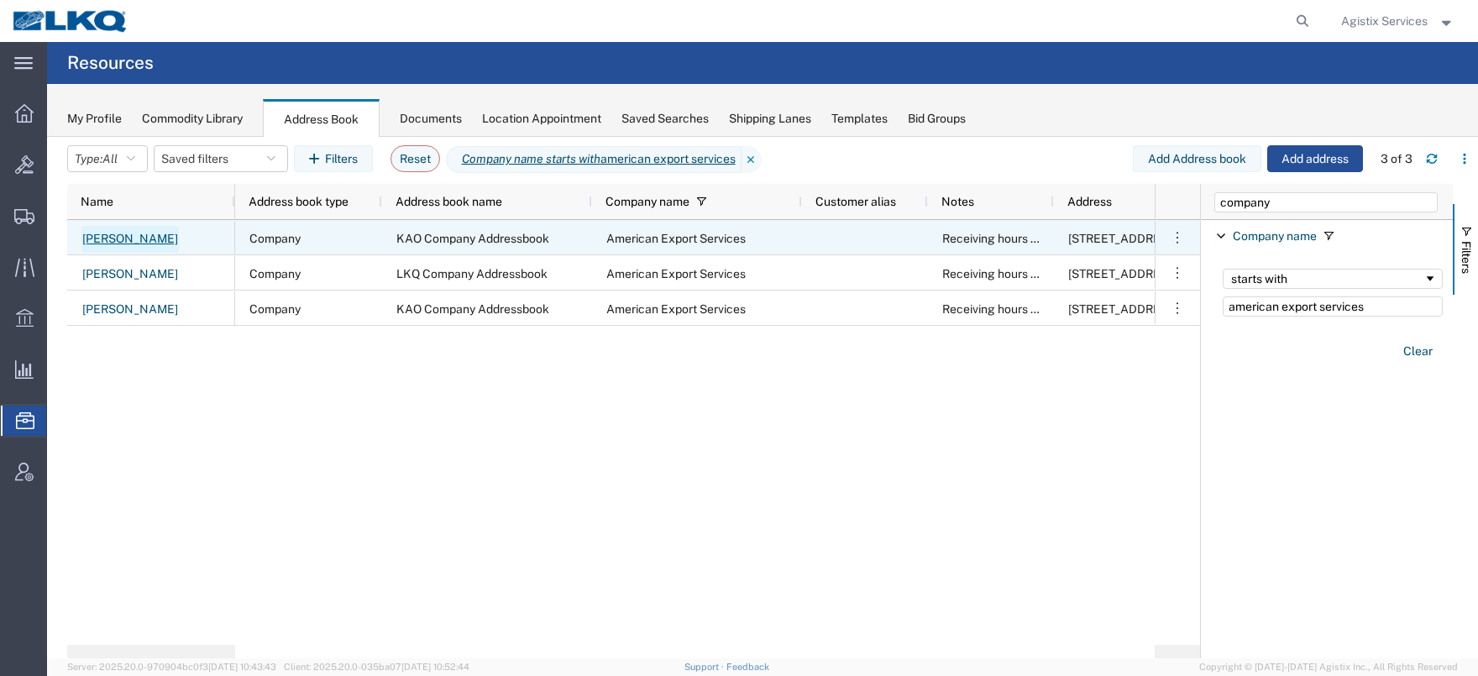
click at [139, 241] on link "Andrea Ruiz" at bounding box center [129, 239] width 97 height 27
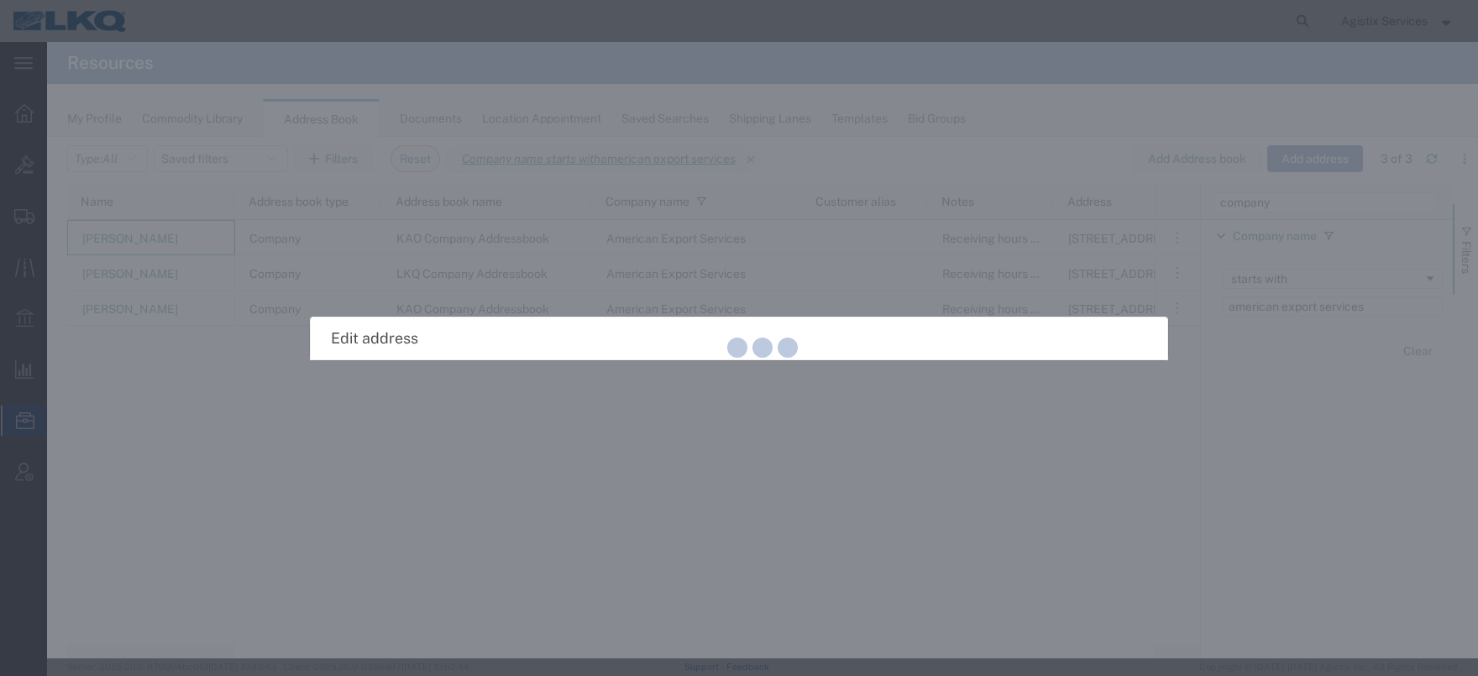
select select "COMPANY"
select select "TX"
select select "US"
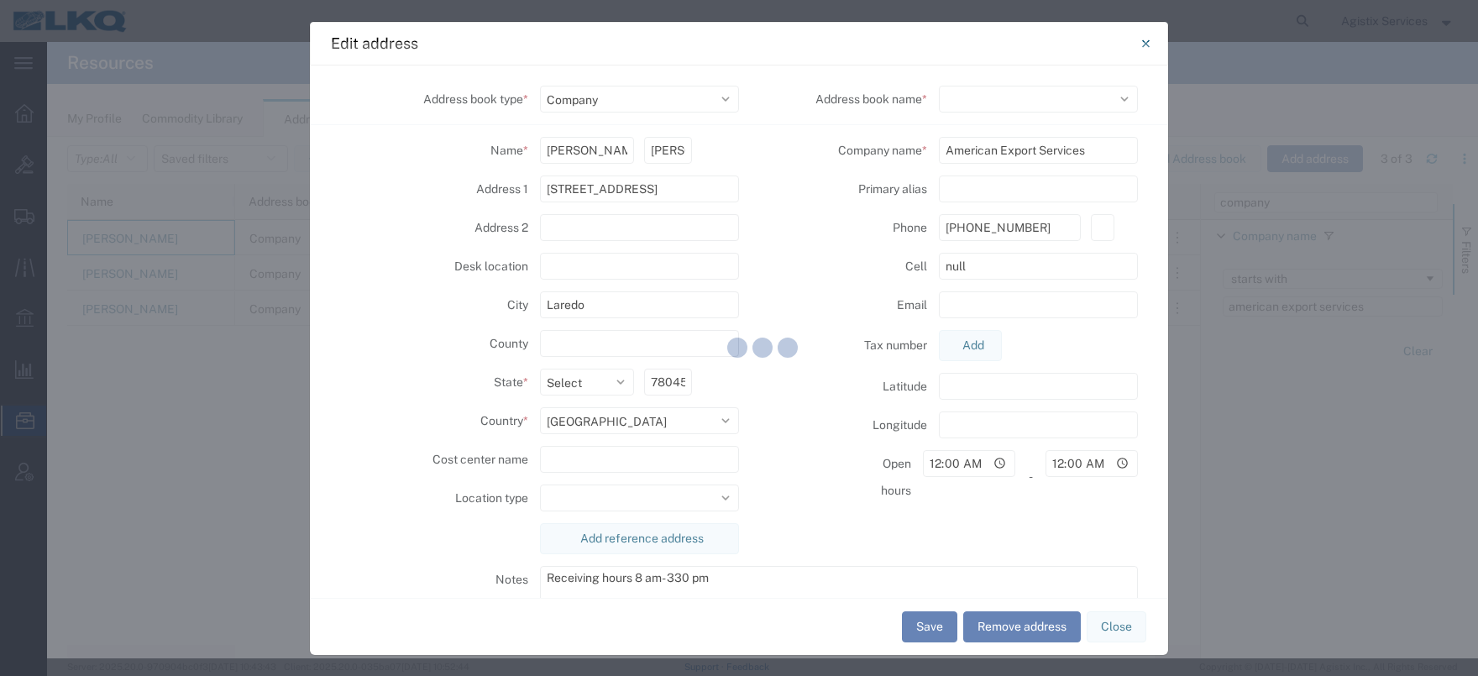
select select
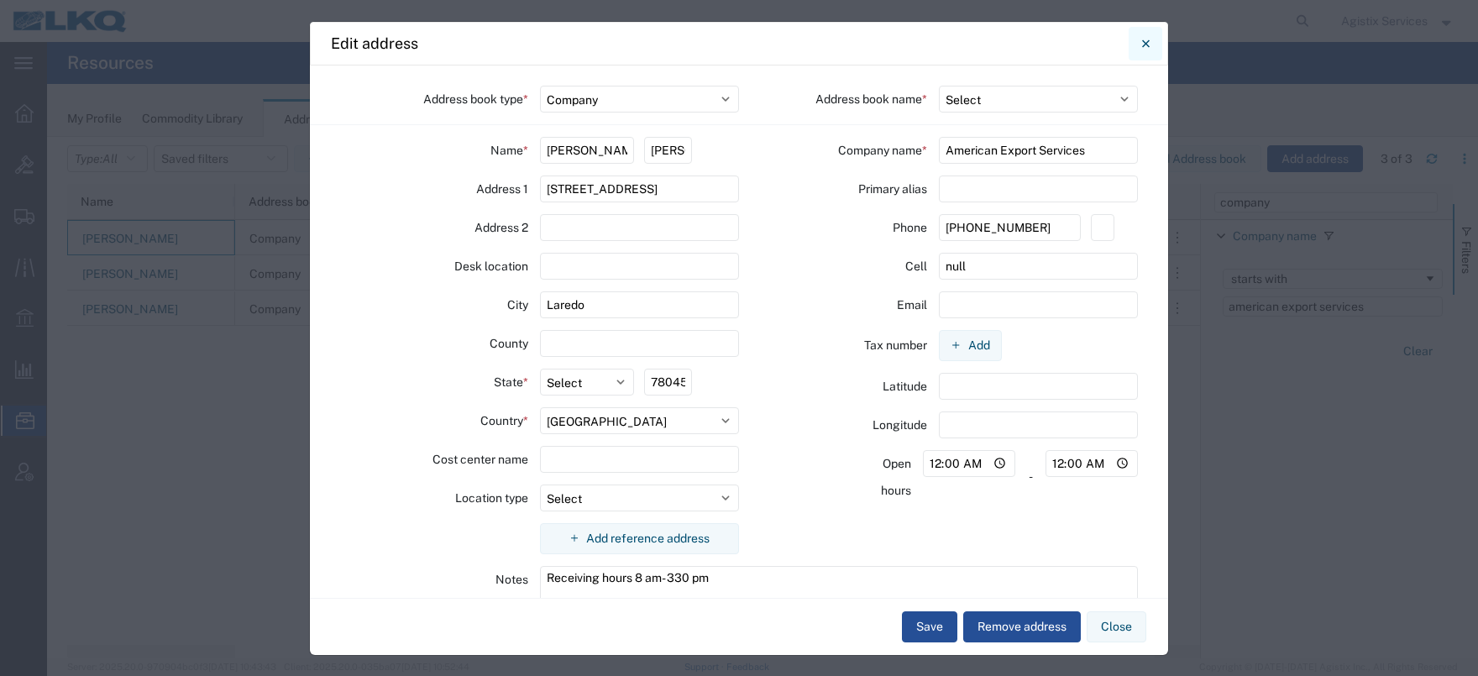
click at [1144, 41] on icon "Close" at bounding box center [1146, 44] width 8 height 20
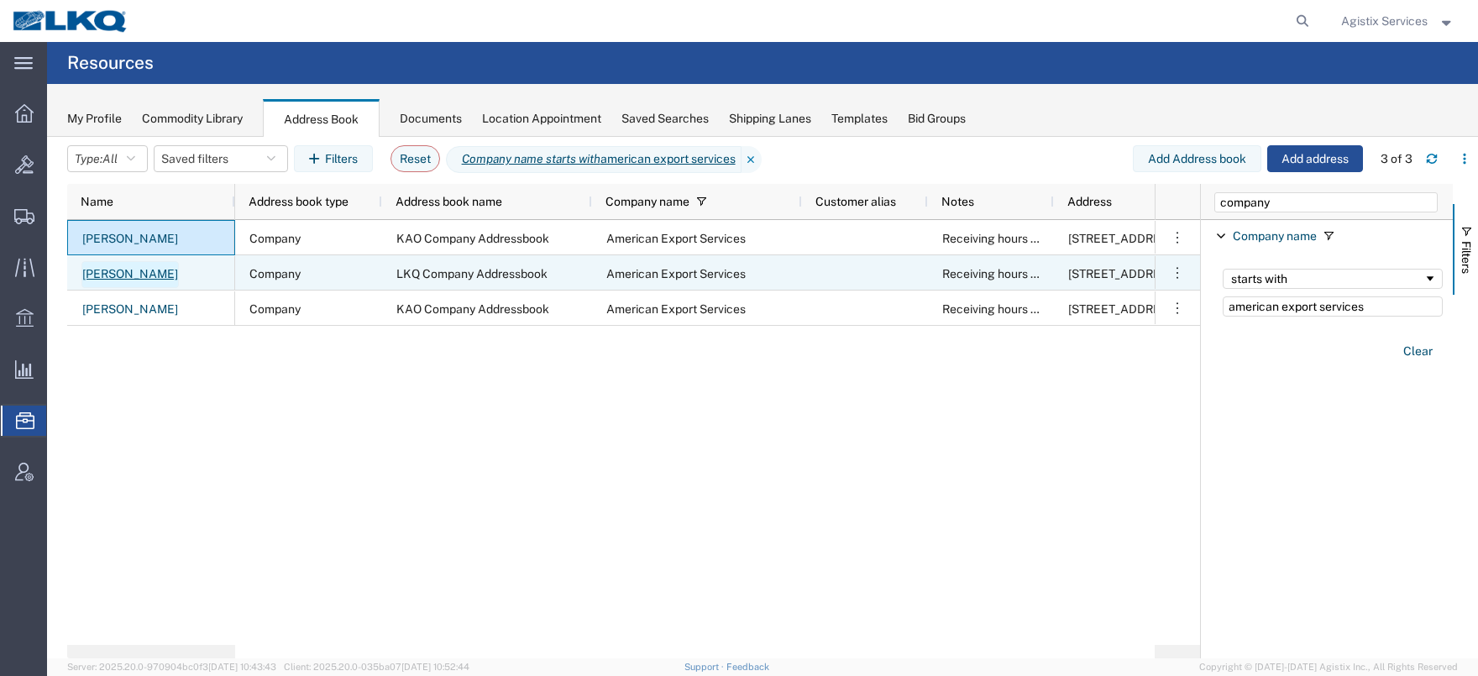
click at [133, 276] on link "Andrea Ruiz" at bounding box center [129, 274] width 97 height 27
select select "US"
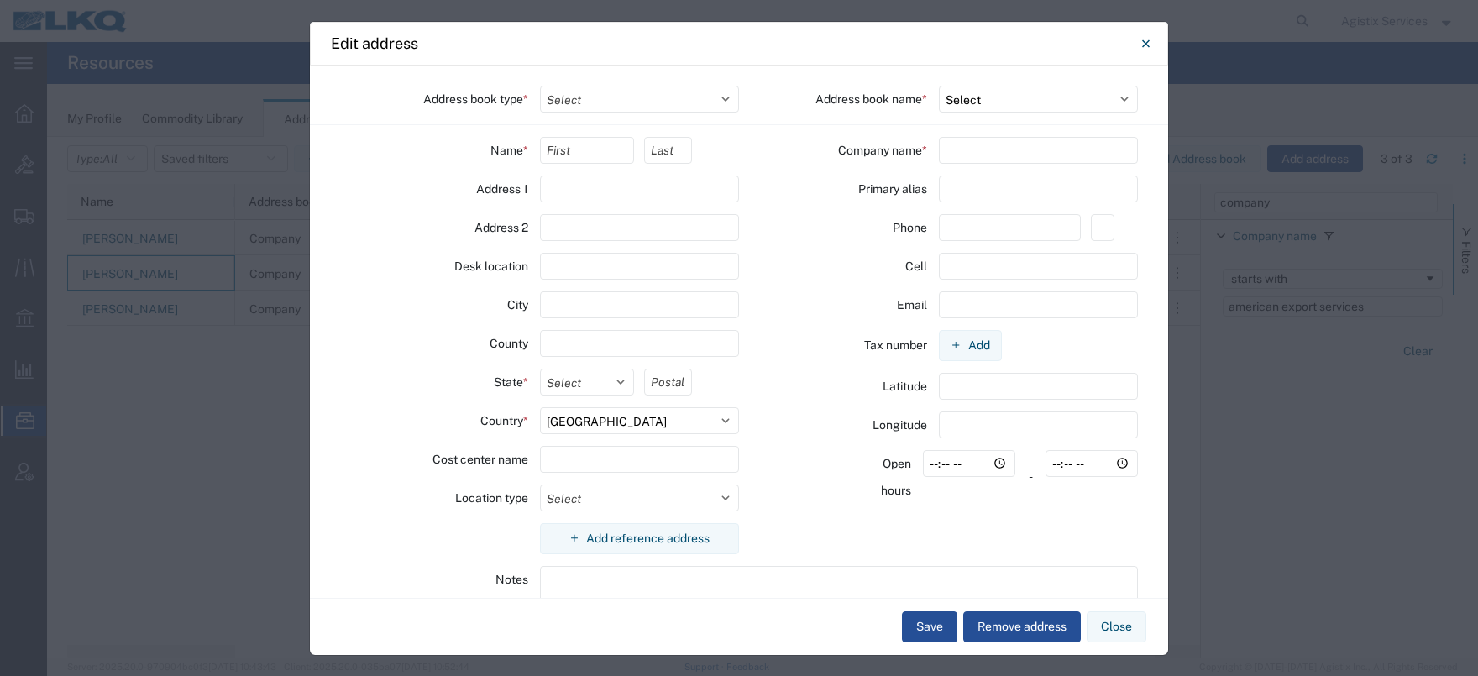
select select "COMPANY"
type input "Andrea"
type input "Ruiz"
type input "417 Nafta Blvd"
type input "Laredo"
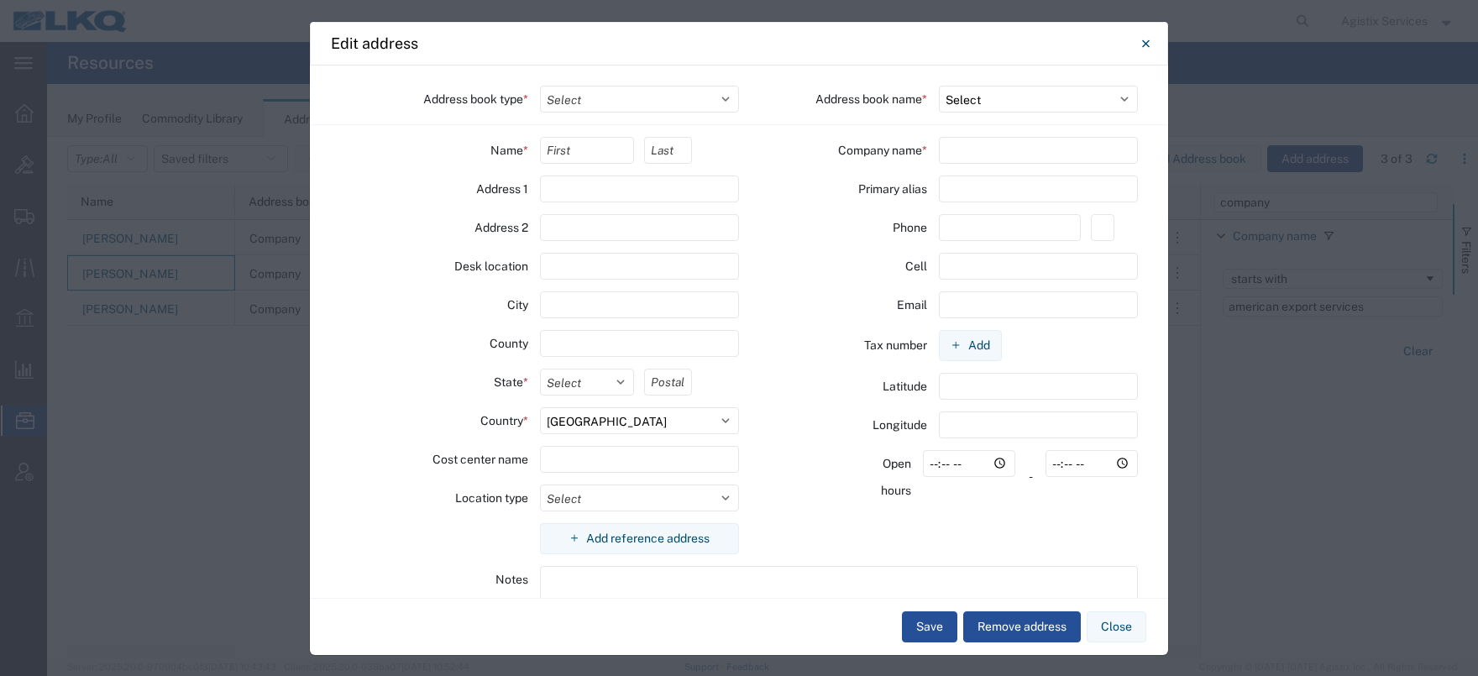
type input "78045"
select select "BWLD"
type input "American Export Services"
type input "956-722-7520"
type input "null"
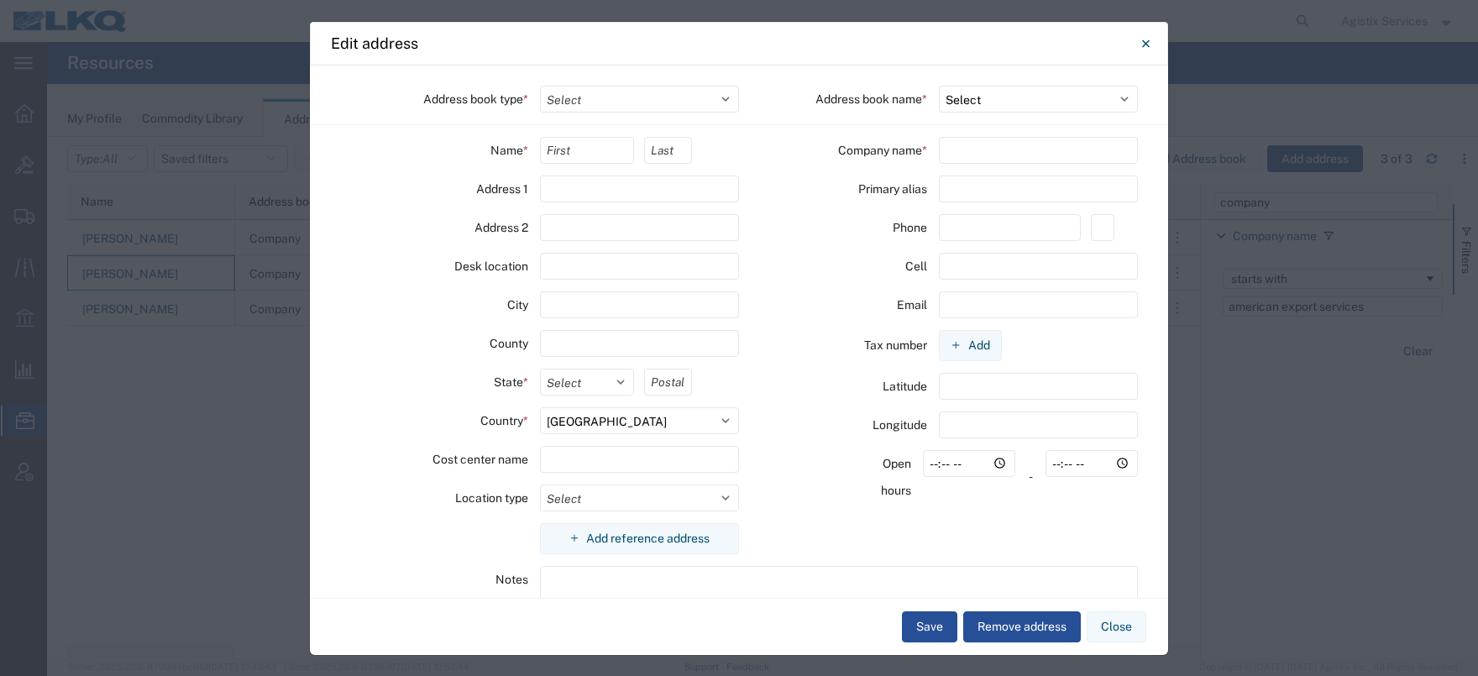
type input "00:00"
type textarea "Receiving hours 8 am- 330 pm"
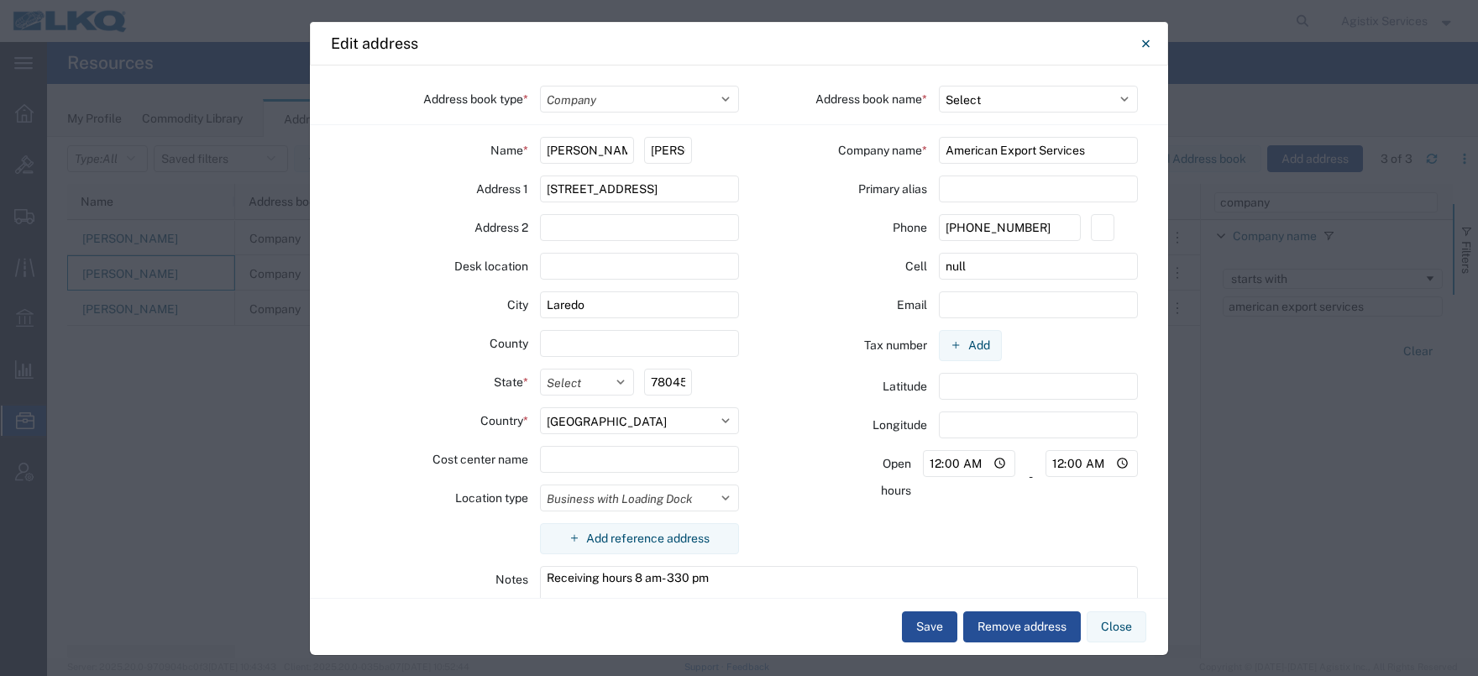
select select "13388"
select select "TX"
click at [1146, 41] on icon "Close" at bounding box center [1146, 44] width 8 height 20
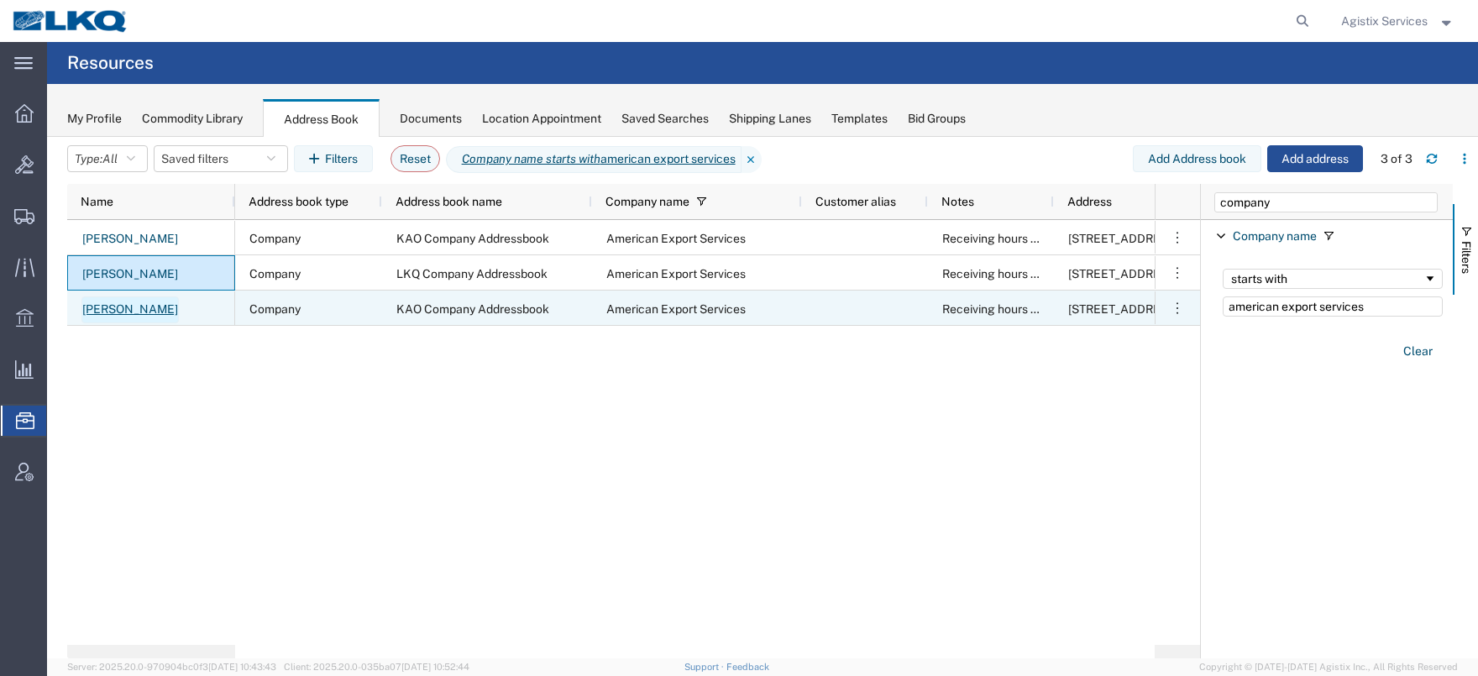
click at [128, 317] on link "Andrea Ruiz" at bounding box center [129, 309] width 97 height 27
select select "COMPANY"
select select "14758"
select select "TX"
select select "US"
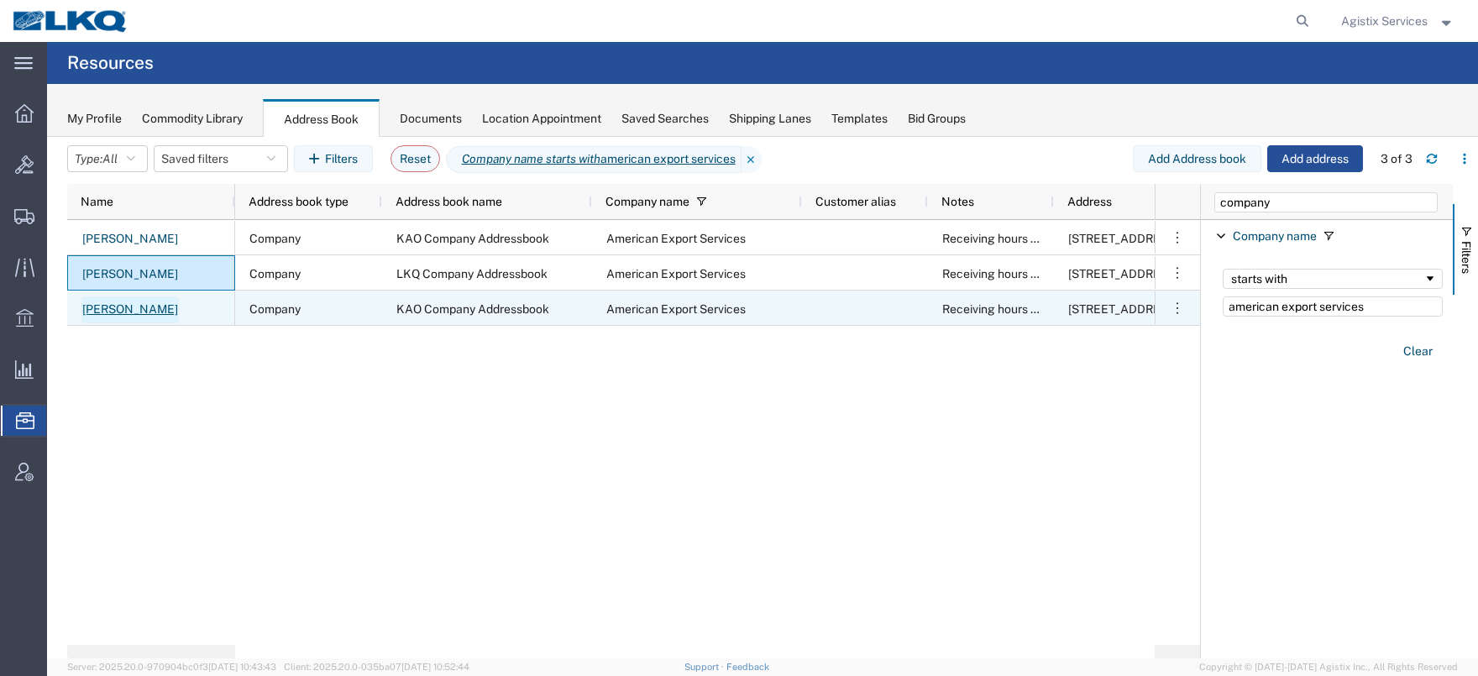
select select "BWLD"
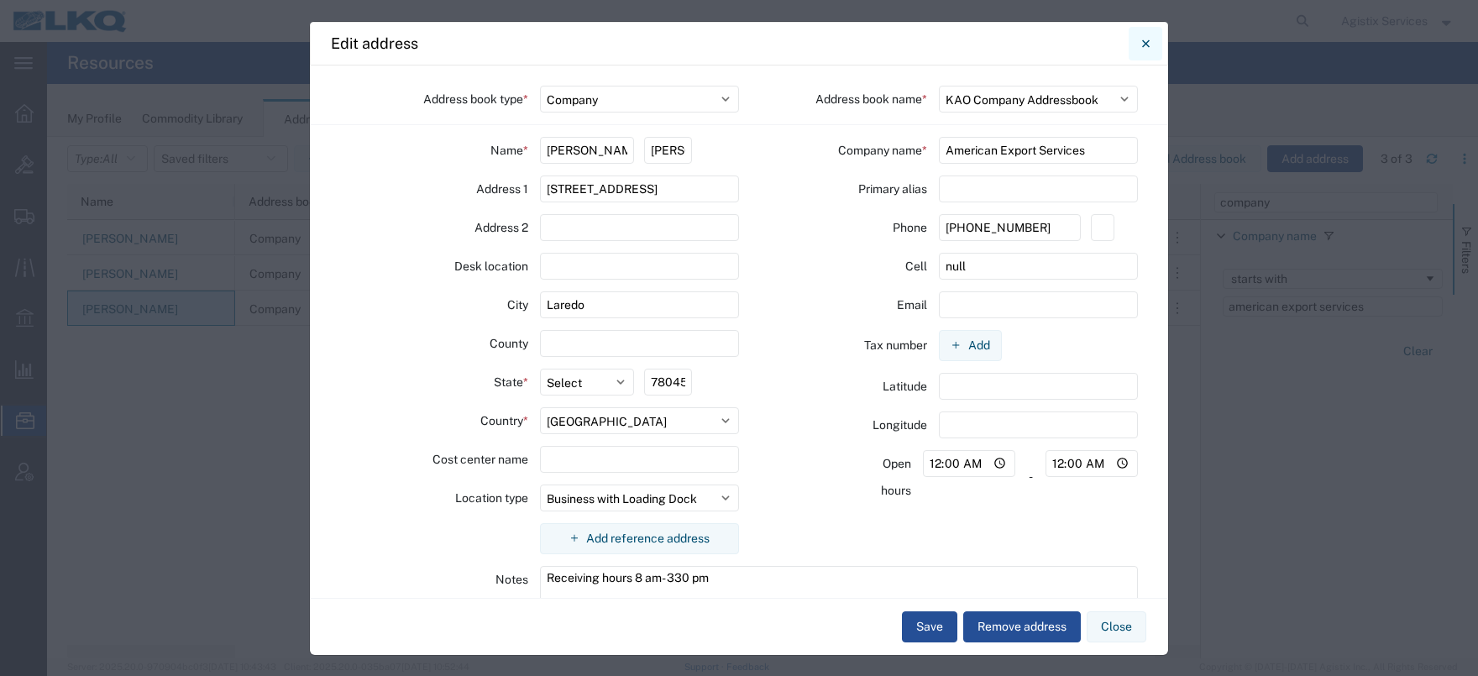
click at [1148, 42] on icon "Close" at bounding box center [1146, 44] width 8 height 20
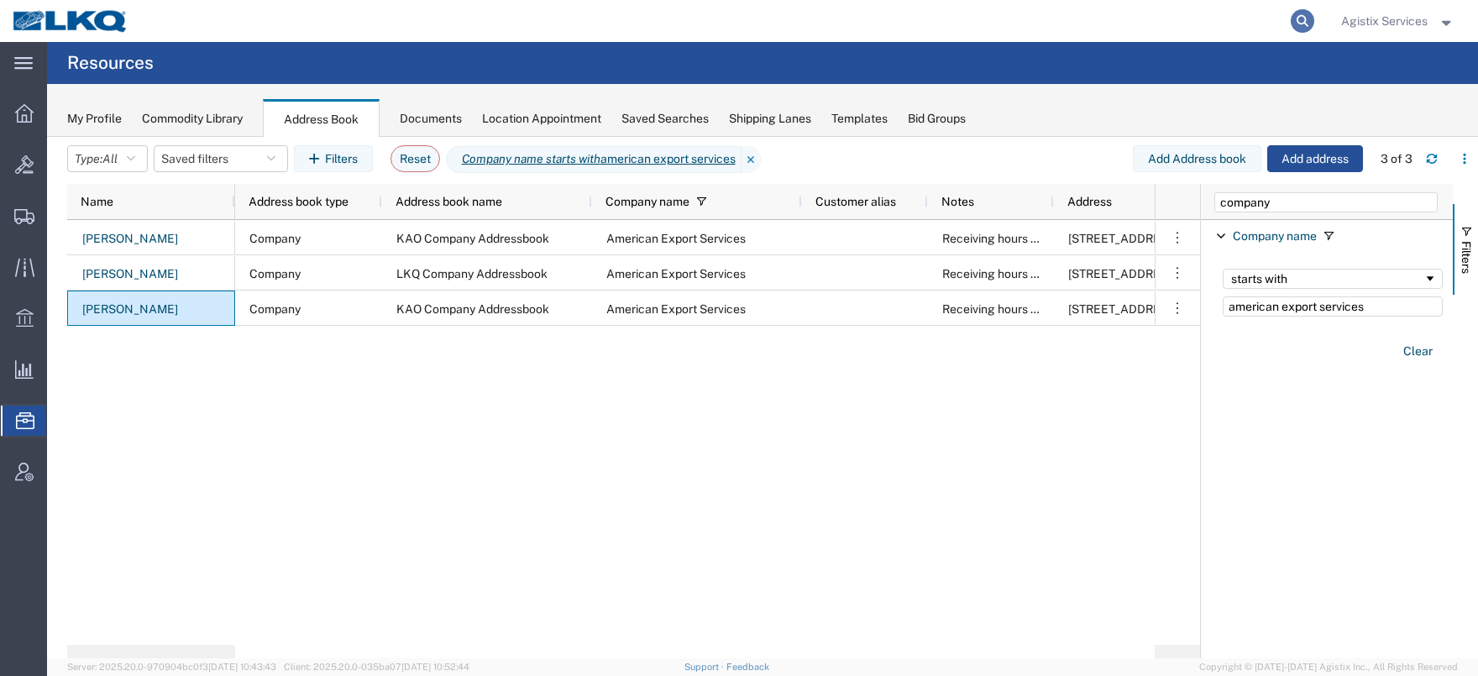
click at [1298, 26] on icon at bounding box center [1302, 21] width 24 height 24
paste input "56920546"
type input "56920546"
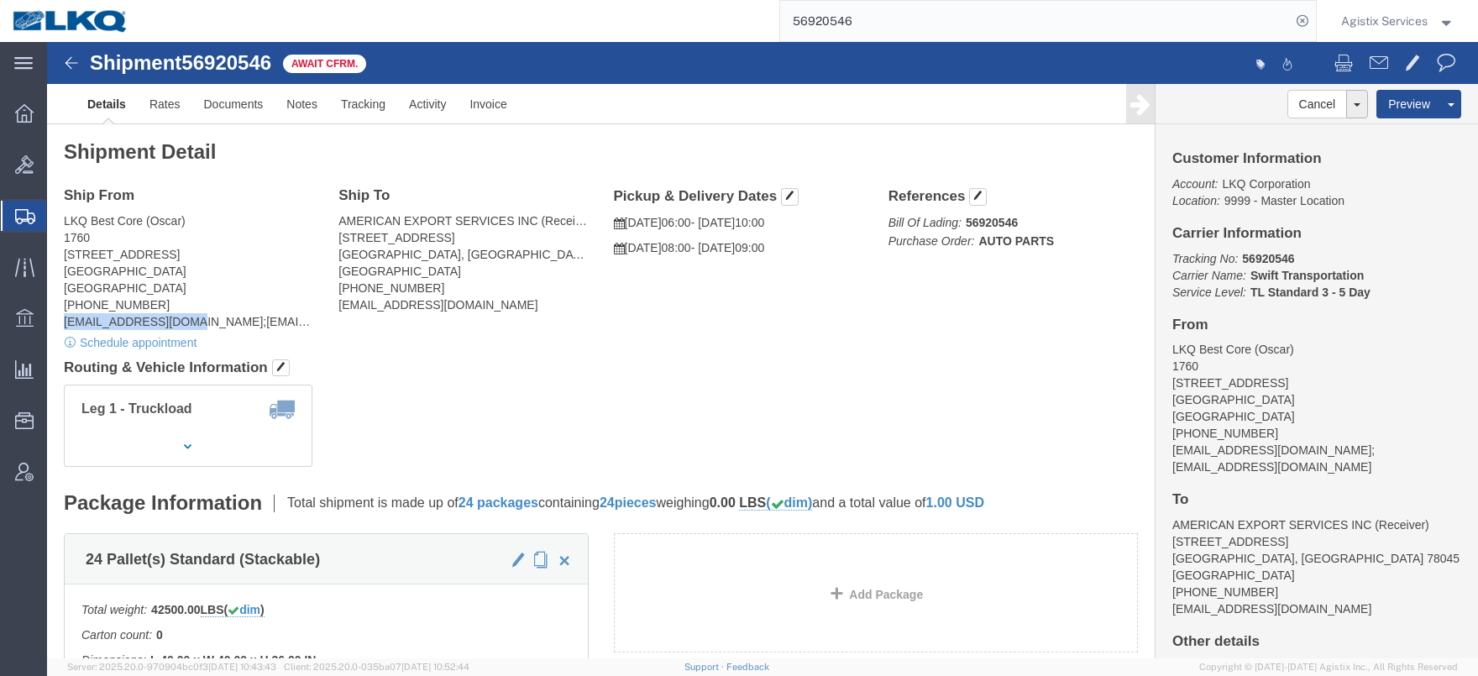
drag, startPoint x: 134, startPoint y: 281, endPoint x: 17, endPoint y: 279, distance: 117.6
click address "LKQ Best Core (Oscar) 1760 1714 West Mount Houston Road Houston, TX 77038 Unite…"
copy address "oxdavila@lkqcorp.com"
drag, startPoint x: 90, startPoint y: 467, endPoint x: 420, endPoint y: 308, distance: 366.1
click at [58, 467] on span "Account Admin" at bounding box center [52, 472] width 12 height 34
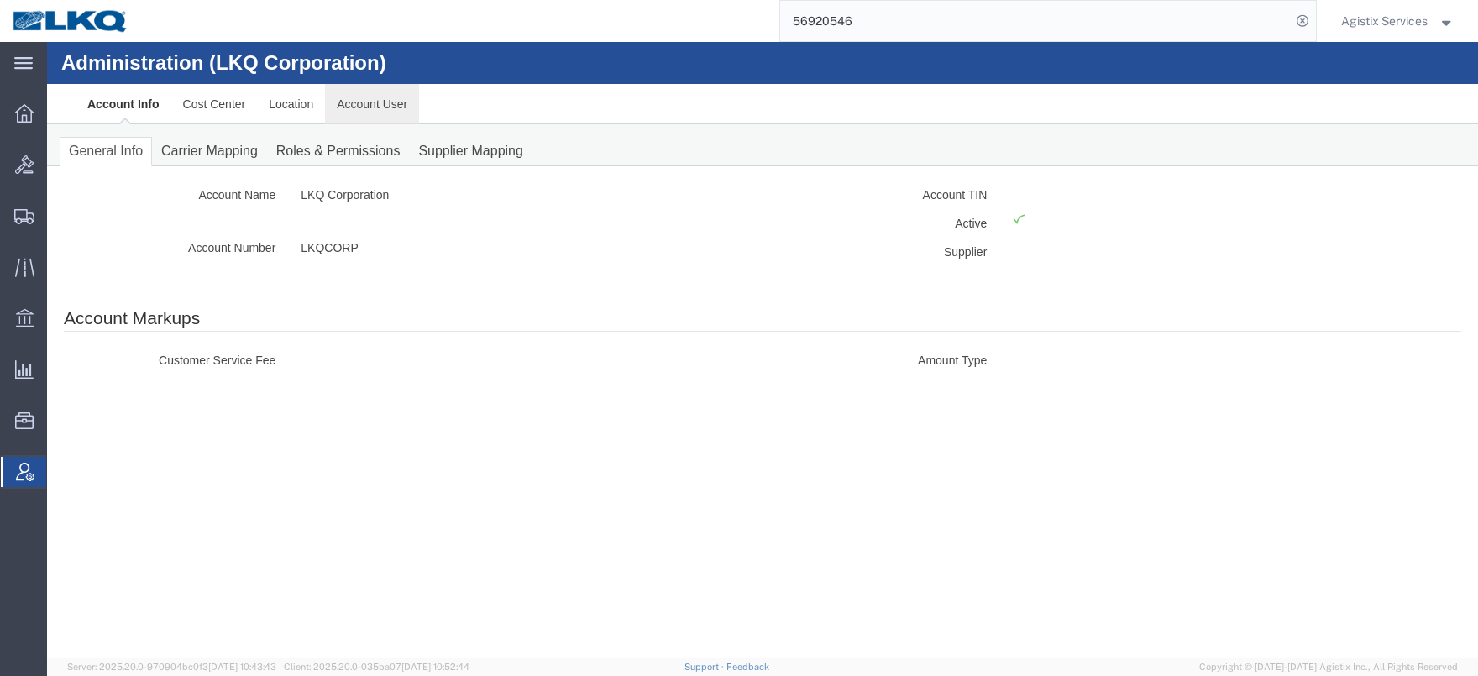
click at [372, 110] on link "Account User" at bounding box center [372, 104] width 94 height 40
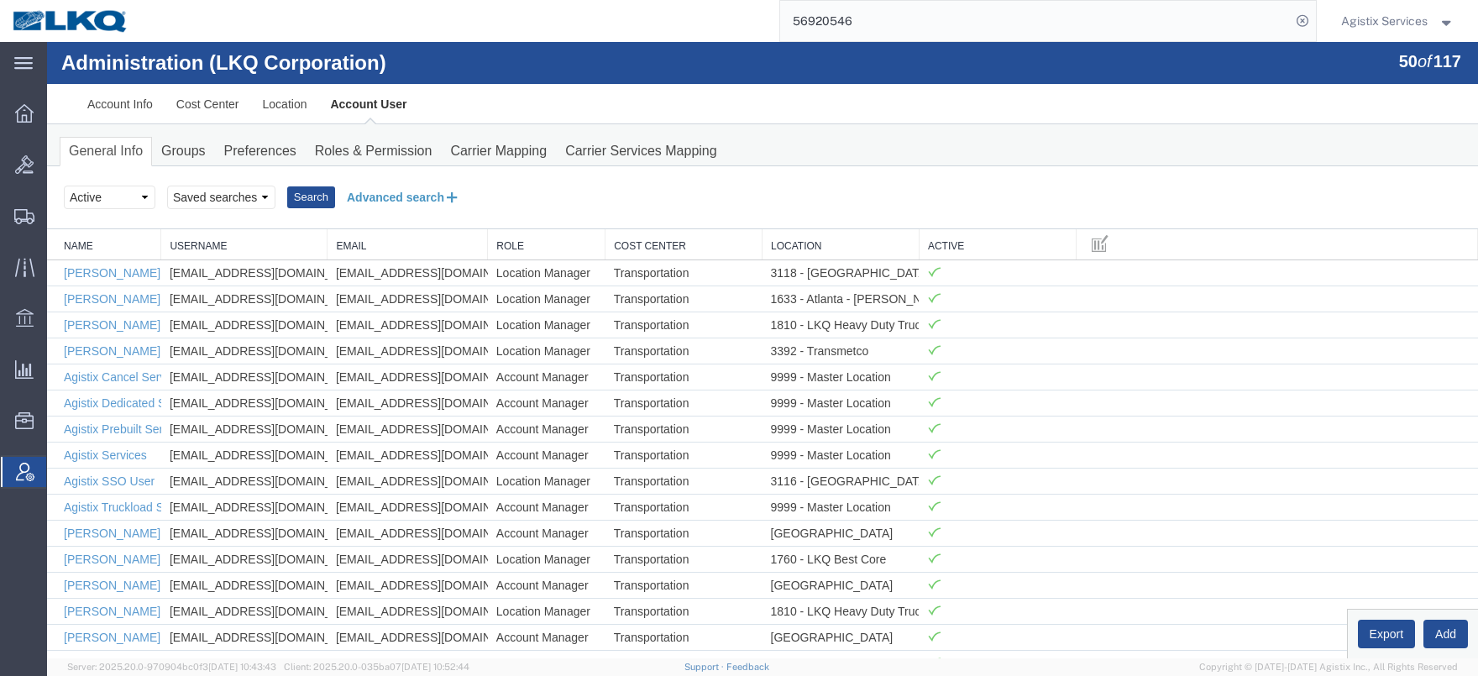
click at [379, 194] on button "Advanced search" at bounding box center [403, 197] width 137 height 29
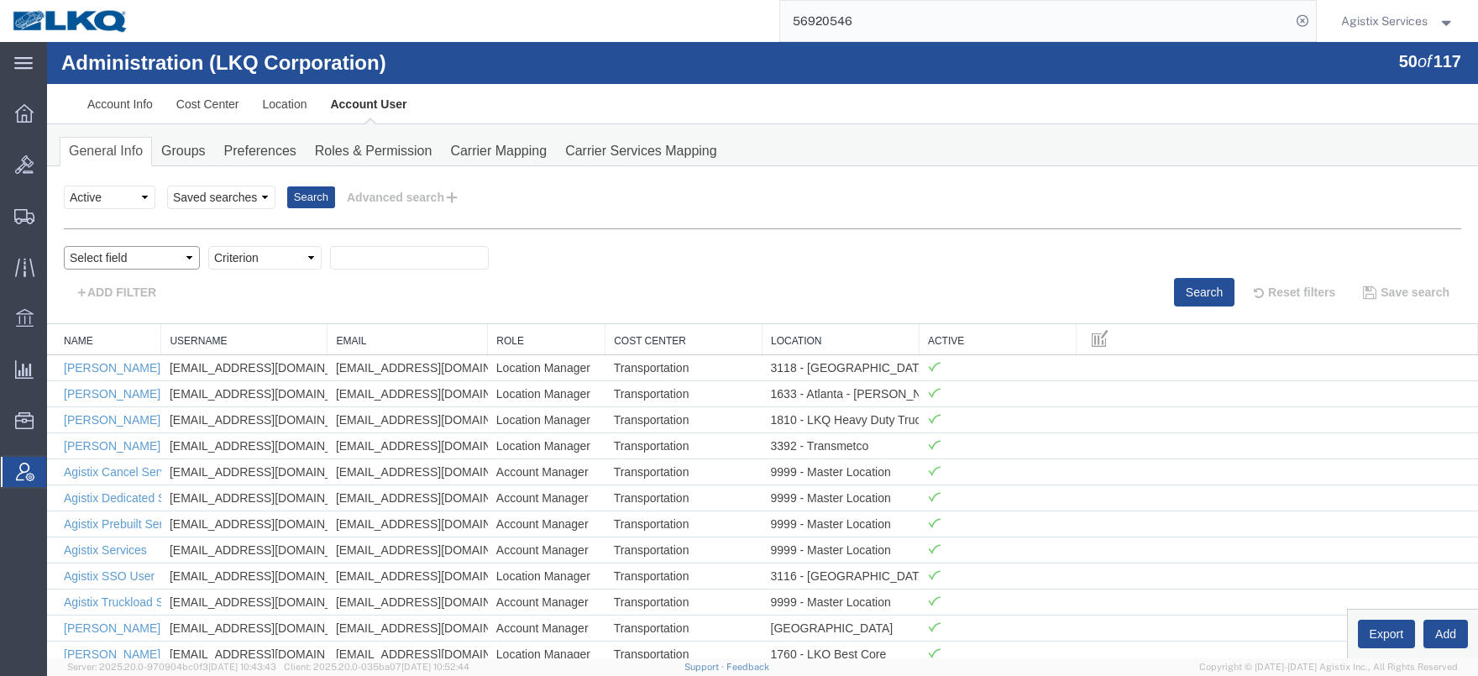
click at [64, 246] on select "Select field Cost Center Email Location Name Role Username" at bounding box center [132, 258] width 136 height 24
select select "email"
click option "Email" at bounding box center [47, 42] width 0 height 0
select select "contains"
click option "contains" at bounding box center [47, 42] width 0 height 0
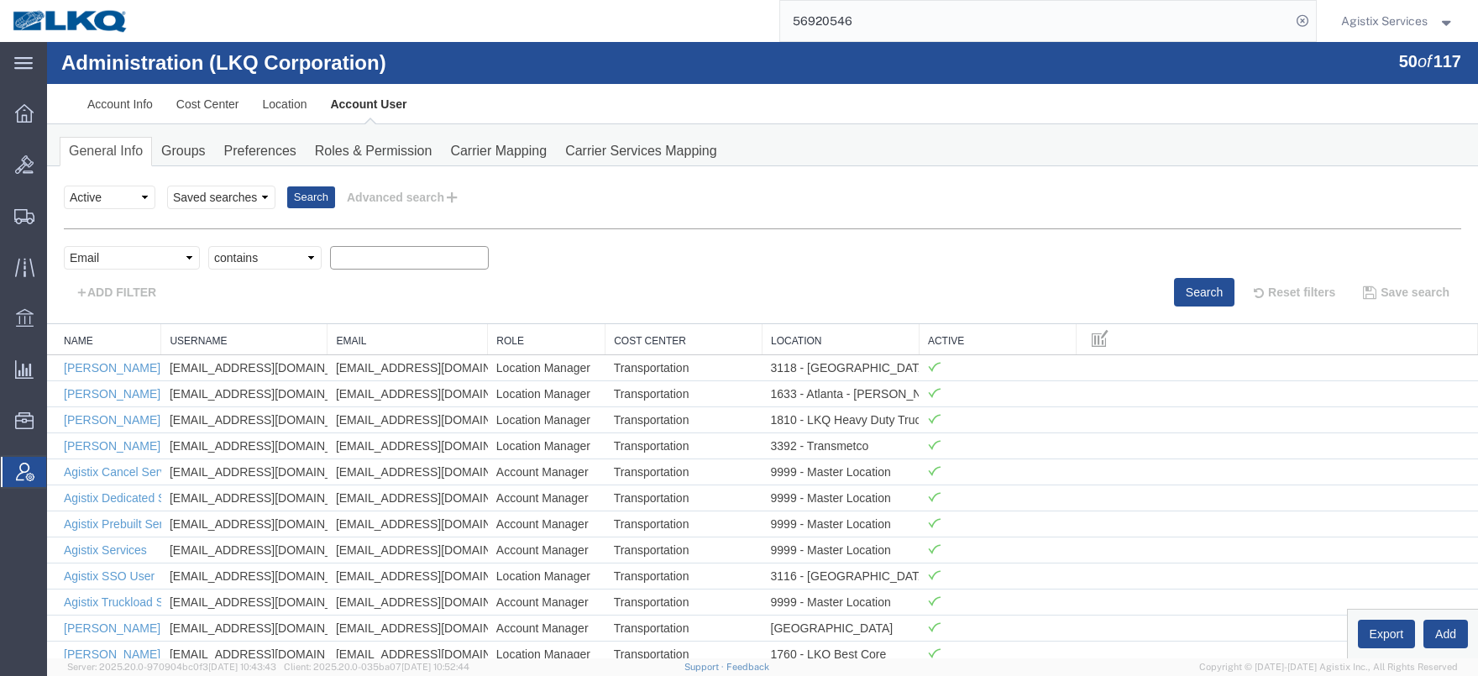
click at [367, 262] on input "text" at bounding box center [409, 258] width 159 height 24
paste input "oxdavila@lkqcorp.com"
type input "oxdavila@lkqcorp.com"
click at [1190, 294] on button "Search" at bounding box center [1204, 292] width 60 height 29
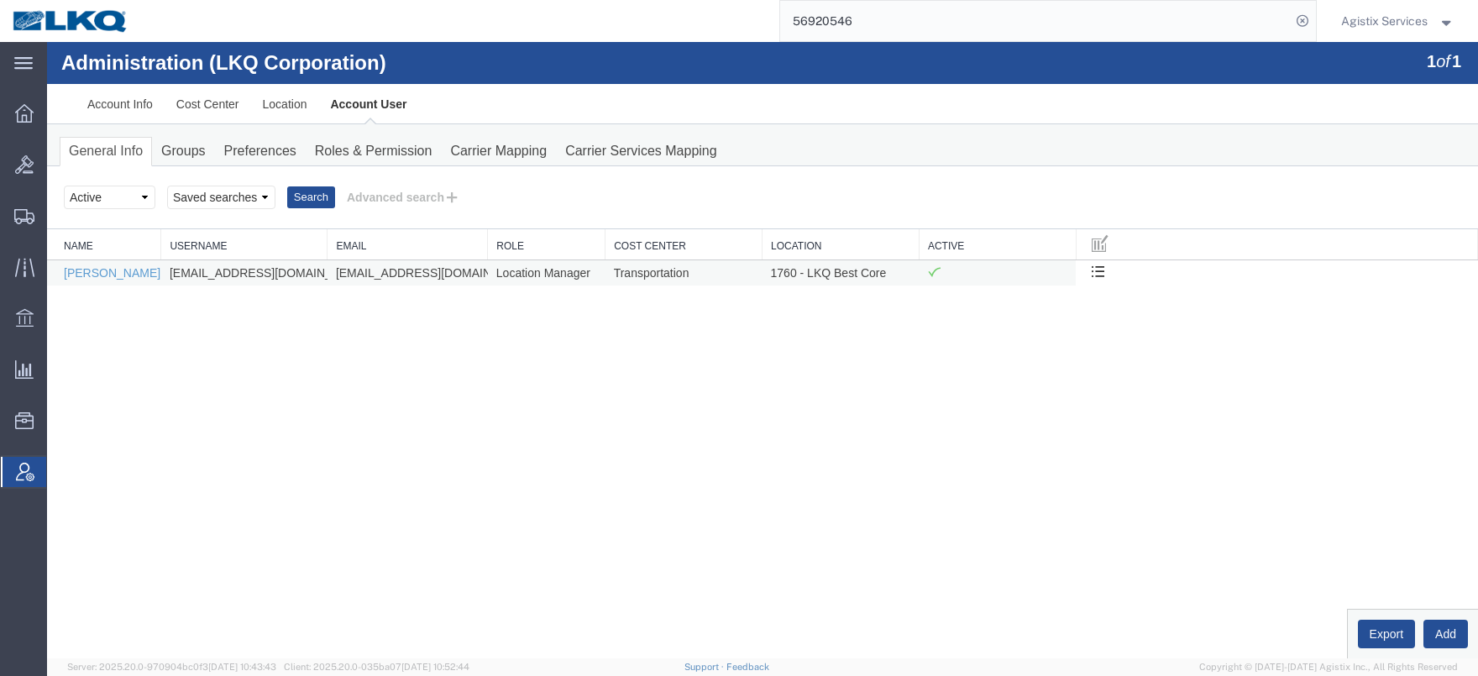
click at [95, 264] on td "Oscar Davila" at bounding box center [104, 272] width 114 height 26
click at [116, 272] on link "Oscar Davila" at bounding box center [112, 272] width 97 height 13
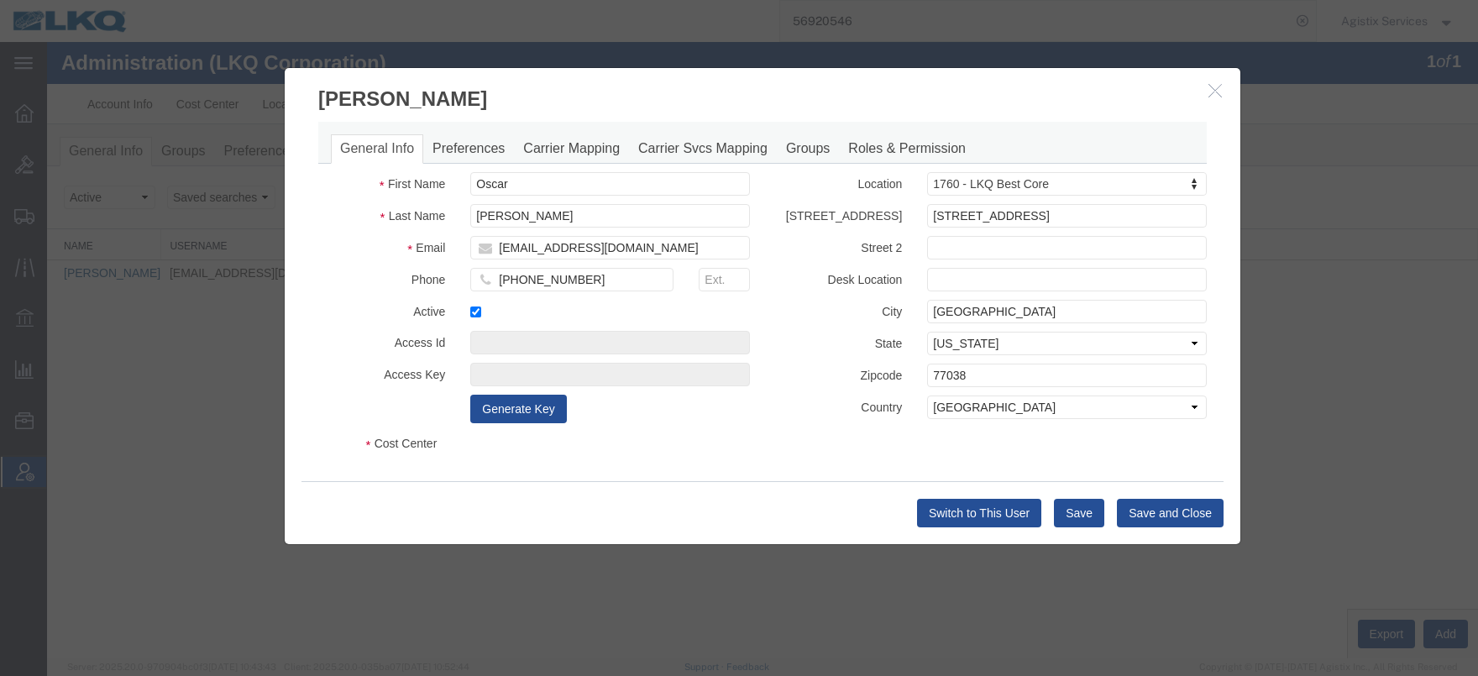
select select "COSTCENTER"
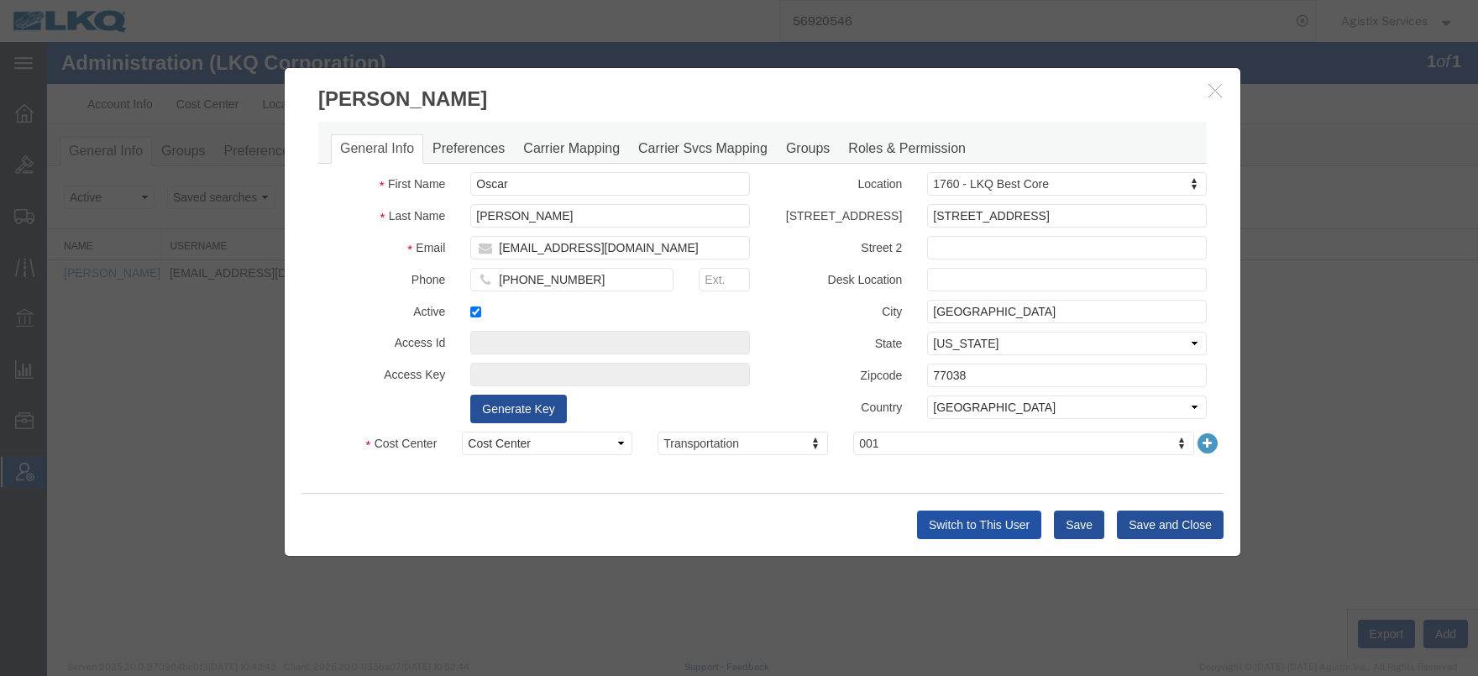
click at [999, 526] on button "Switch to This User" at bounding box center [979, 524] width 124 height 29
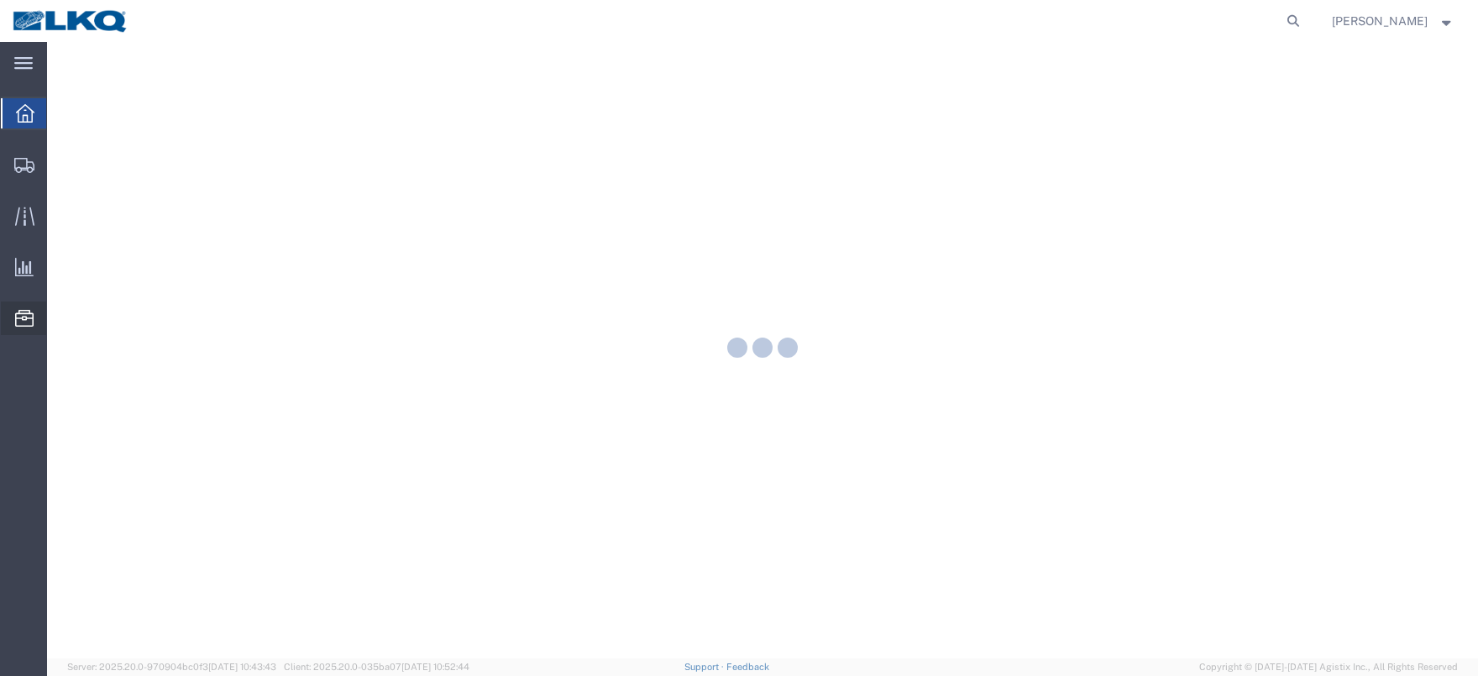
click at [0, 0] on span "Address Book" at bounding box center [0, 0] width 0 height 0
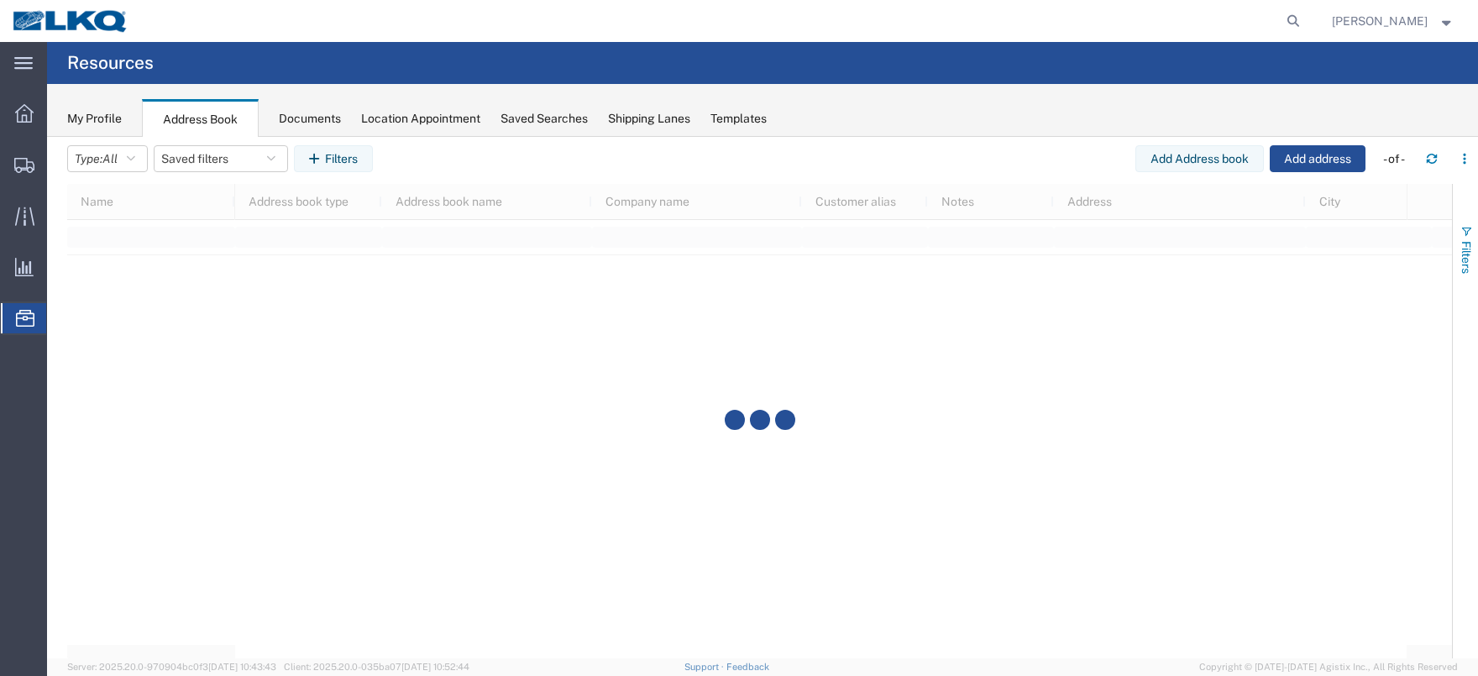
click at [1460, 251] on span "Filters" at bounding box center [1465, 257] width 13 height 33
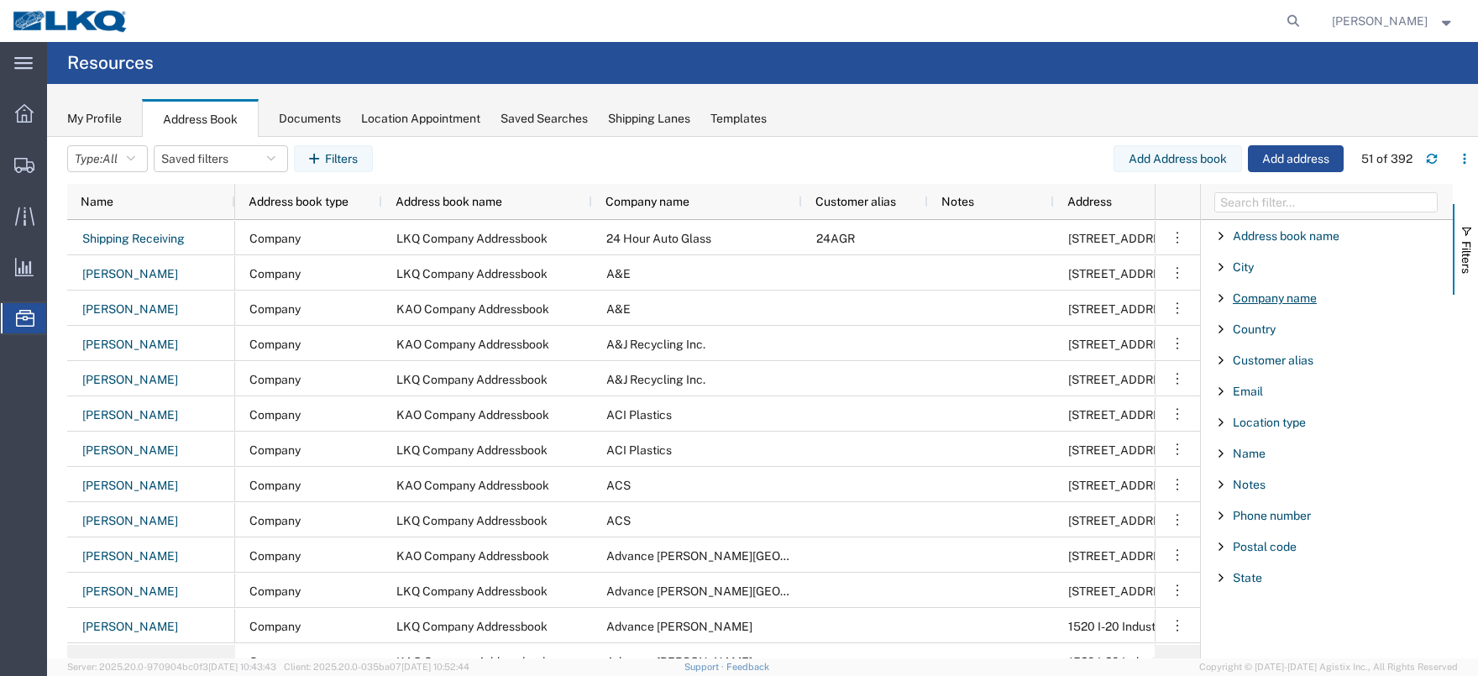
click at [1269, 292] on span "Company name" at bounding box center [1274, 297] width 84 height 13
click at [1259, 368] on input "Filter Value" at bounding box center [1332, 368] width 220 height 20
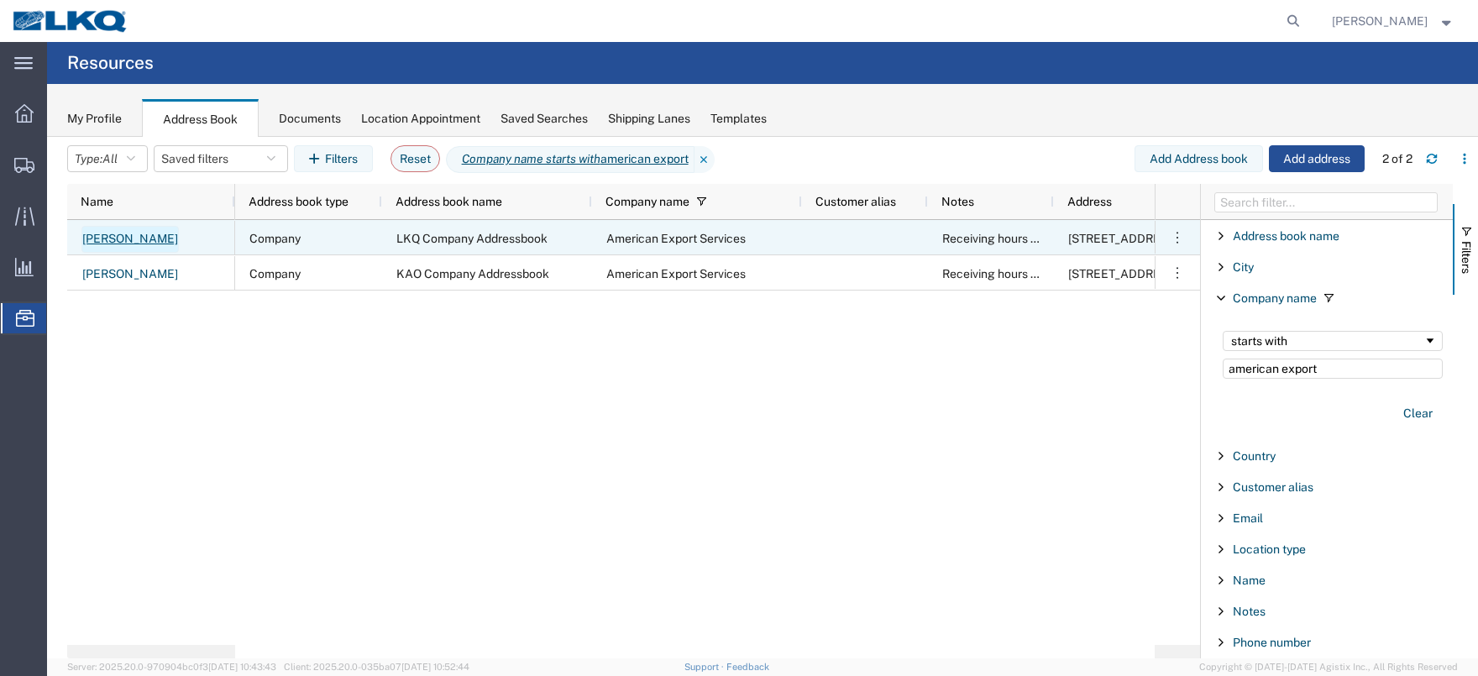
type input "american export"
click at [123, 245] on link "Andrea Ruiz" at bounding box center [129, 239] width 97 height 27
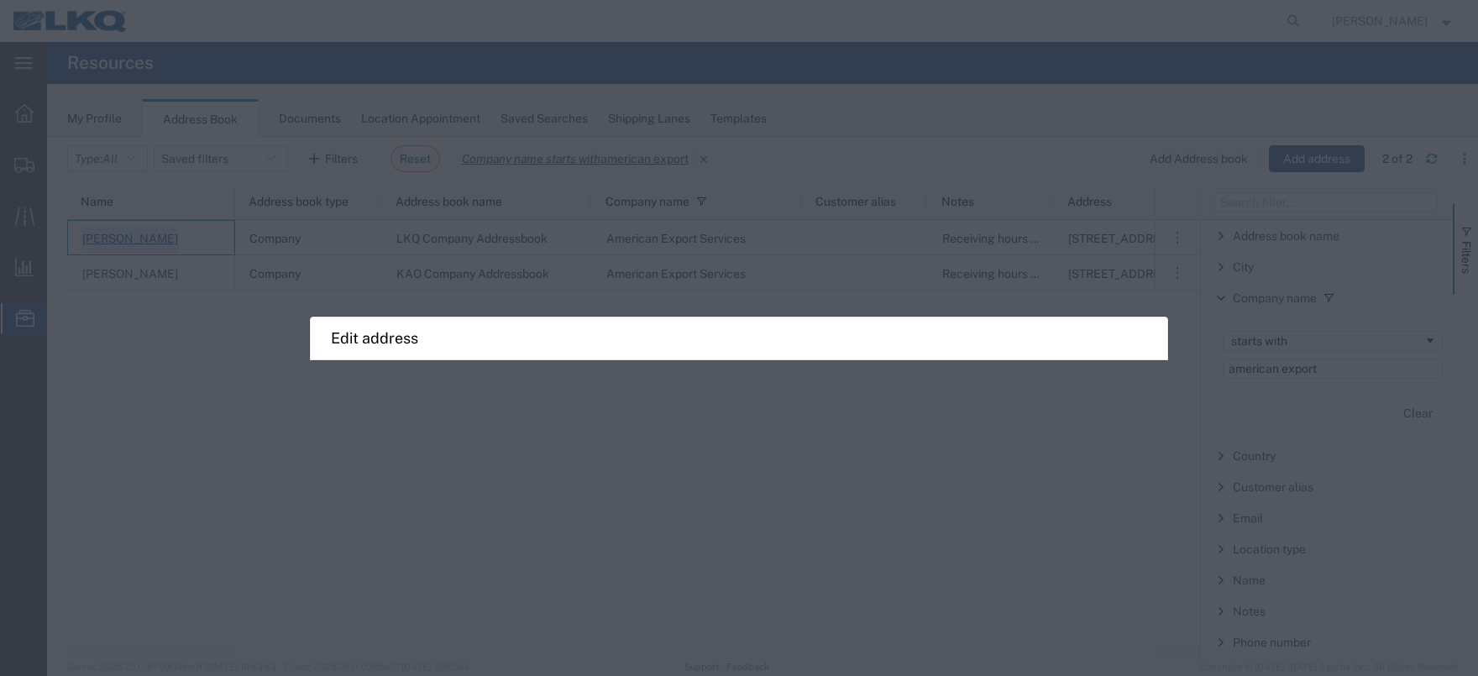
select select "COMPANY"
select select "13388"
select select "TX"
select select "US"
select select "BWLD"
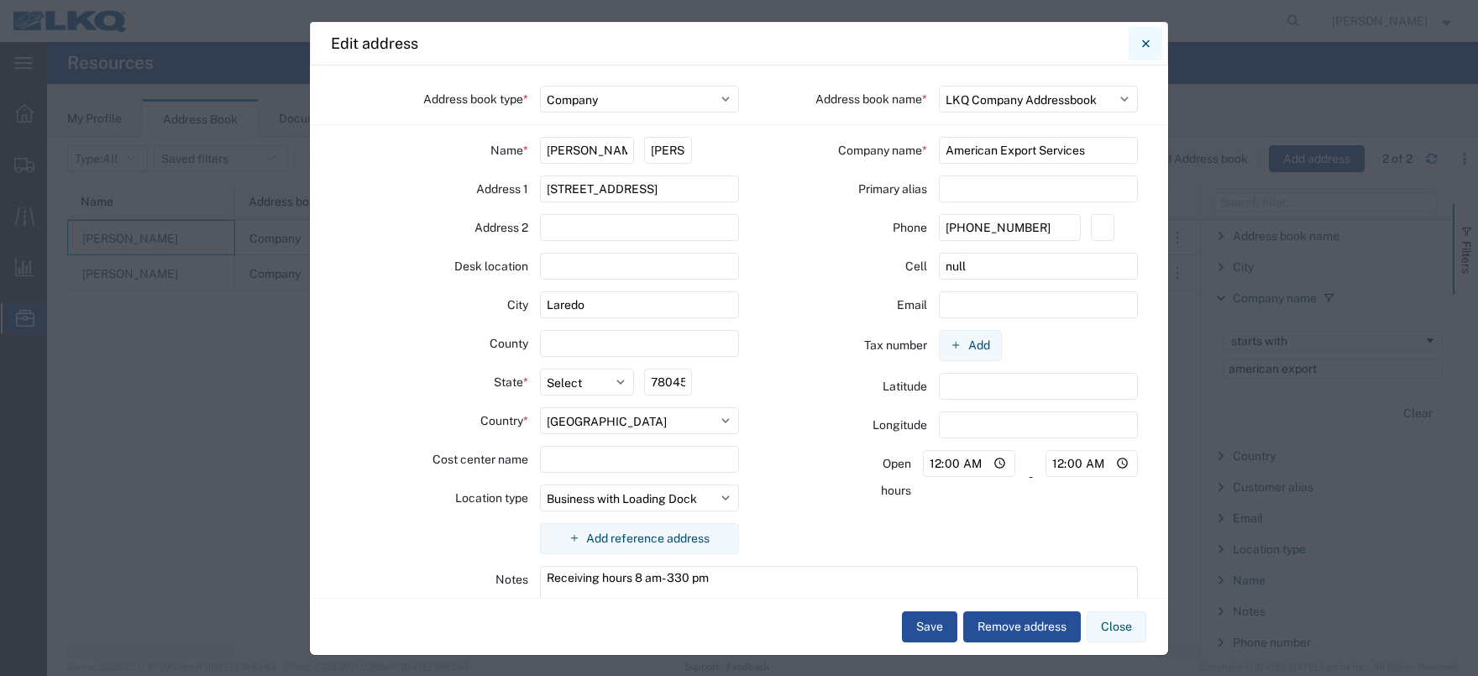
click at [1149, 42] on button "Close" at bounding box center [1145, 44] width 34 height 34
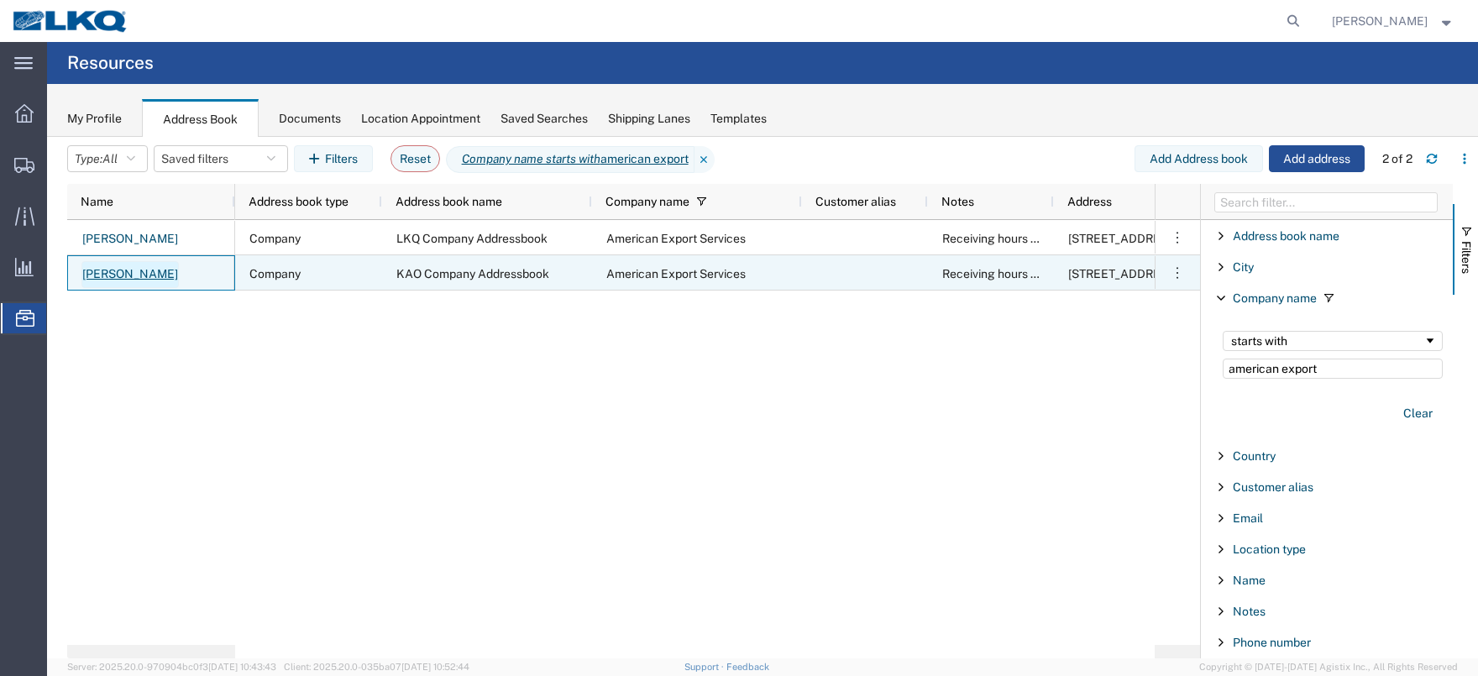
click at [106, 280] on link "Andrea Ruiz" at bounding box center [129, 274] width 97 height 27
select select "COMPANY"
select select "TX"
select select "US"
select select "BWLD"
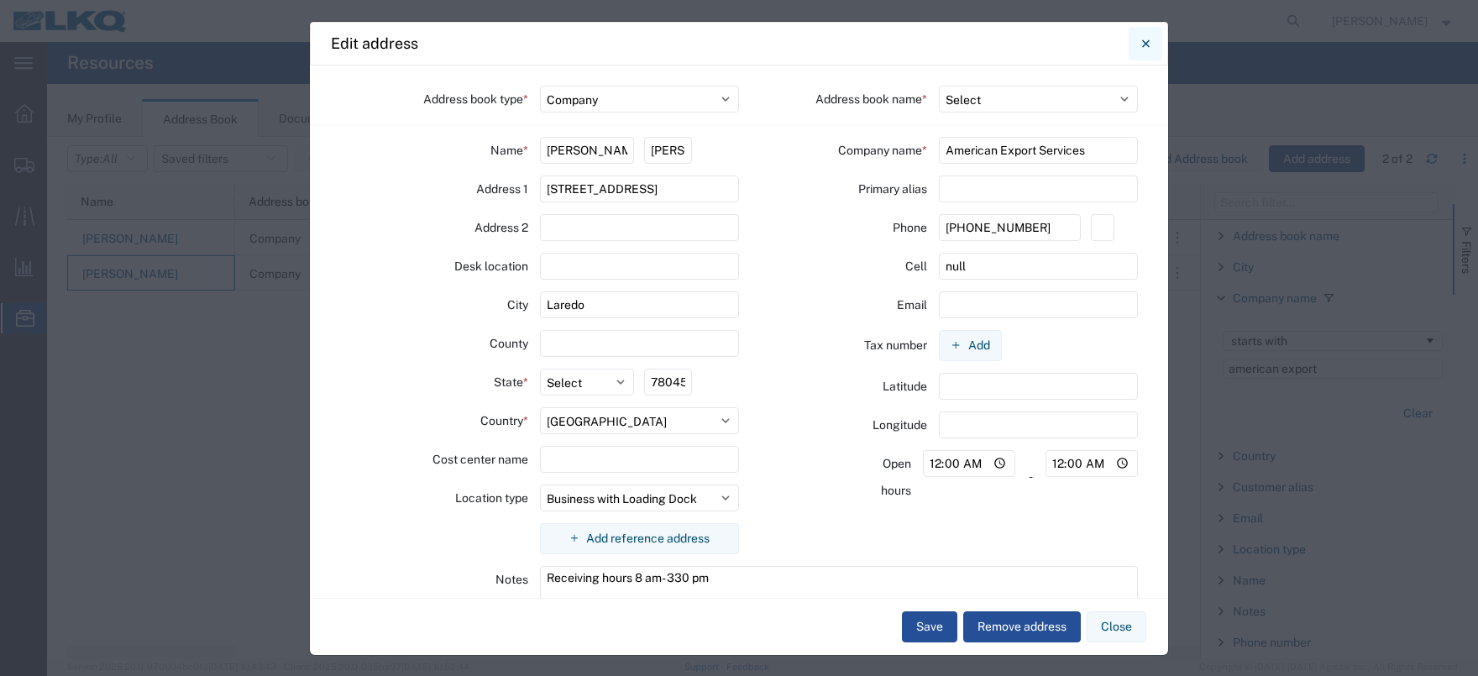
click at [1150, 39] on button "Close" at bounding box center [1145, 44] width 34 height 34
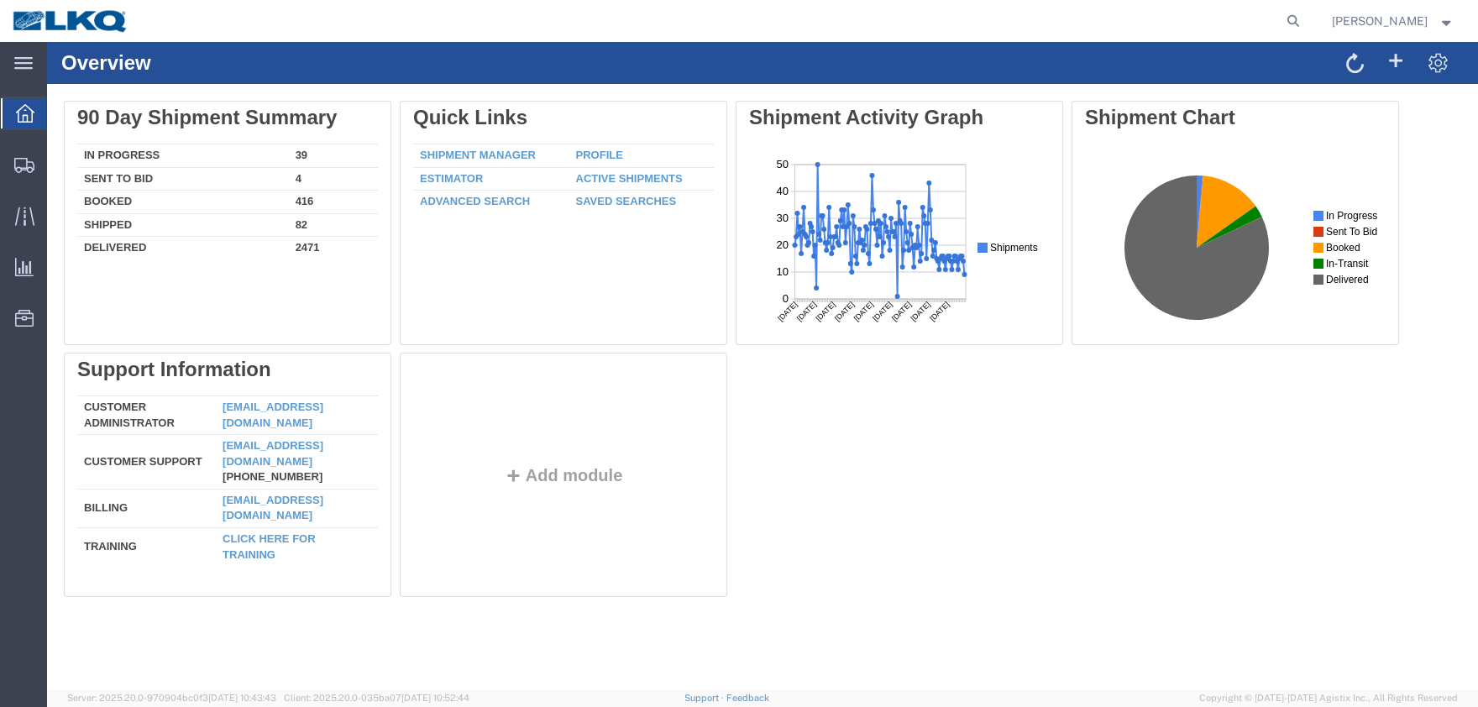
click at [1390, 17] on span "[PERSON_NAME]" at bounding box center [1379, 21] width 96 height 18
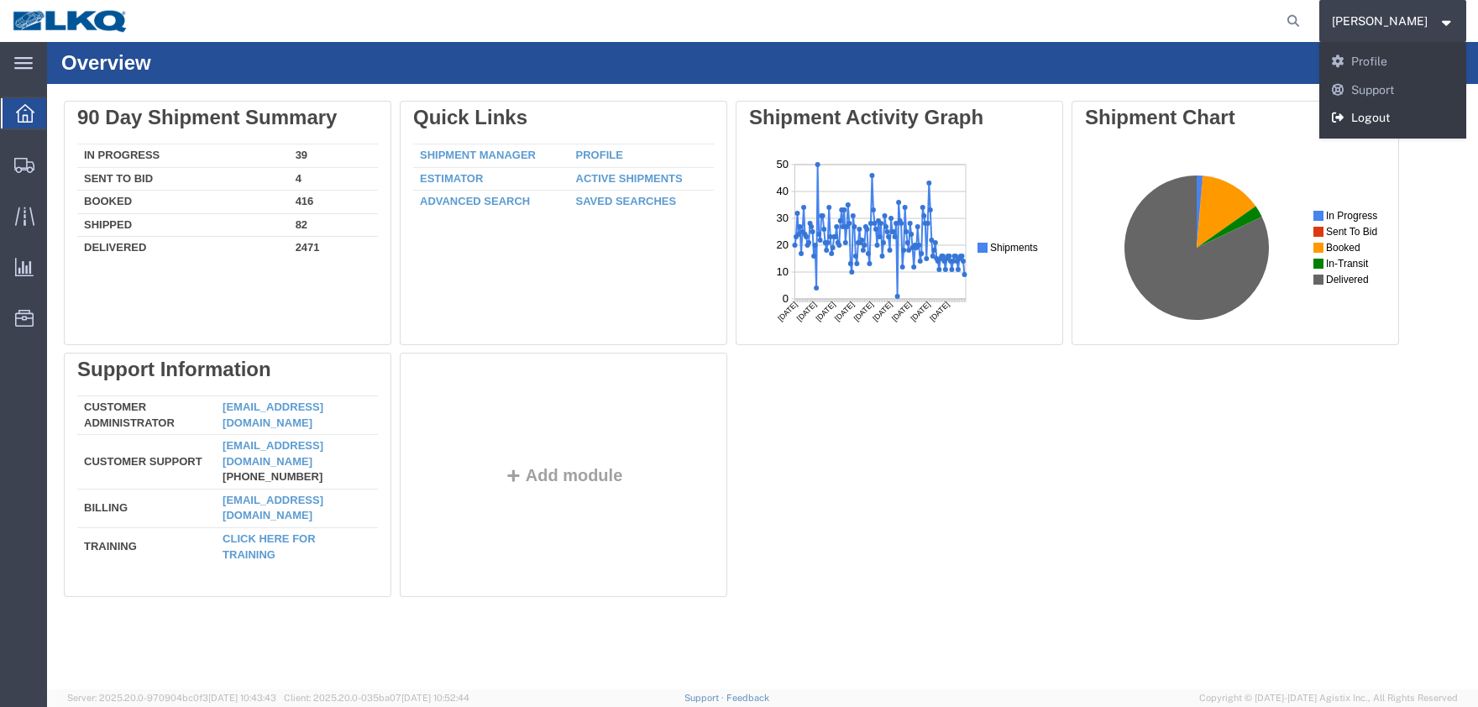
click at [1398, 119] on link "Logout" at bounding box center [1393, 118] width 148 height 29
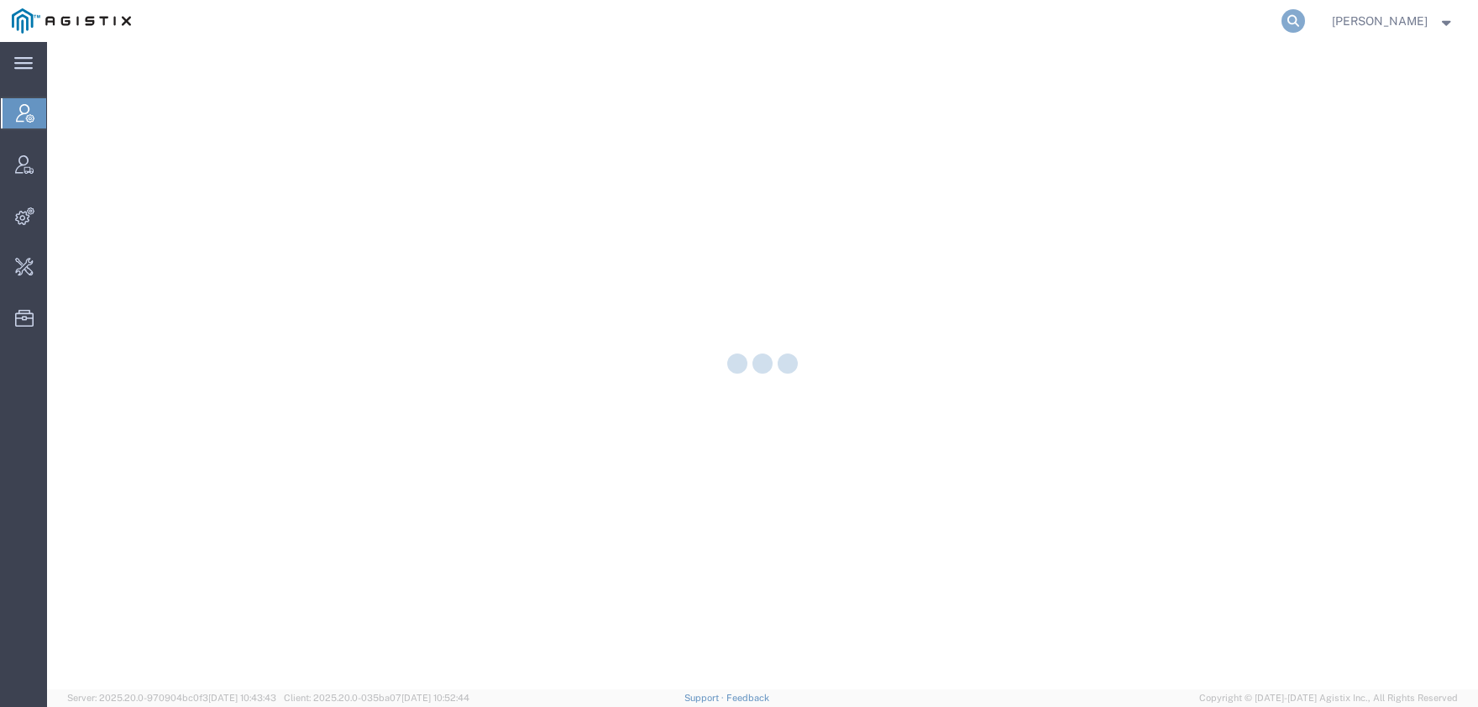
click at [1305, 21] on icon at bounding box center [1293, 21] width 24 height 24
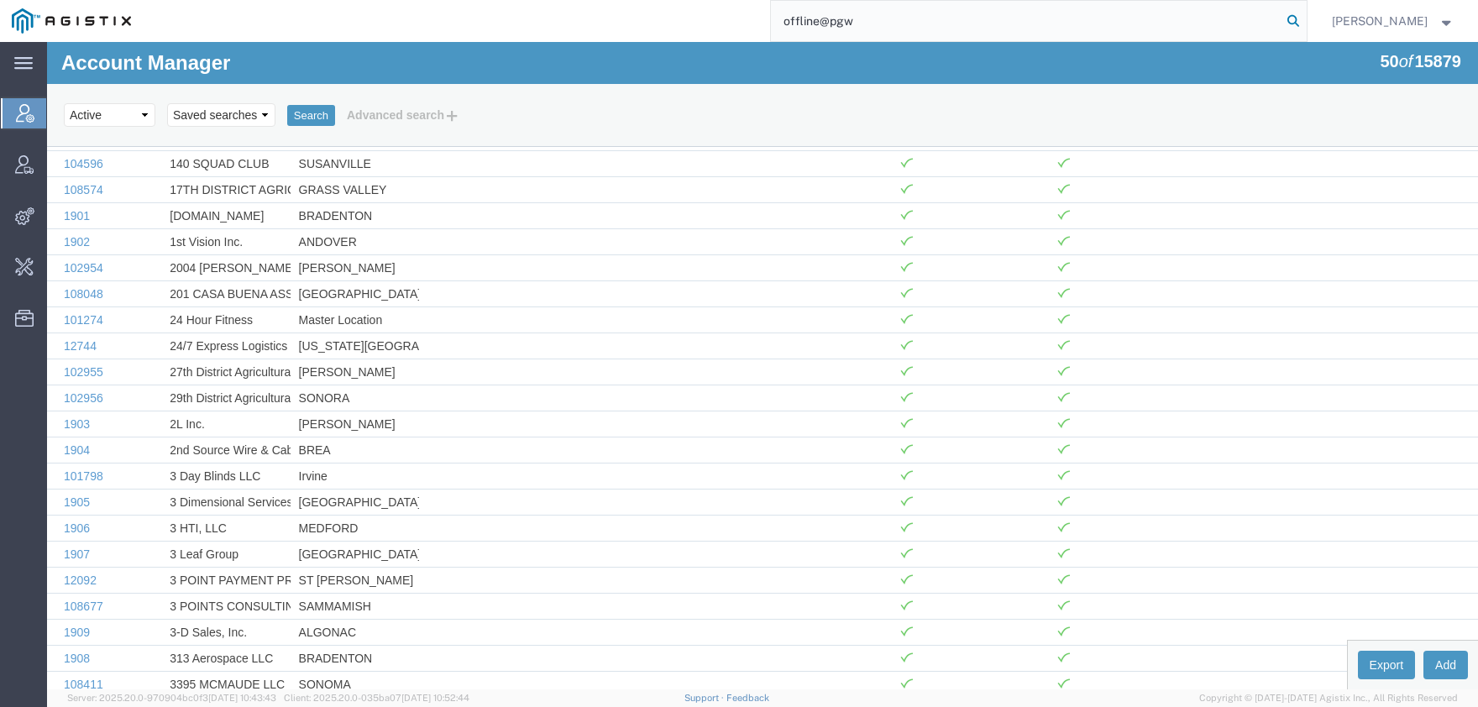
type input "offline@pgw"
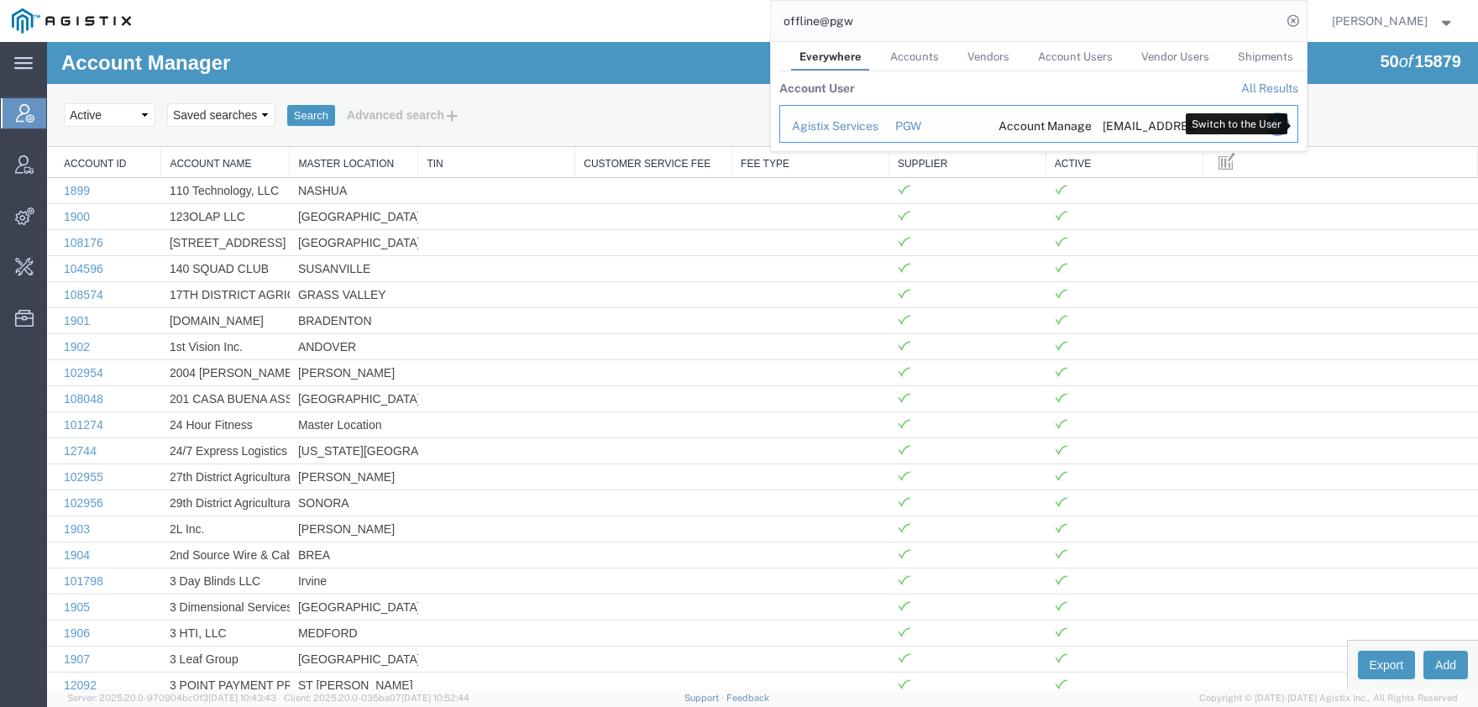
click at [1288, 127] on icon "Search Results" at bounding box center [1276, 124] width 24 height 24
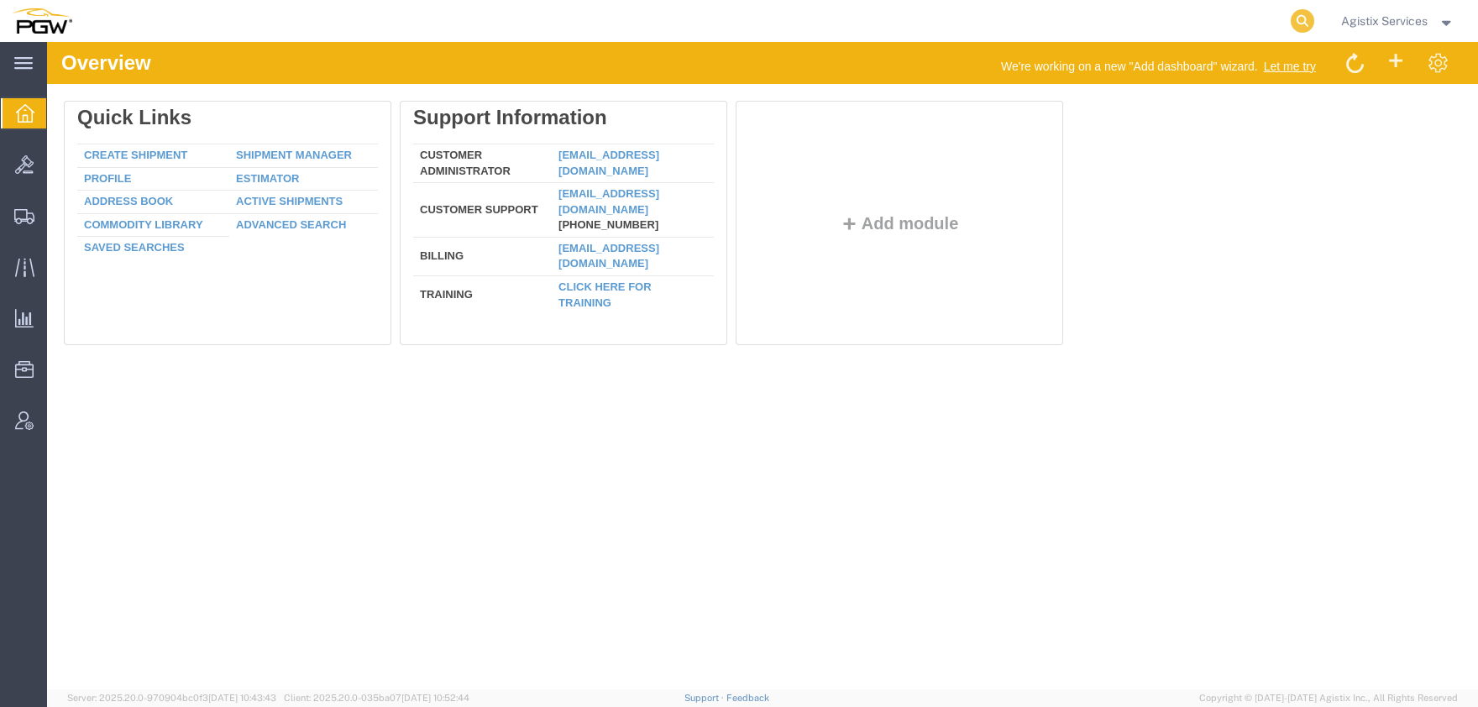
click at [1296, 24] on icon at bounding box center [1302, 21] width 24 height 24
paste input "57009047"
type input "57009047"
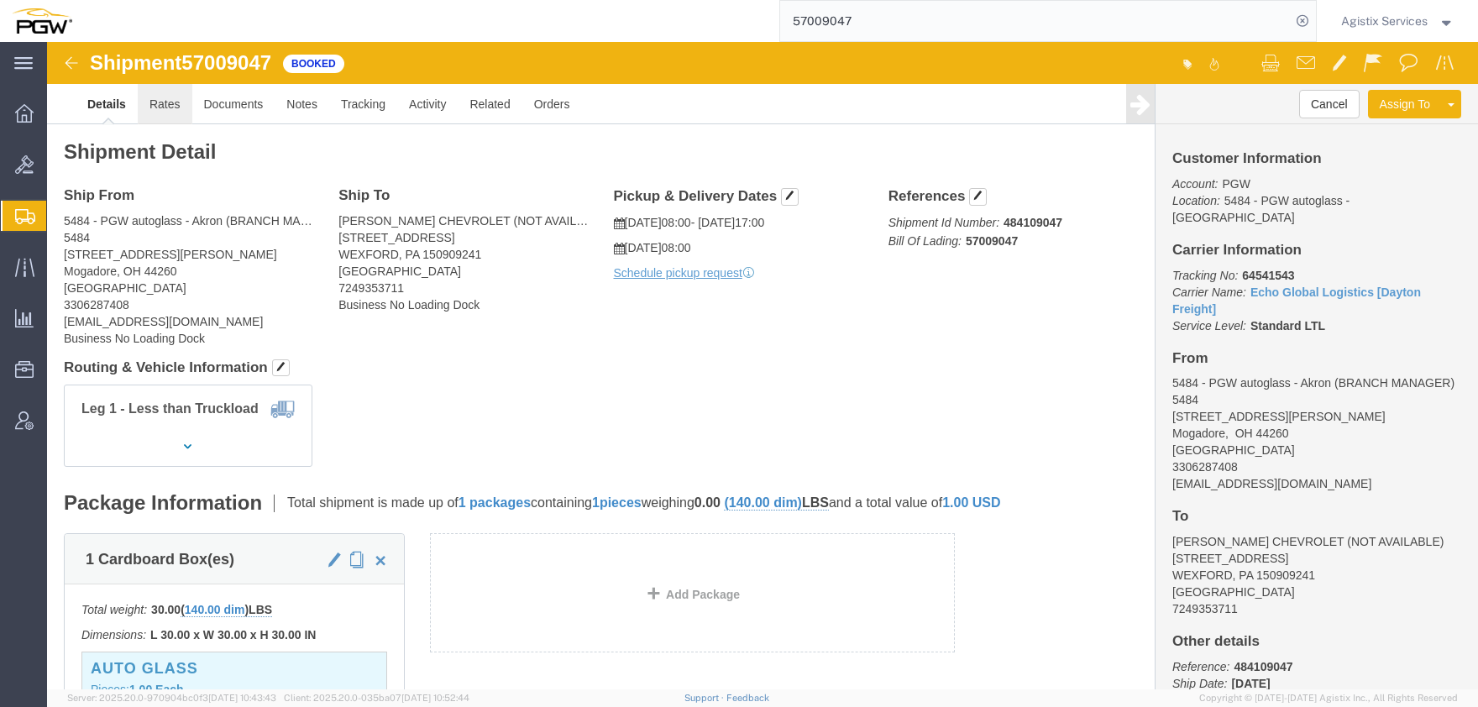
click link "Rates"
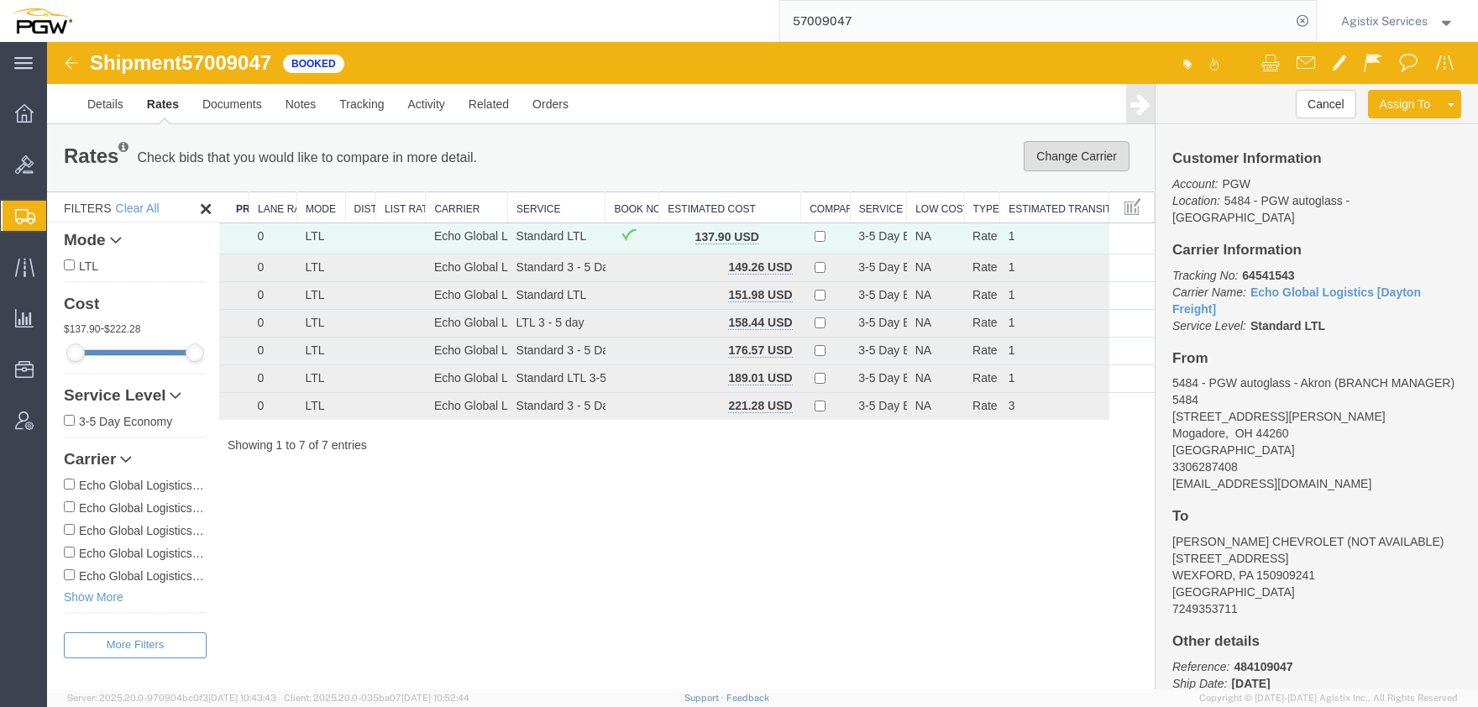
click at [1075, 155] on button "Change Carrier" at bounding box center [1076, 156] width 106 height 30
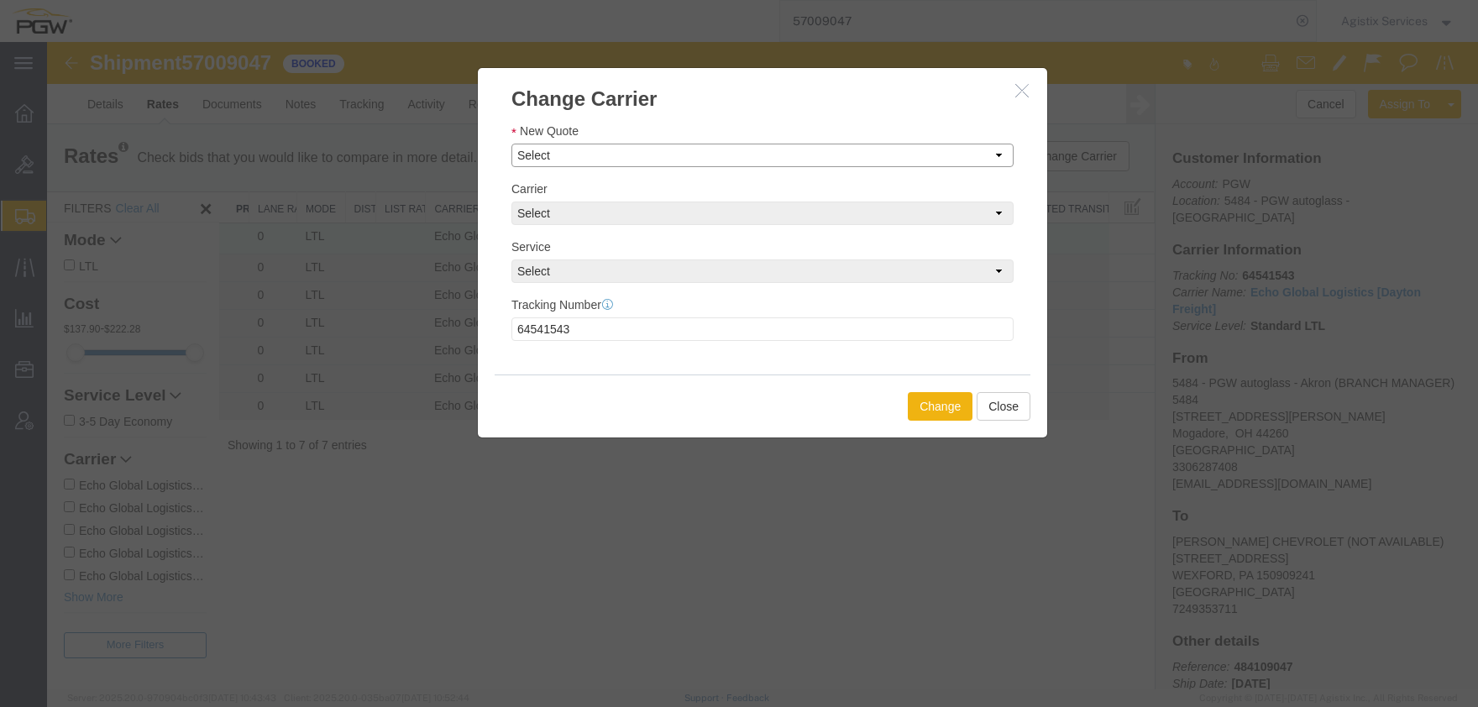
click at [511, 144] on select "Select Set Carrier and Service Manually ABF Freight System - Standard 3 - 5 Day…" at bounding box center [762, 156] width 502 height 24
select select "2403|14090|4622"
click option "R & L Carriers - Standard 3 - 5 Day LTL, null, 149.26" at bounding box center [47, 42] width 0 height 0
click at [928, 406] on button "Change" at bounding box center [940, 406] width 65 height 29
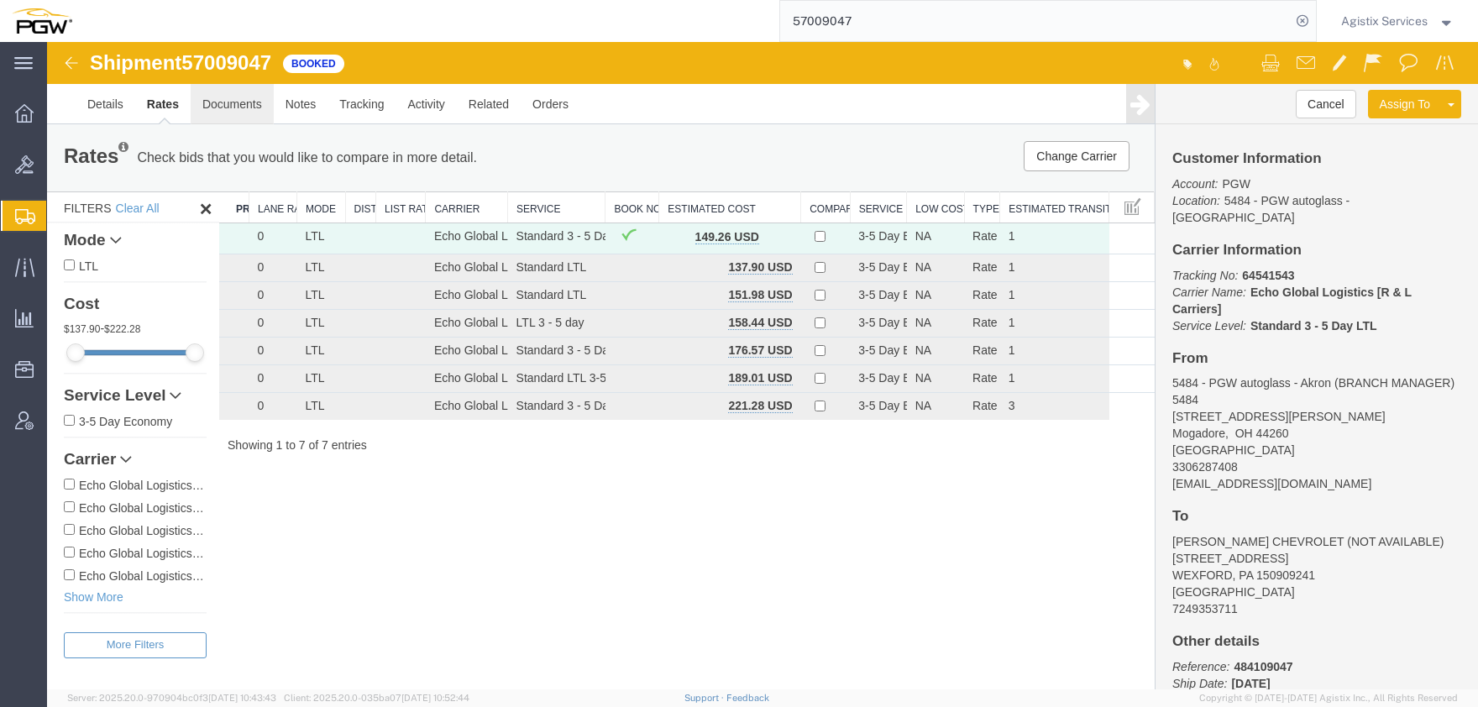
click at [245, 108] on link "Documents" at bounding box center [232, 104] width 83 height 40
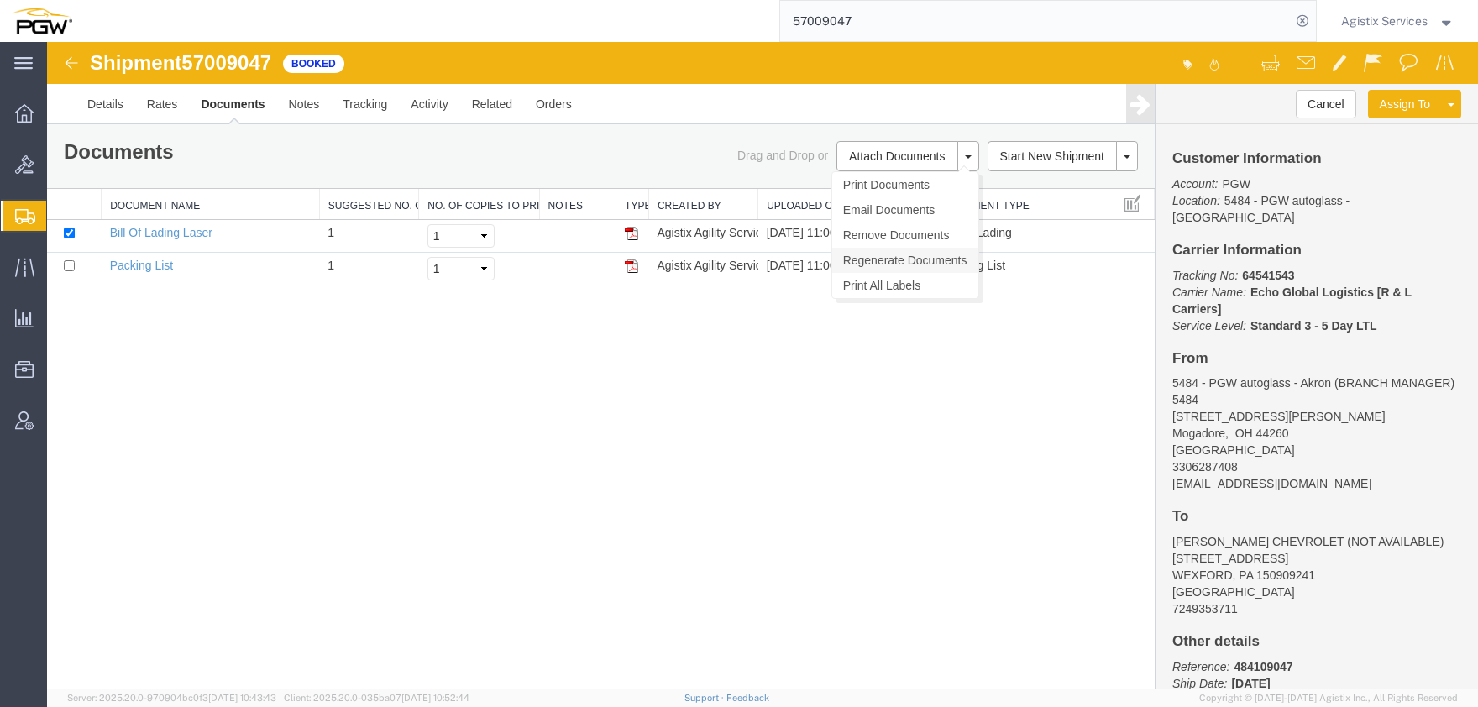
click at [905, 260] on link "Regenerate Documents" at bounding box center [905, 260] width 146 height 25
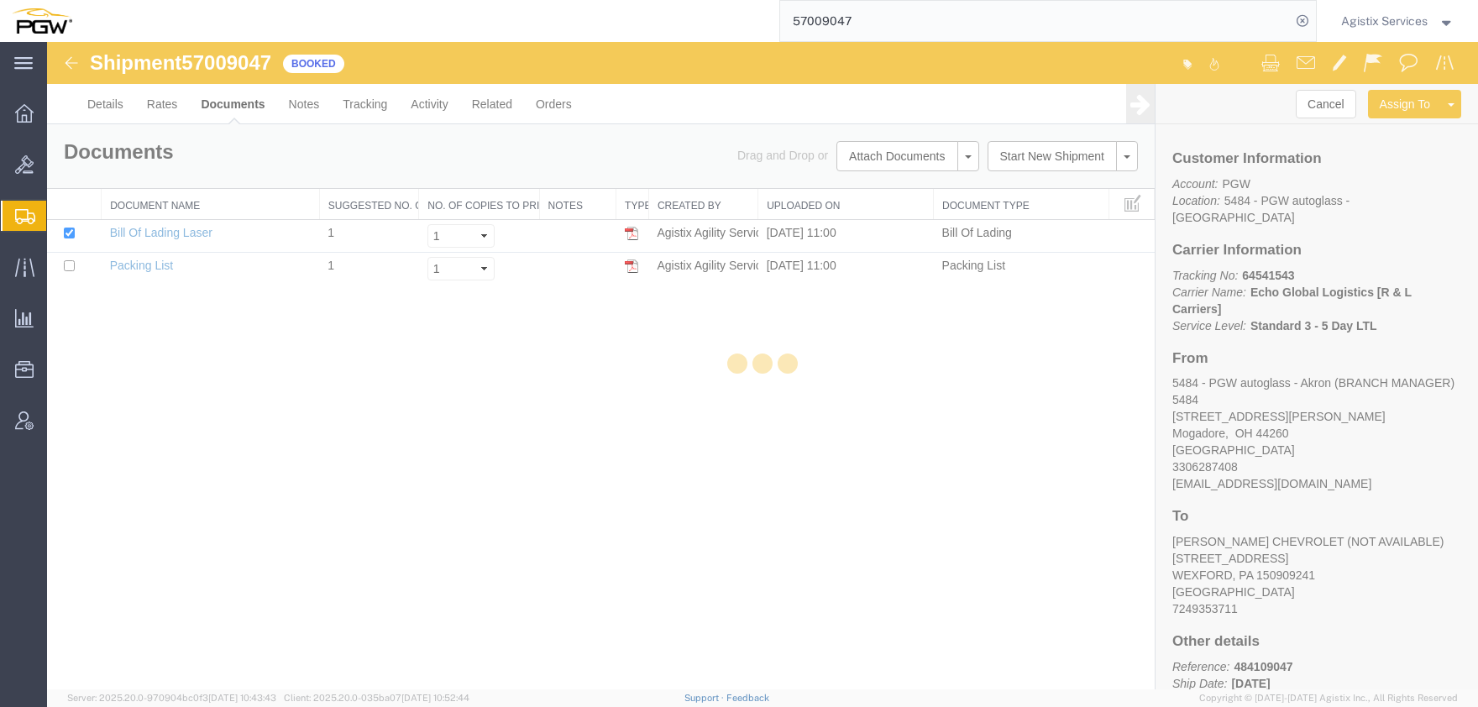
click at [158, 106] on div at bounding box center [762, 365] width 1431 height 647
click at [157, 106] on div at bounding box center [762, 365] width 1431 height 647
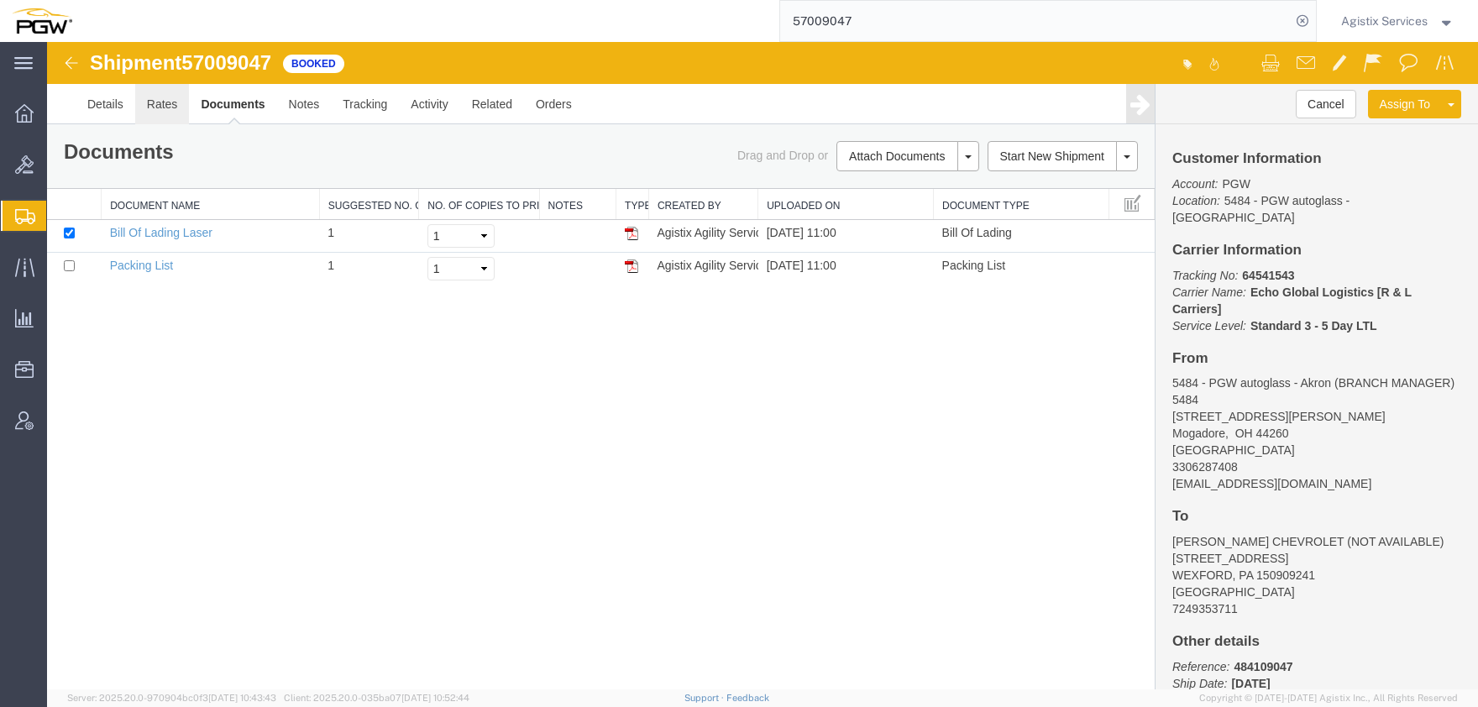
click at [165, 105] on link "Rates" at bounding box center [162, 104] width 55 height 40
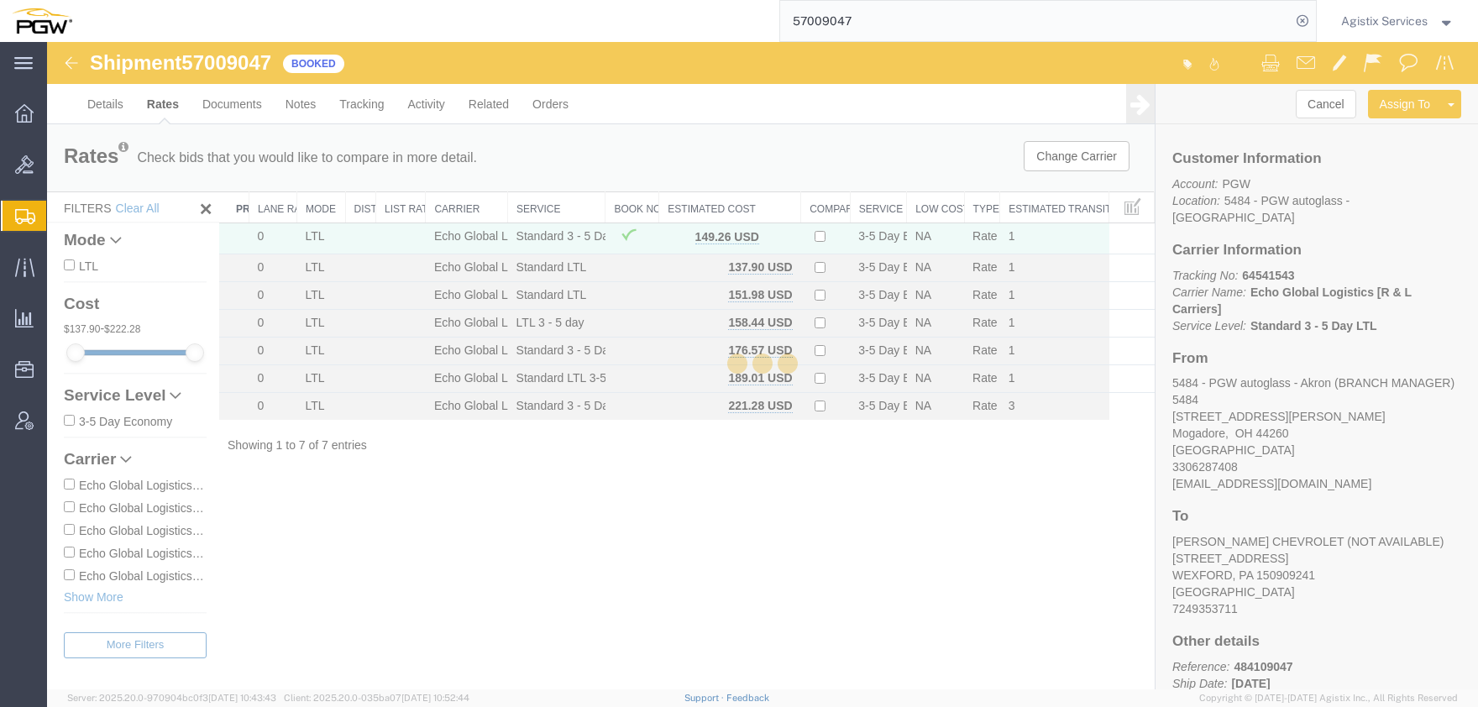
click at [217, 107] on div at bounding box center [762, 365] width 1431 height 647
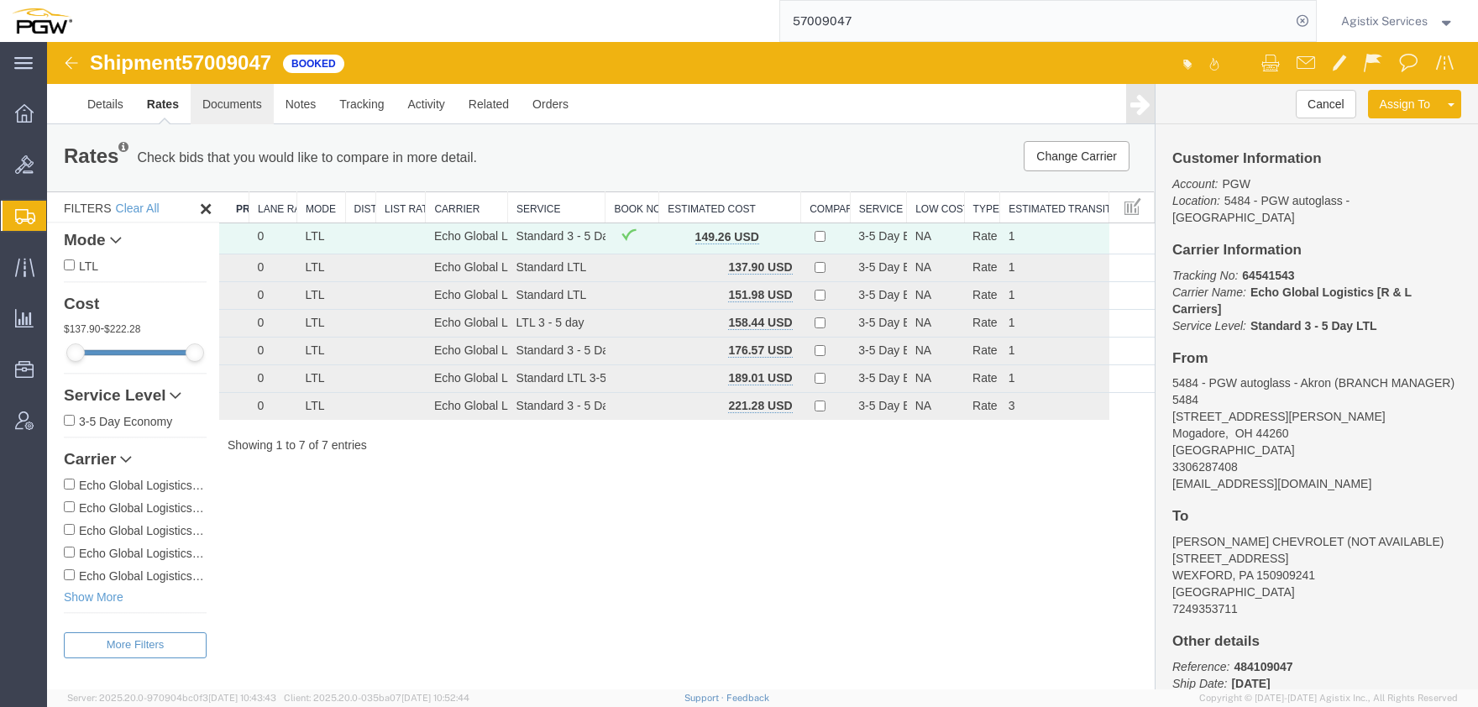
click at [219, 107] on link "Documents" at bounding box center [232, 104] width 83 height 40
